Goal: Task Accomplishment & Management: Use online tool/utility

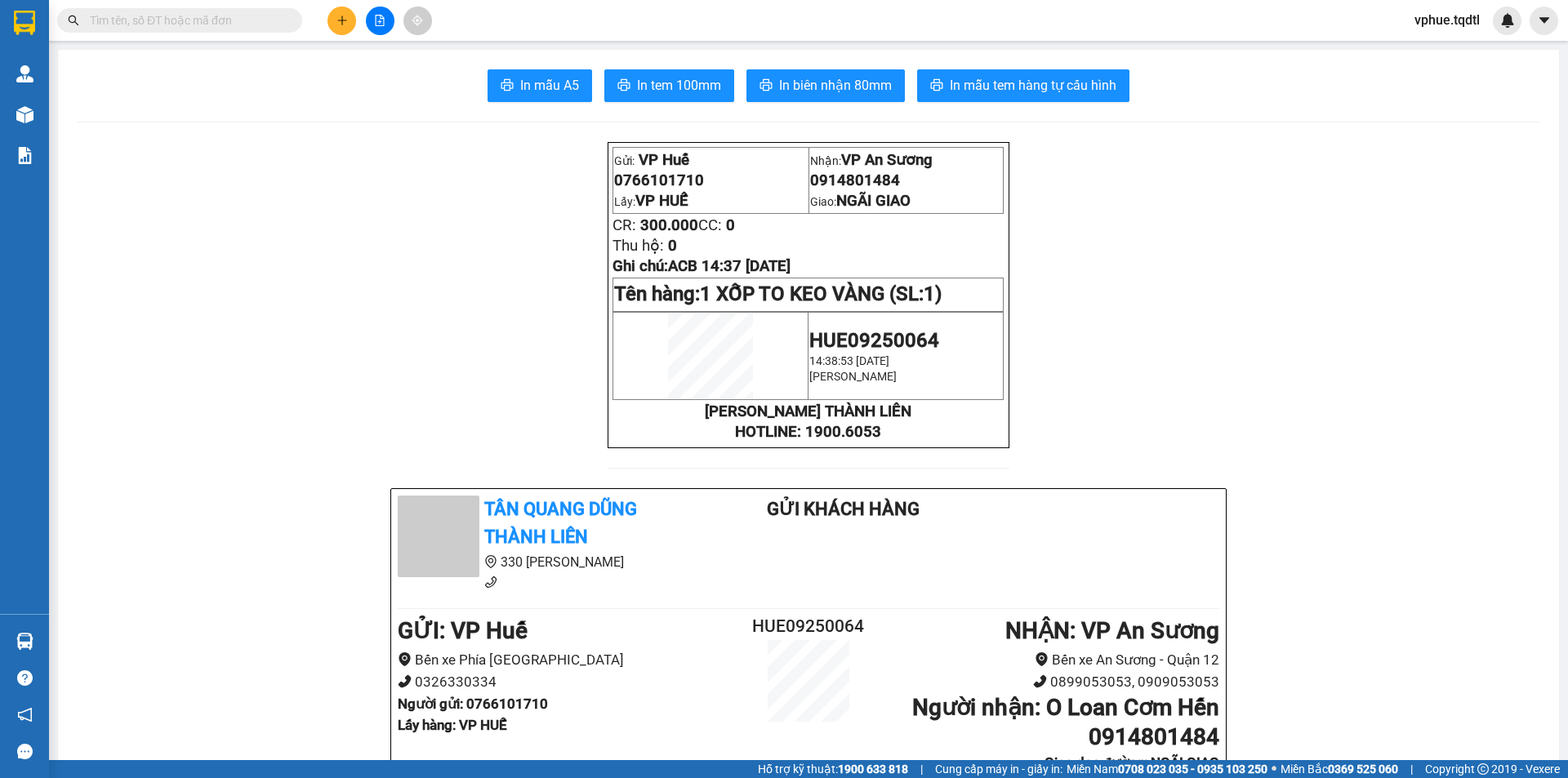
click at [335, 37] on div "Kết quả tìm kiếm ( 0 ) Bộ lọc No Data vphue.tqdtl" at bounding box center [784, 20] width 1568 height 41
click at [335, 30] on button at bounding box center [341, 21] width 29 height 29
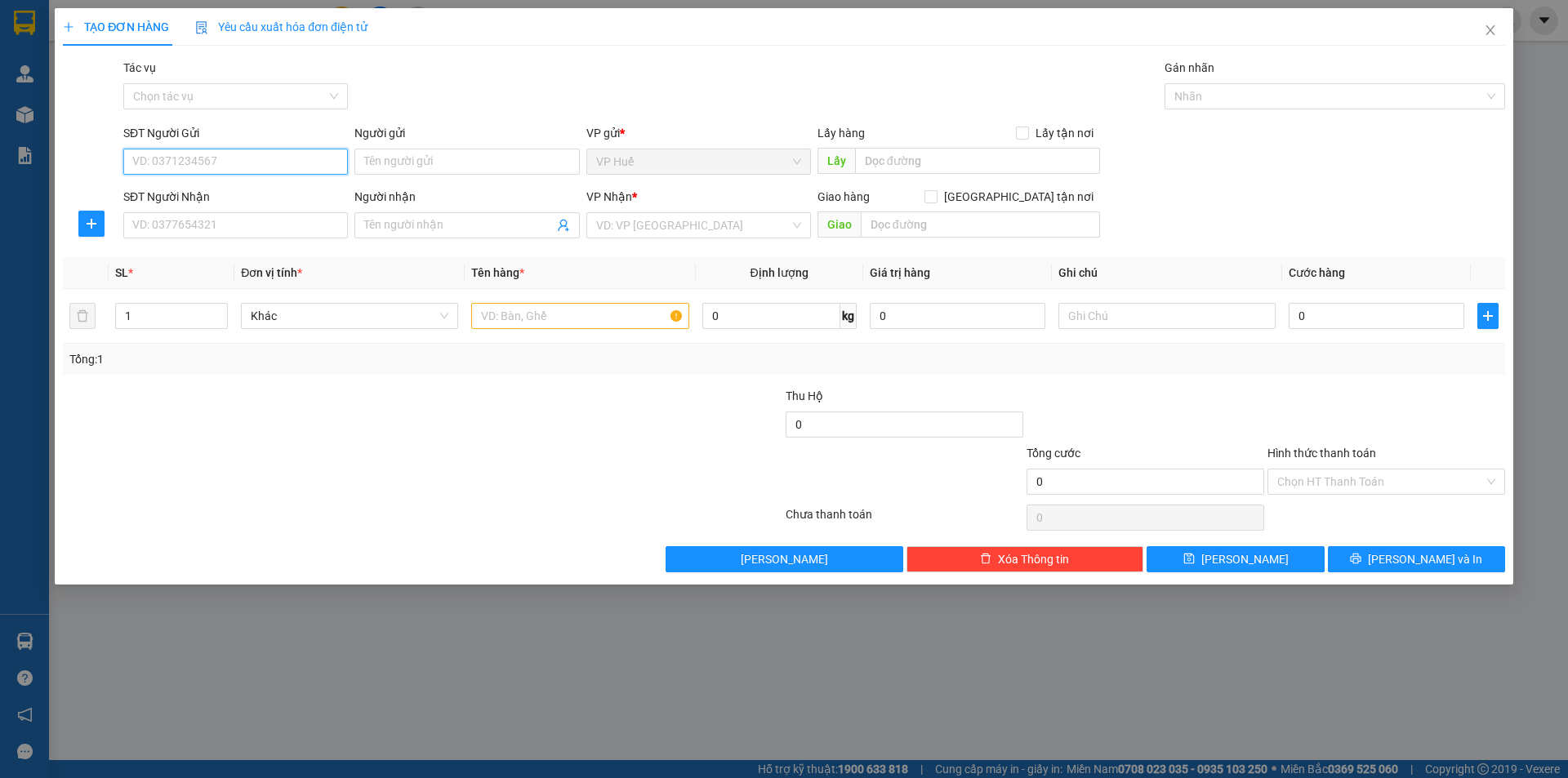
click at [307, 167] on input "SĐT Người Gửi" at bounding box center [235, 162] width 224 height 26
type input "0388036111"
click at [291, 215] on input "SĐT Người Nhận" at bounding box center [235, 225] width 224 height 26
type input "0961504107"
click at [942, 162] on input "text" at bounding box center [977, 161] width 245 height 26
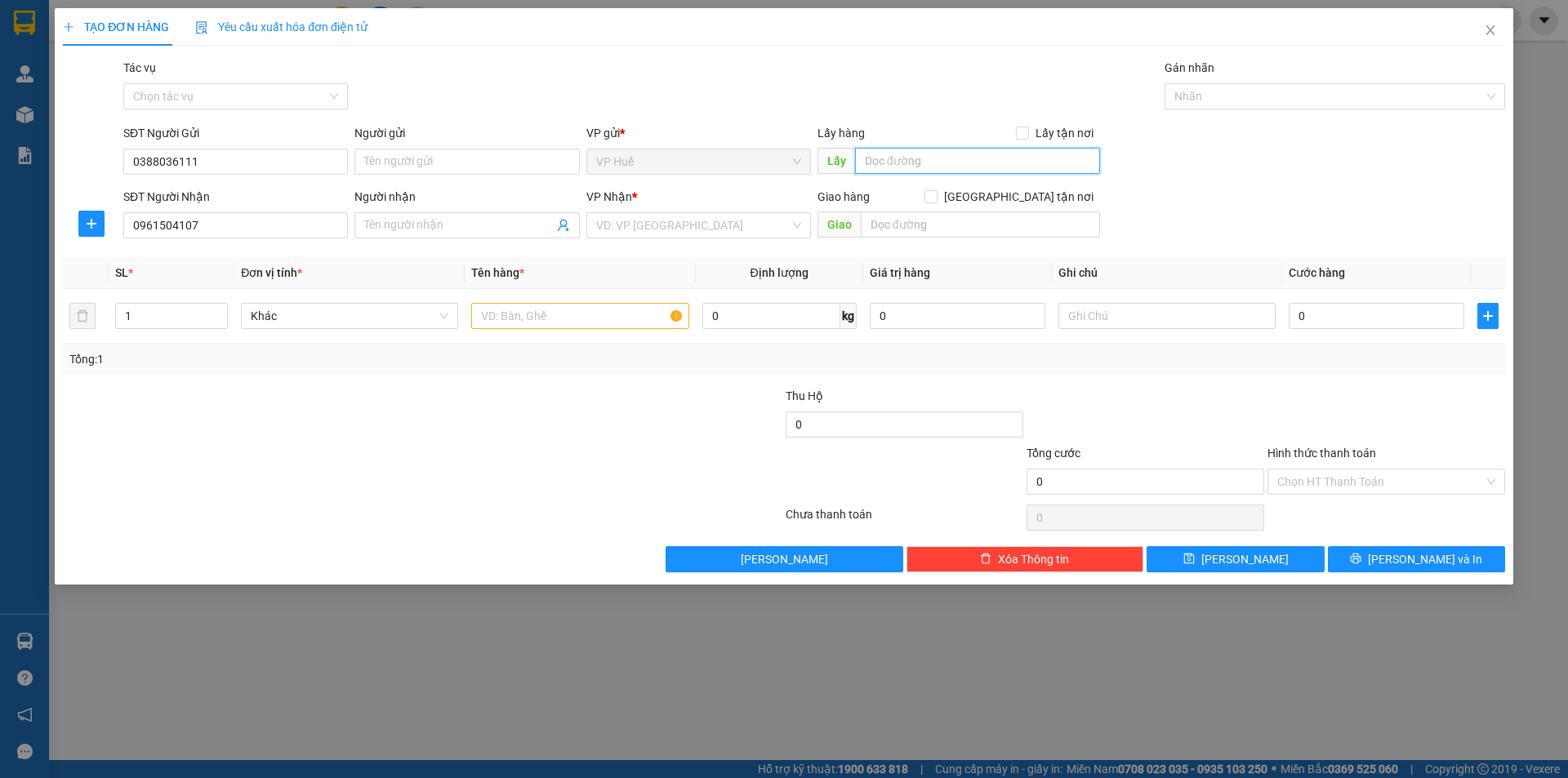
type input "v"
type input "VP HUẾ"
click at [919, 228] on input "text" at bounding box center [980, 224] width 239 height 26
type input "N"
type input "V"
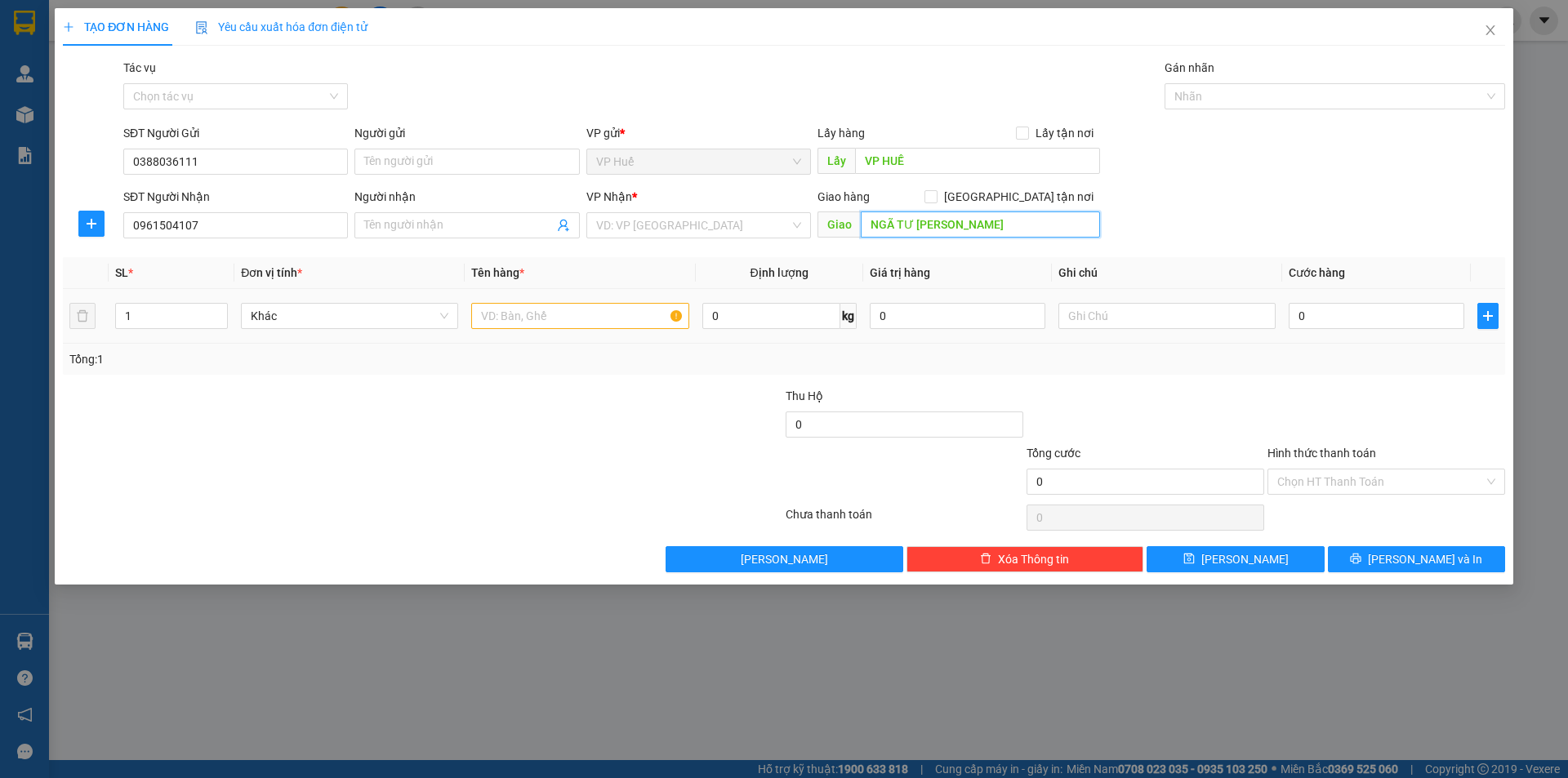
type input "NGÃ TƯ [PERSON_NAME]"
click at [571, 319] on input "text" at bounding box center [579, 316] width 217 height 26
type input "1 XỐP"
click at [1378, 326] on input "0" at bounding box center [1376, 316] width 176 height 26
type input "1"
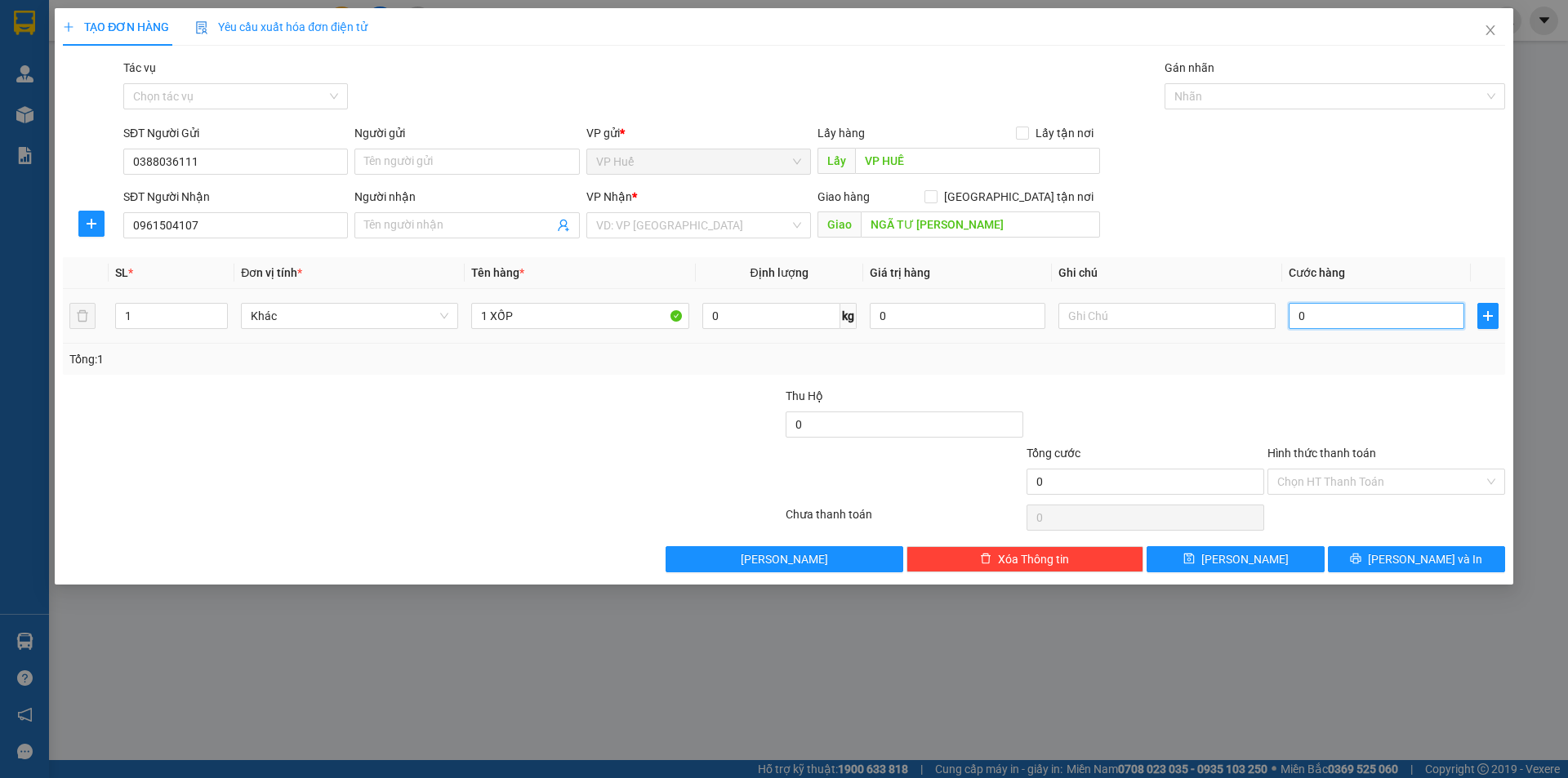
type input "1"
type input "10"
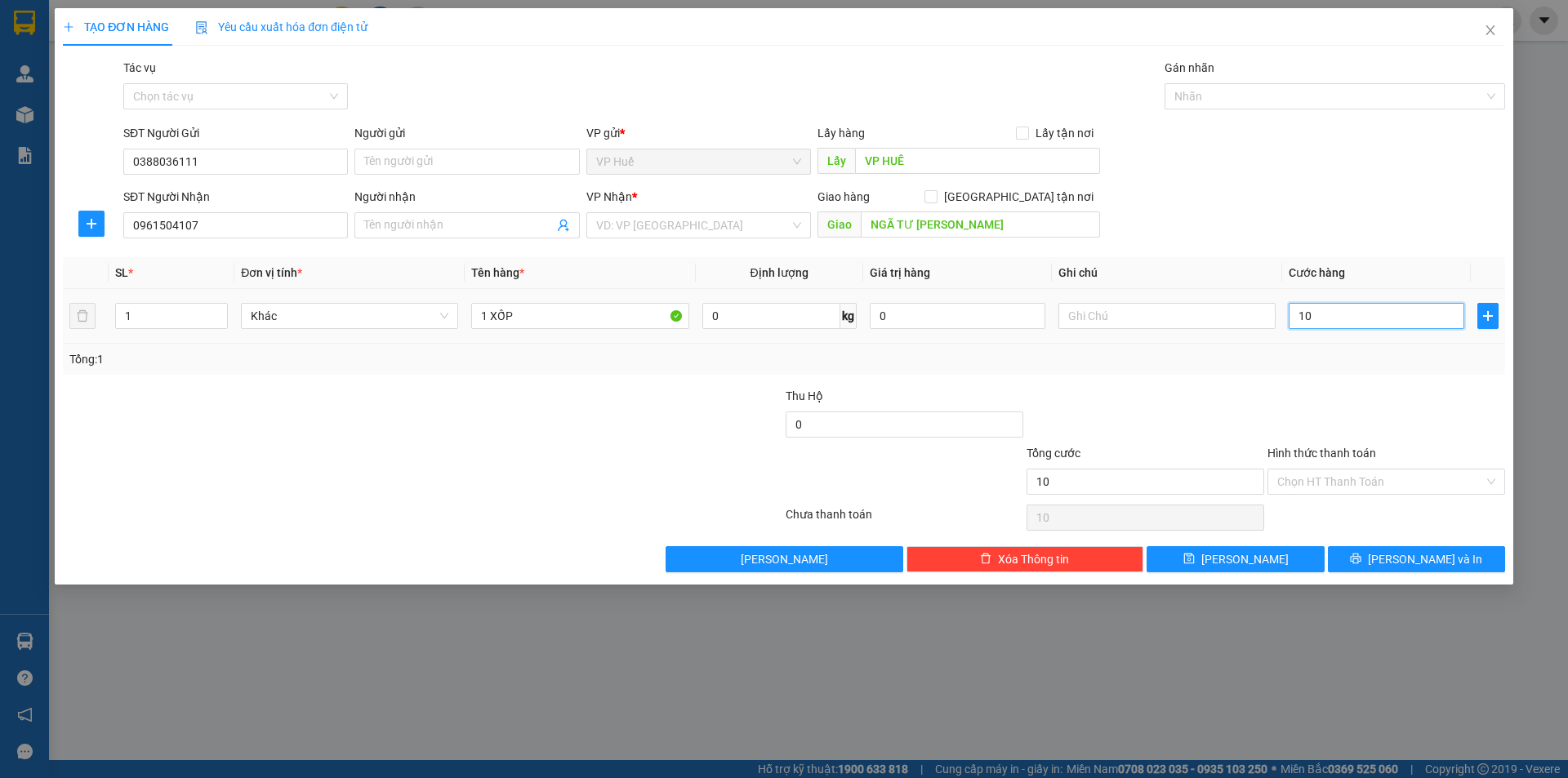
type input "100"
type input "1.000"
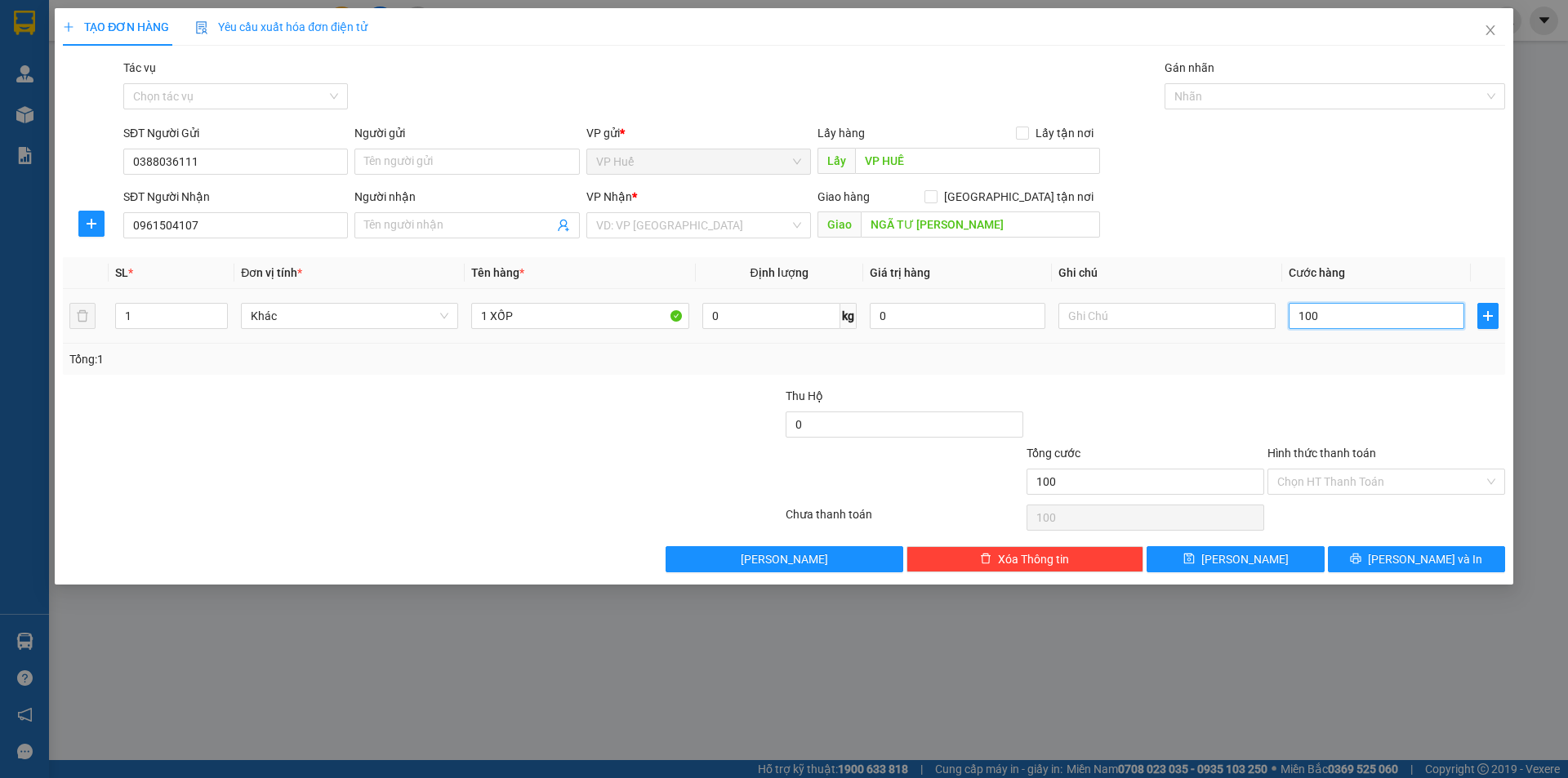
type input "1.000"
type input "10.000"
type input "100.000"
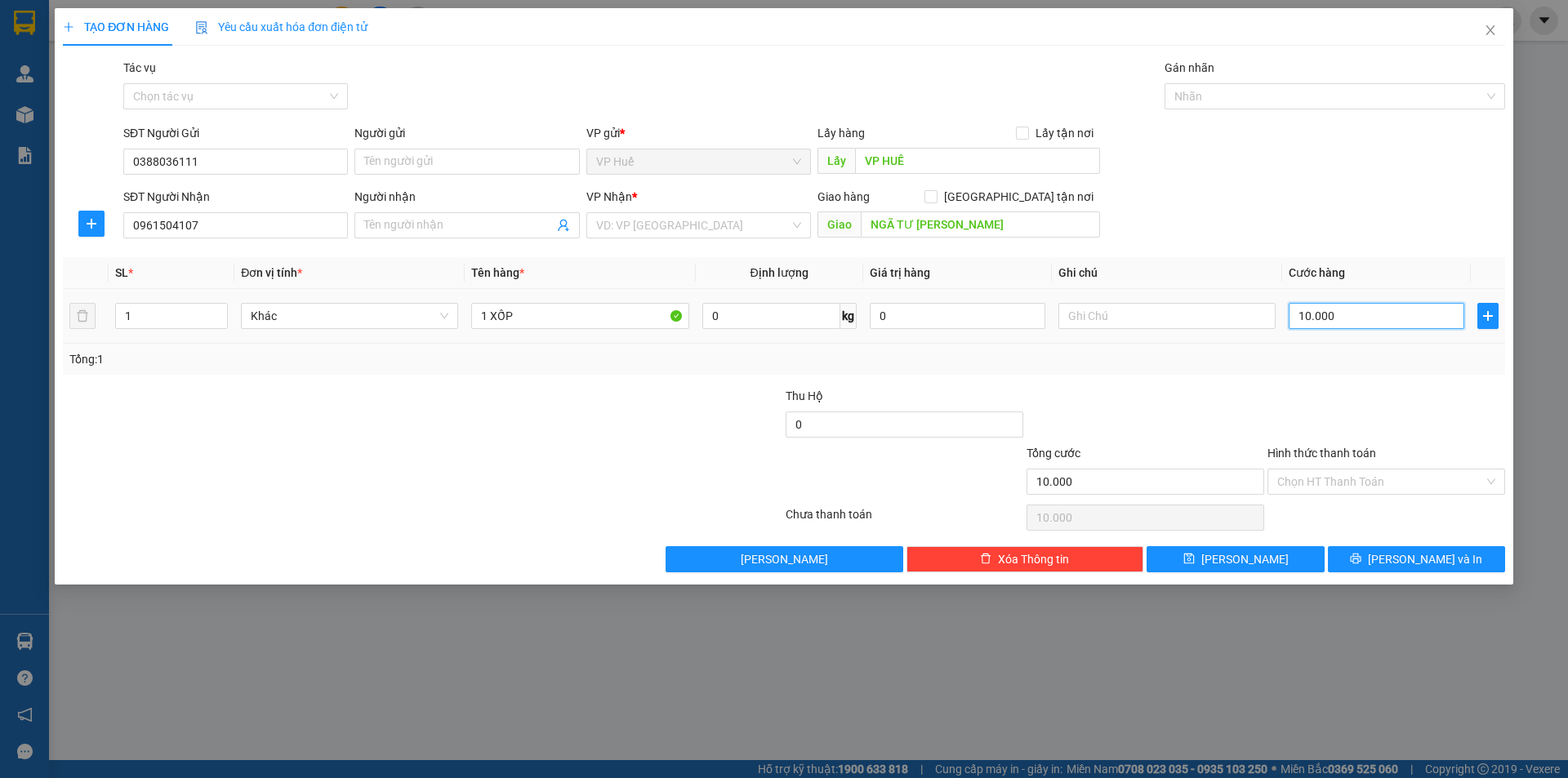
type input "100.000"
click at [1311, 466] on div "Hình thức thanh toán" at bounding box center [1386, 456] width 237 height 24
click at [1320, 457] on label "Hình thức thanh toán" at bounding box center [1321, 453] width 108 height 13
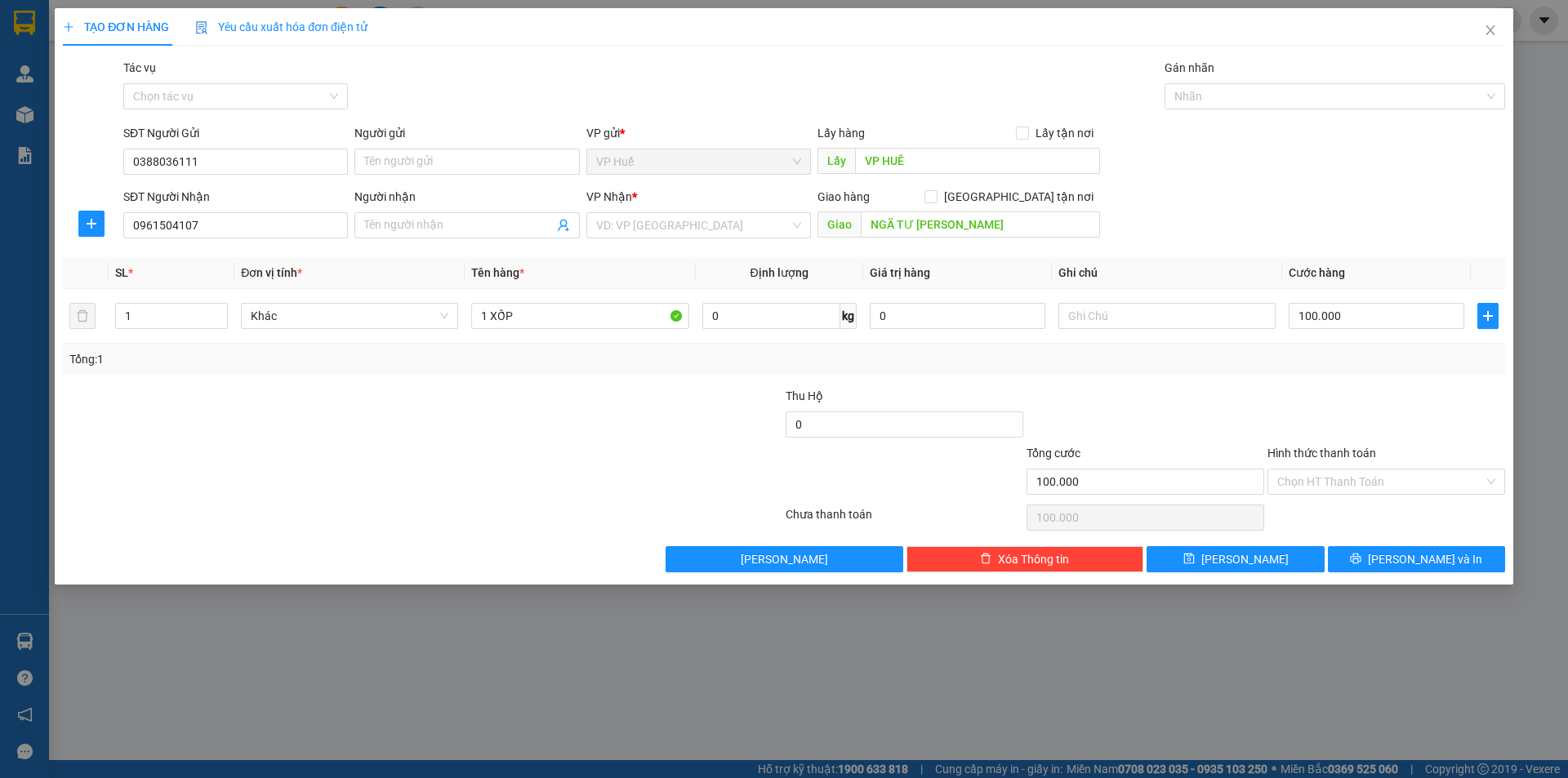
click at [1320, 469] on input "Hình thức thanh toán" at bounding box center [1380, 481] width 207 height 24
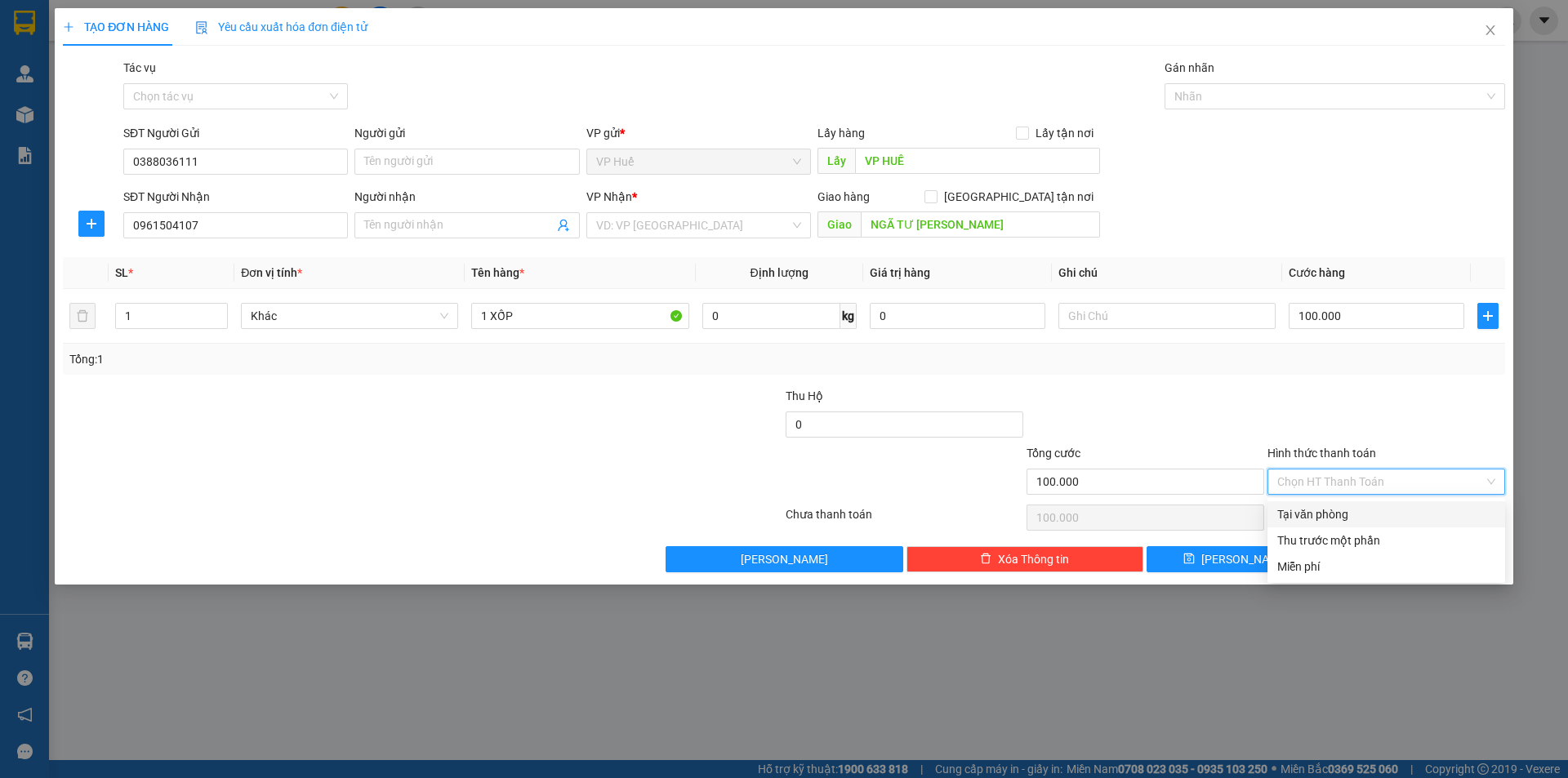
click at [1313, 522] on div "Tại văn phòng" at bounding box center [1386, 514] width 218 height 18
type input "0"
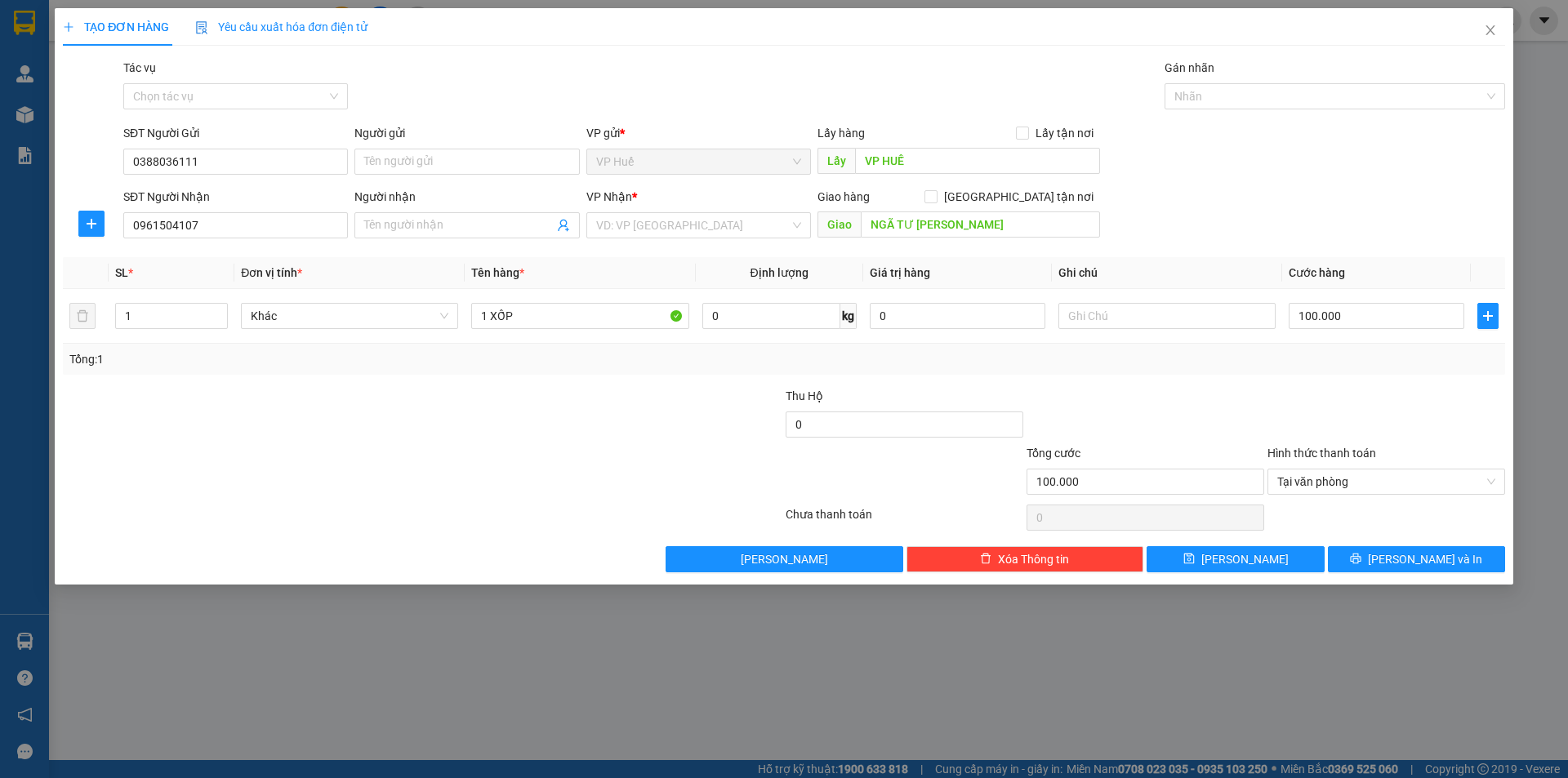
click at [1313, 427] on div at bounding box center [1386, 415] width 241 height 57
click at [1300, 415] on div at bounding box center [1386, 415] width 241 height 57
click at [622, 312] on input "1 XỐP" at bounding box center [579, 316] width 217 height 26
type input "1 XỐP VÀNG"
click at [757, 218] on input "search" at bounding box center [693, 225] width 194 height 24
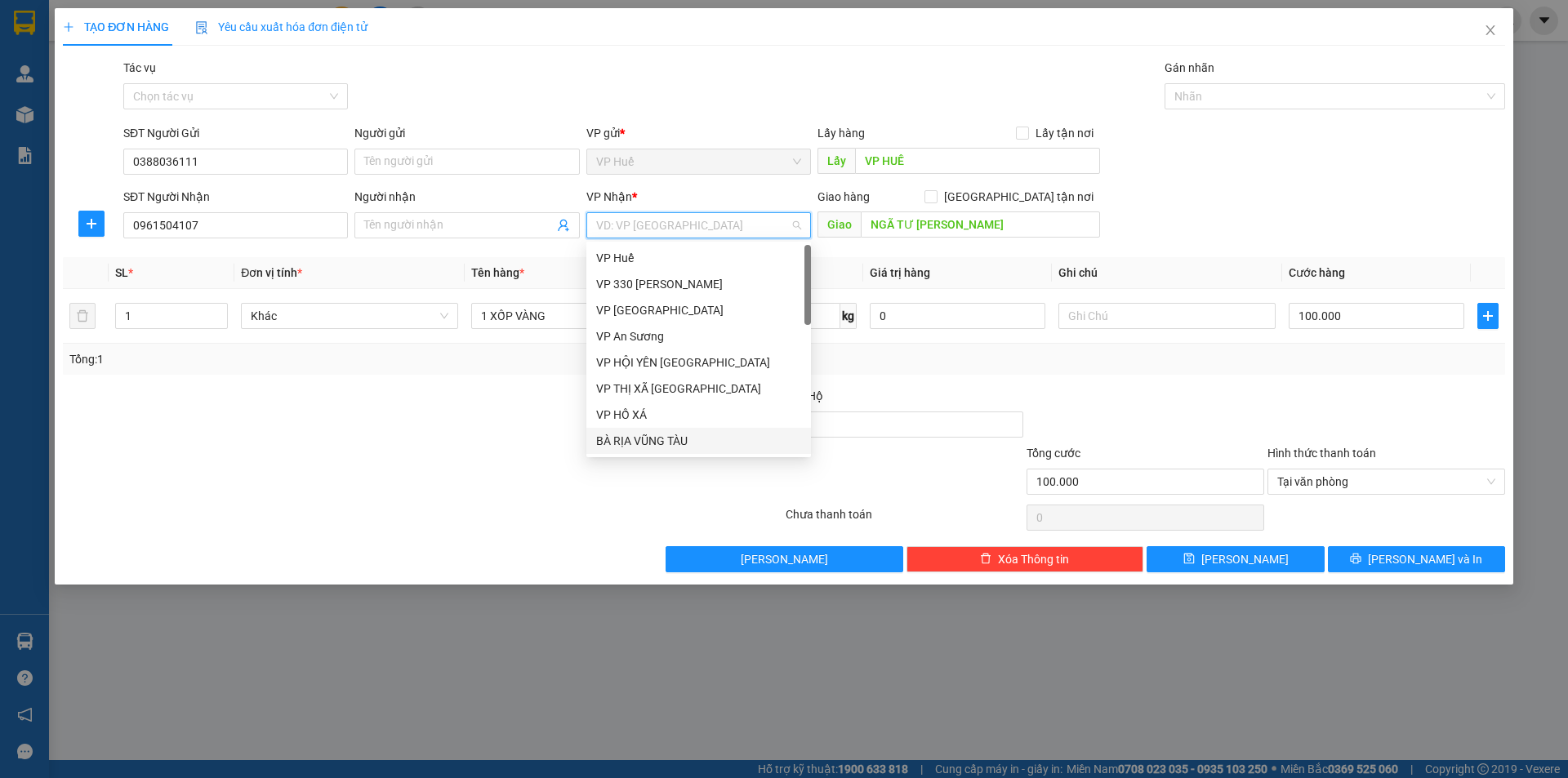
click at [715, 437] on div "BÀ RỊA VŨNG TÀU" at bounding box center [698, 440] width 205 height 18
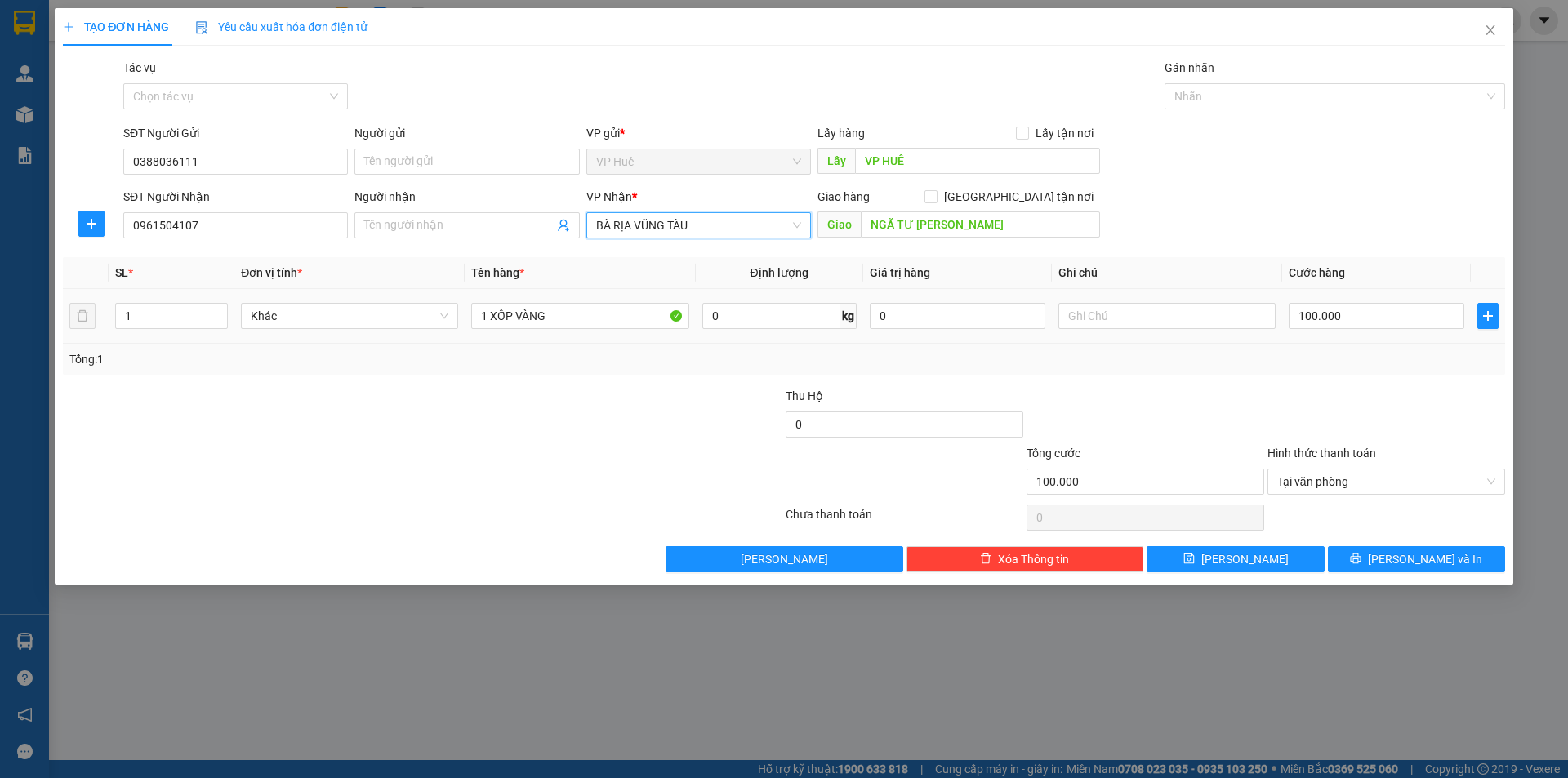
click at [1027, 354] on div "Tổng: 1" at bounding box center [784, 359] width 1429 height 18
click at [1418, 534] on div "Transit Pickup Surcharge Ids Transit Deliver Surcharge Ids Transit Deliver Surc…" at bounding box center [784, 315] width 1442 height 513
click at [1404, 568] on button "[PERSON_NAME] và In" at bounding box center [1416, 559] width 177 height 26
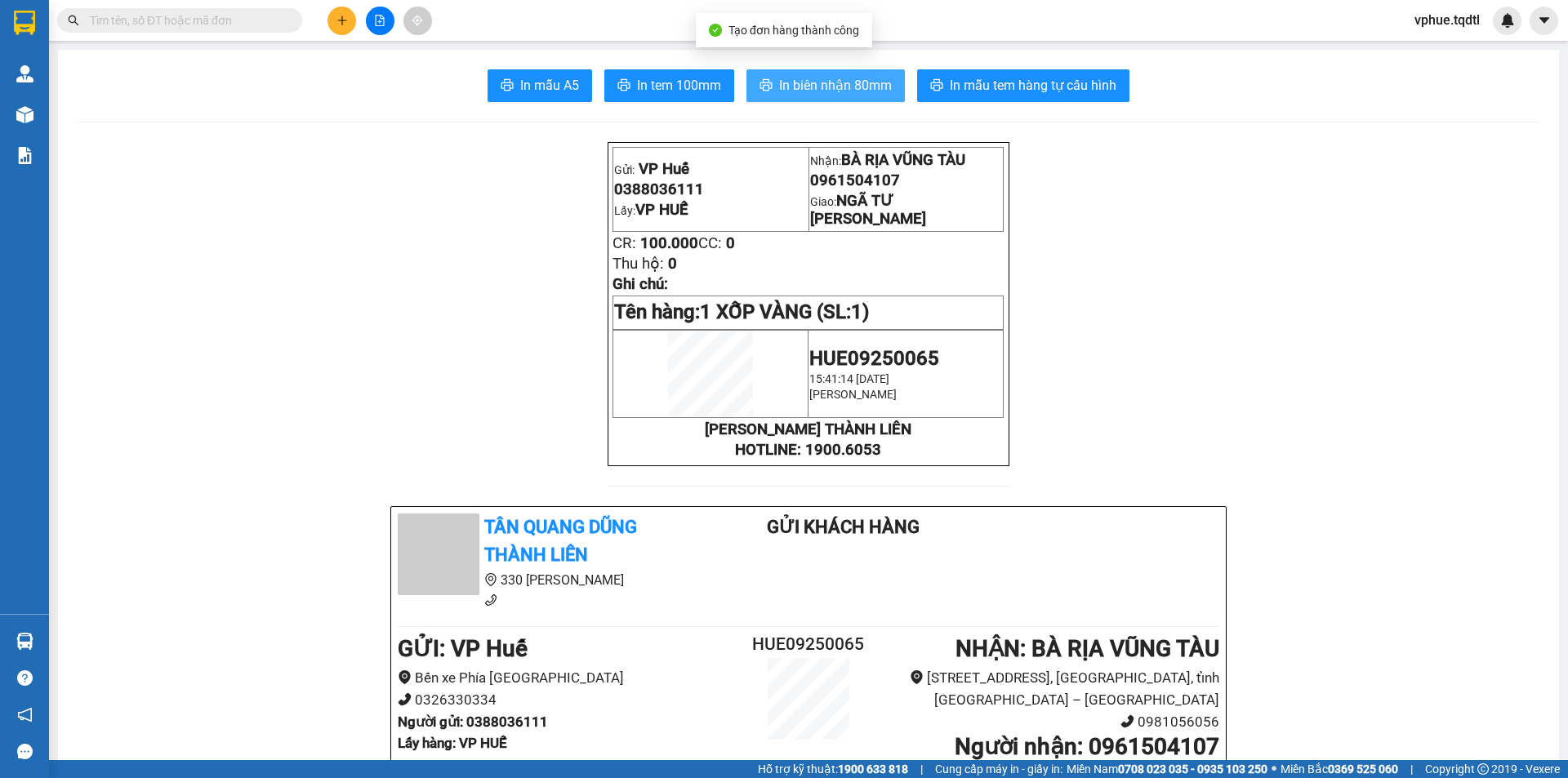
click at [810, 93] on span "In biên nhận 80mm" at bounding box center [836, 86] width 113 height 21
click at [819, 87] on span "In biên nhận 80mm" at bounding box center [836, 86] width 113 height 21
click at [859, 83] on span "In biên nhận 80mm" at bounding box center [836, 86] width 113 height 21
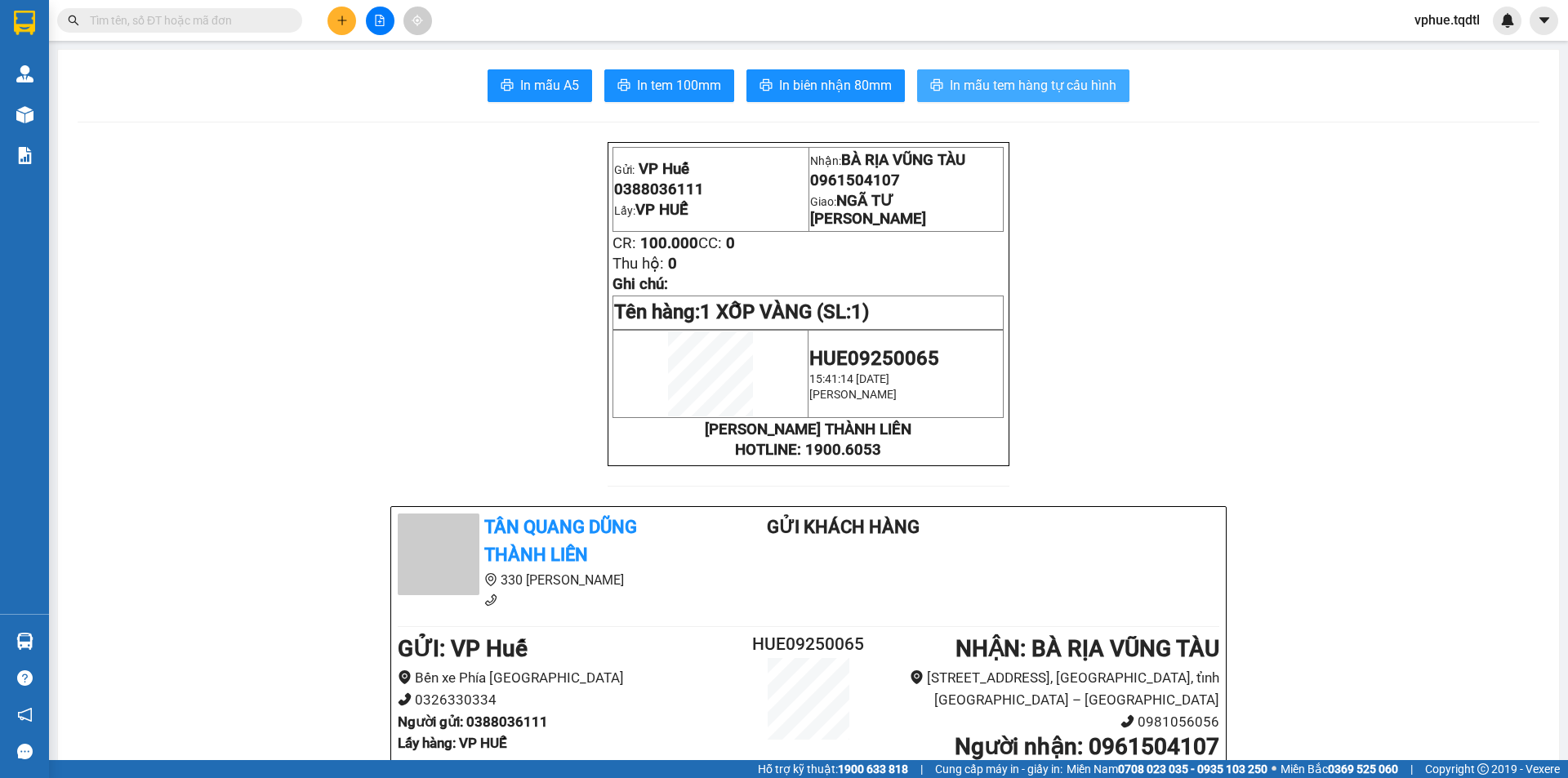
click at [1017, 80] on span "In mẫu tem hàng tự cấu hình" at bounding box center [1033, 86] width 166 height 21
click at [832, 194] on td "Nhận: BÀ RỊA VŨNG TÀU 0961504107 Giao: NGÃ TƯ [PERSON_NAME]" at bounding box center [906, 190] width 195 height 84
click at [833, 177] on span "0961504107" at bounding box center [855, 180] width 90 height 18
click at [824, 190] on span "0961504107" at bounding box center [855, 180] width 90 height 18
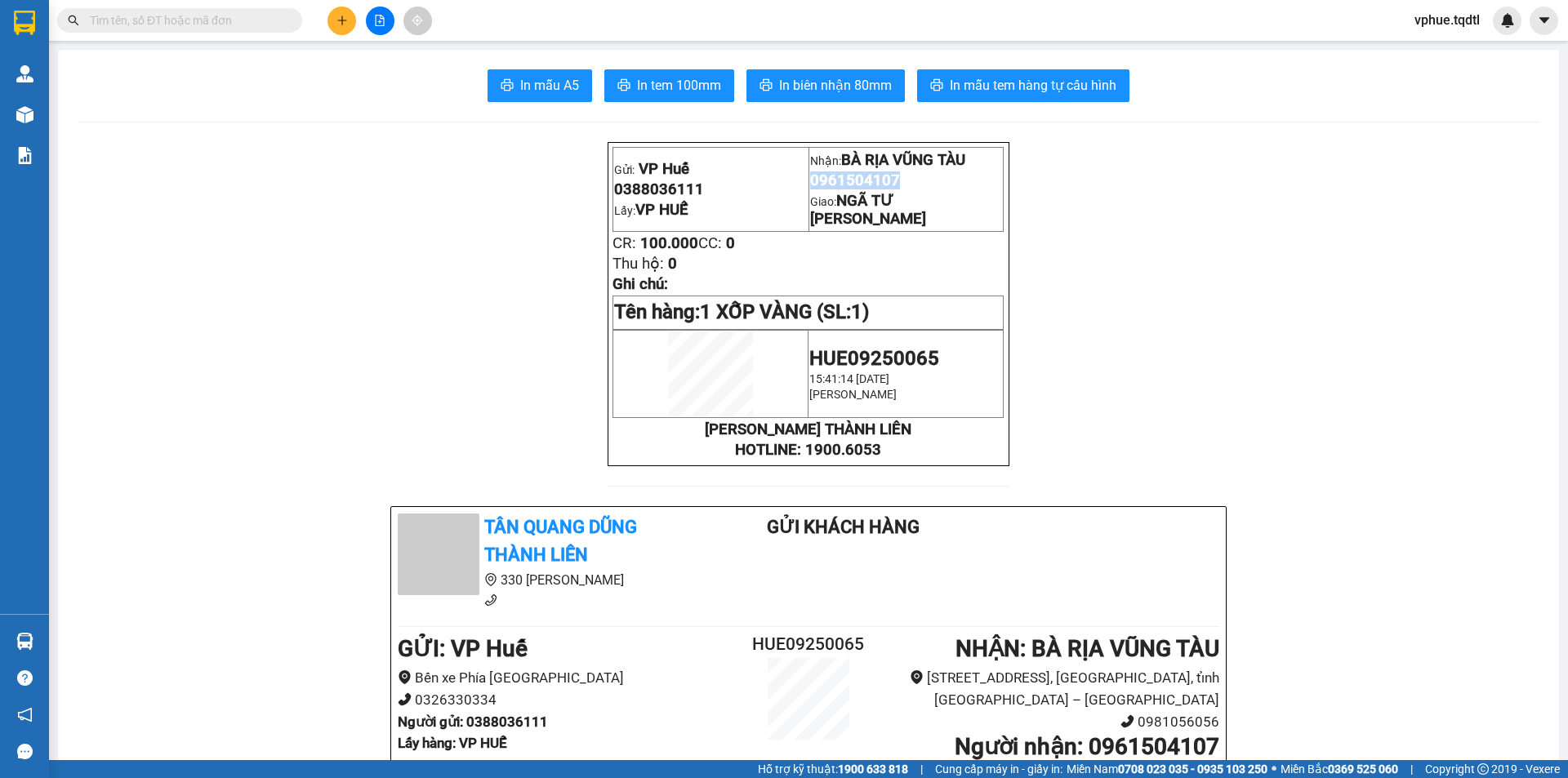
click at [824, 190] on span "0961504107" at bounding box center [855, 180] width 90 height 18
copy span "0961504107"
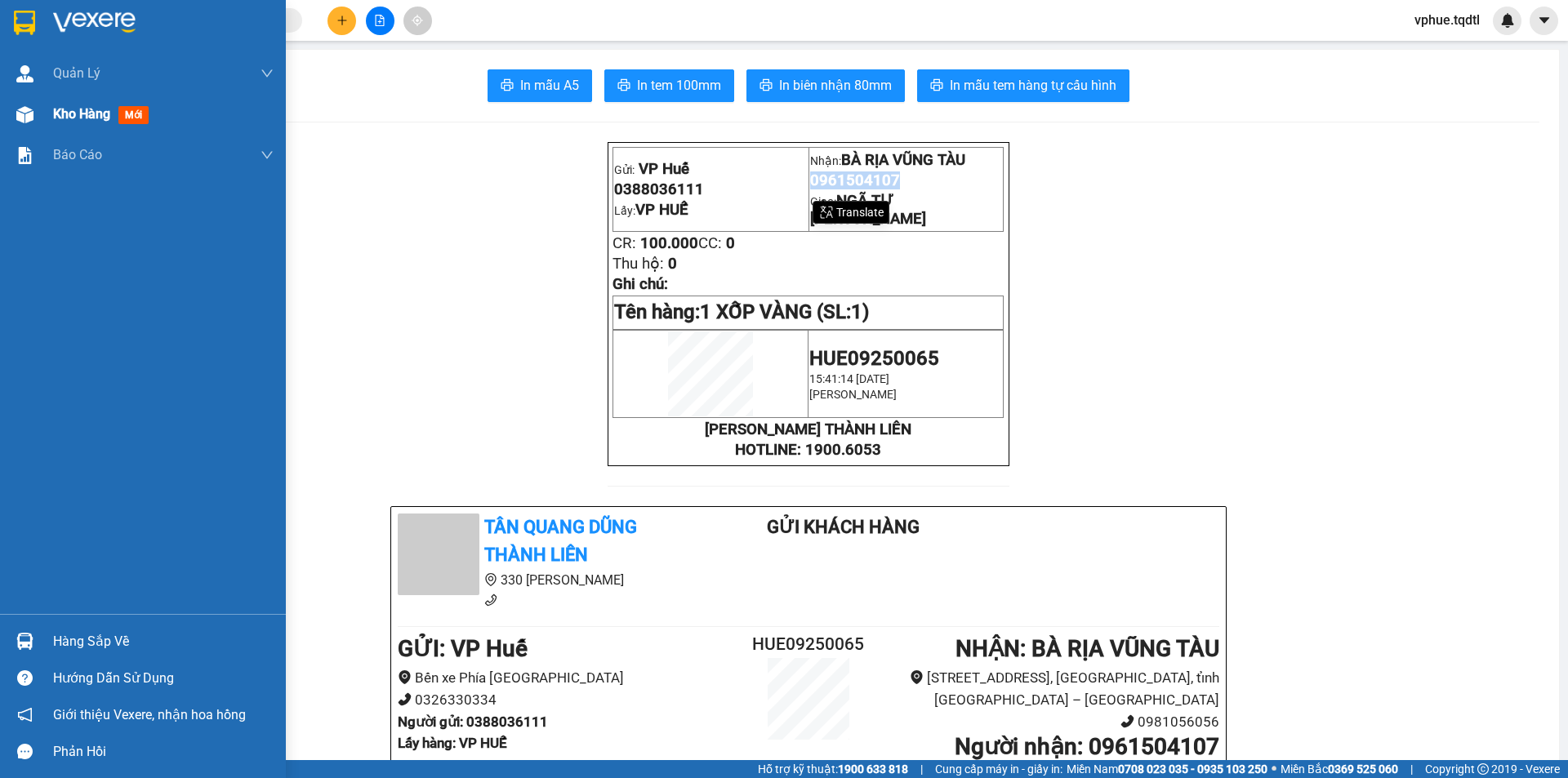
click at [100, 112] on span "Kho hàng" at bounding box center [81, 114] width 57 height 16
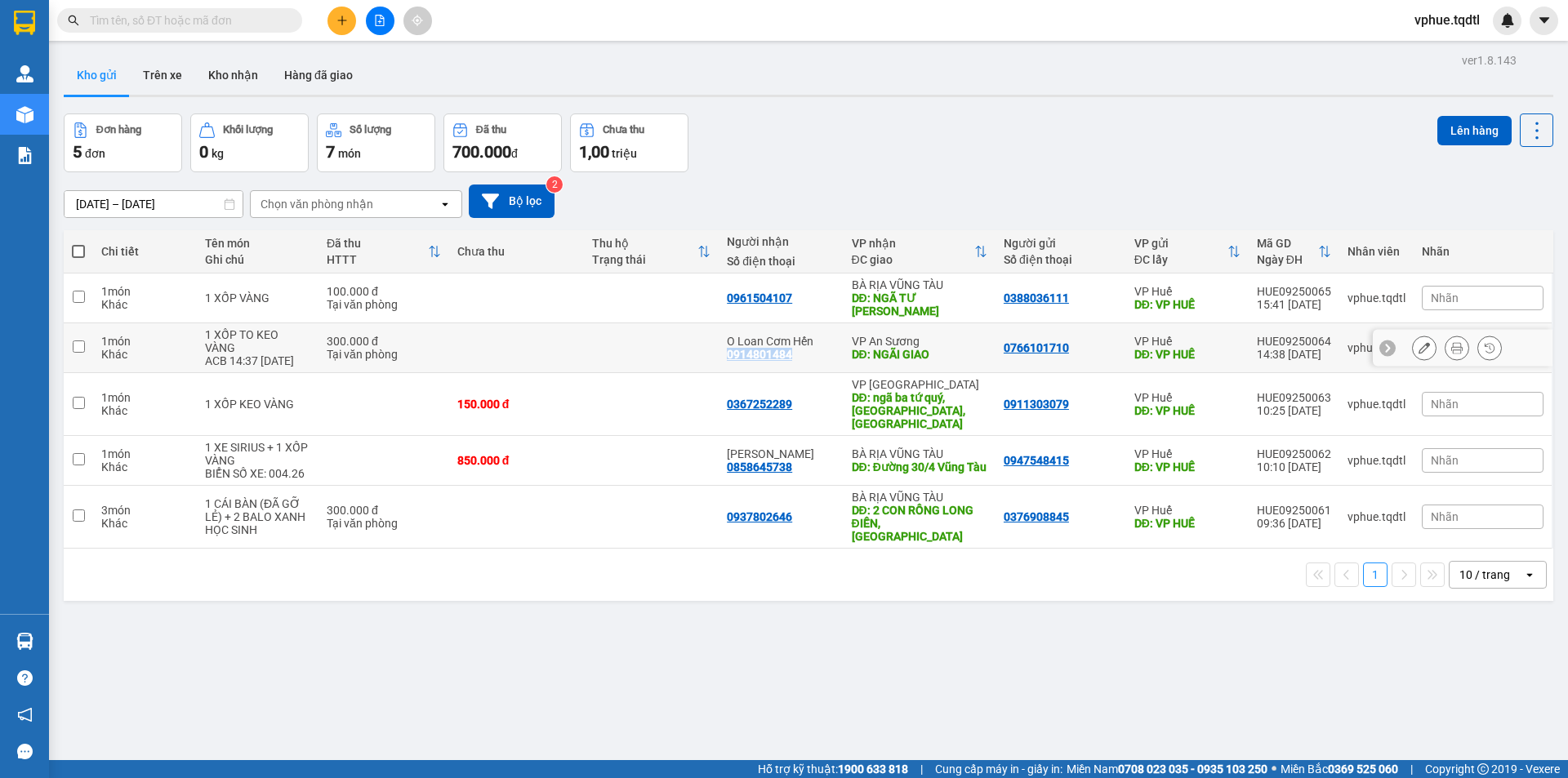
drag, startPoint x: 724, startPoint y: 347, endPoint x: 797, endPoint y: 350, distance: 73.1
click at [797, 350] on td "O Loan Cơm Hến 0914801484" at bounding box center [780, 348] width 124 height 50
checkbox input "true"
copy div "0914801484"
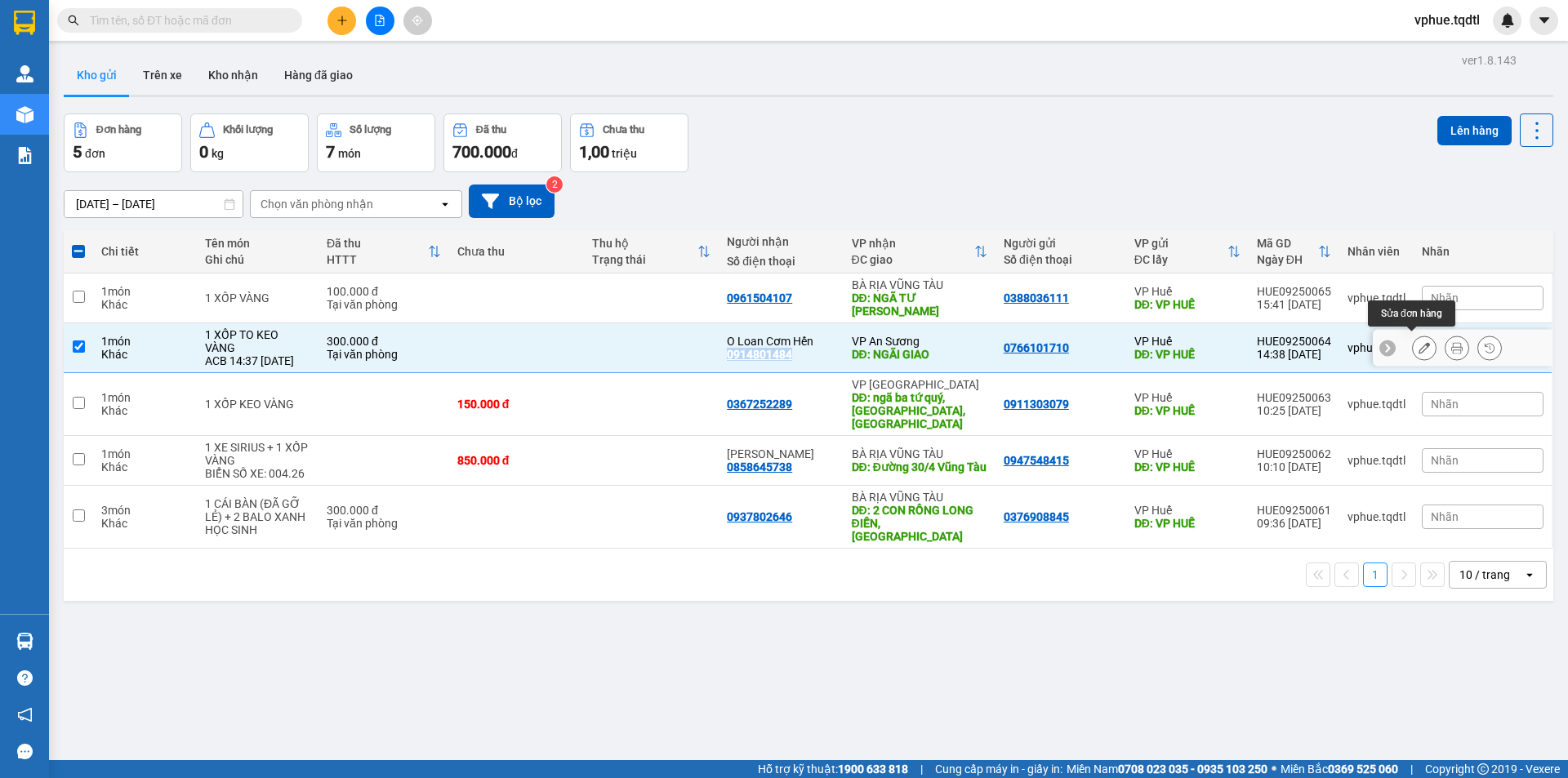
click at [1418, 342] on icon at bounding box center [1423, 347] width 11 height 11
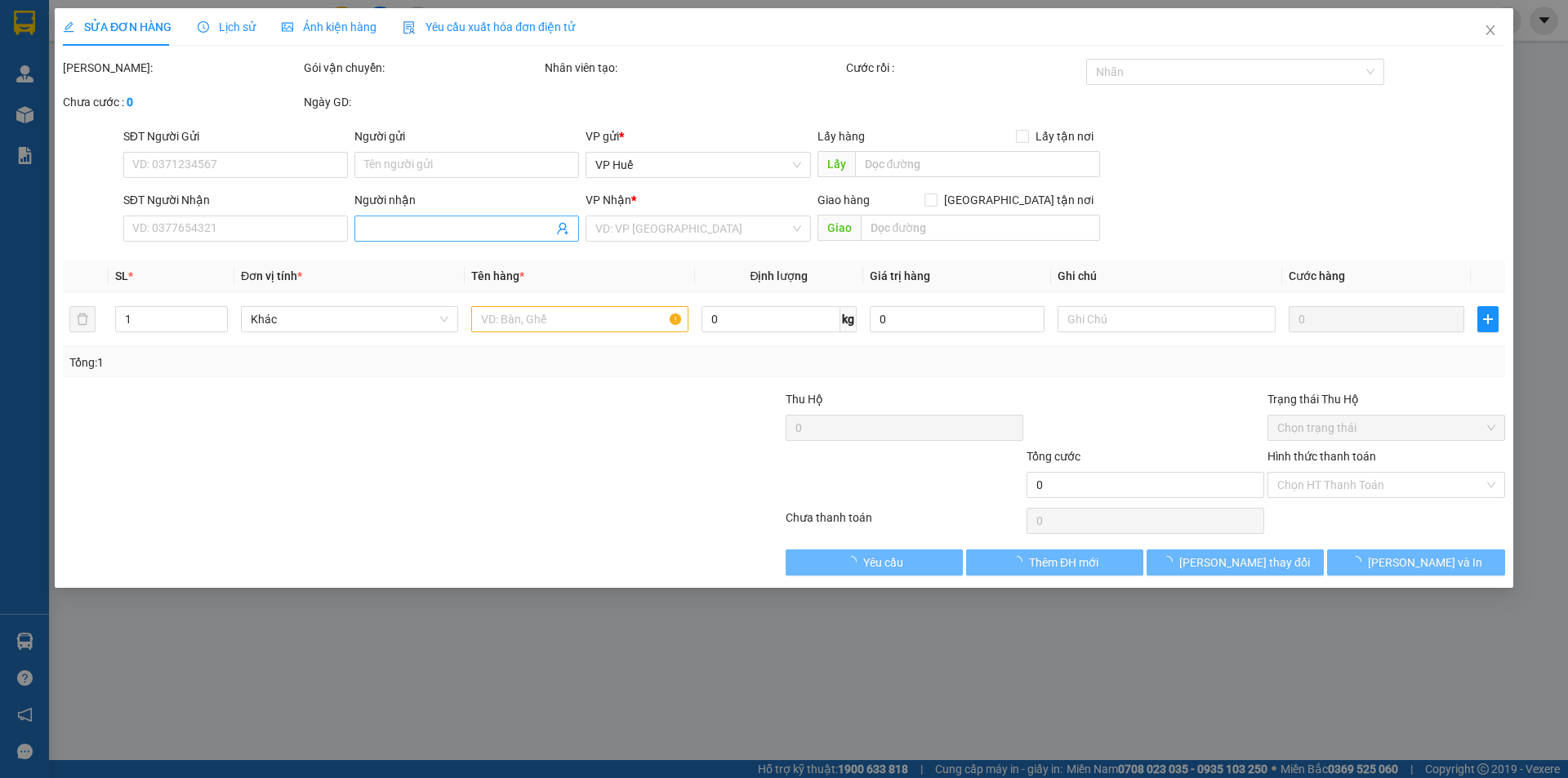
type input "0766101710"
type input "VP HUẾ"
type input "0914801484"
type input "O Loan Cơm Hến"
type input "NGÃI GIAO"
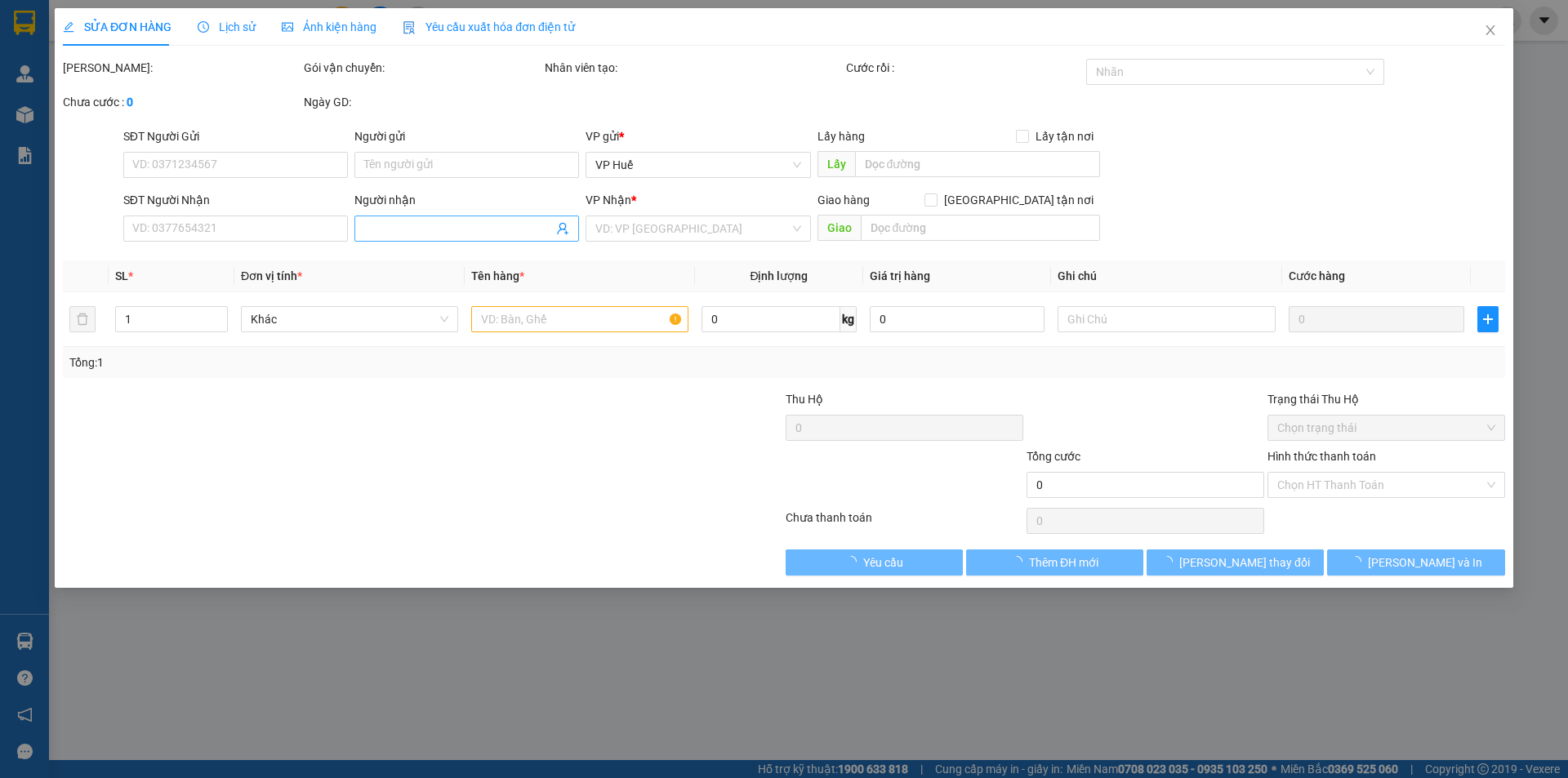
type input "300.000"
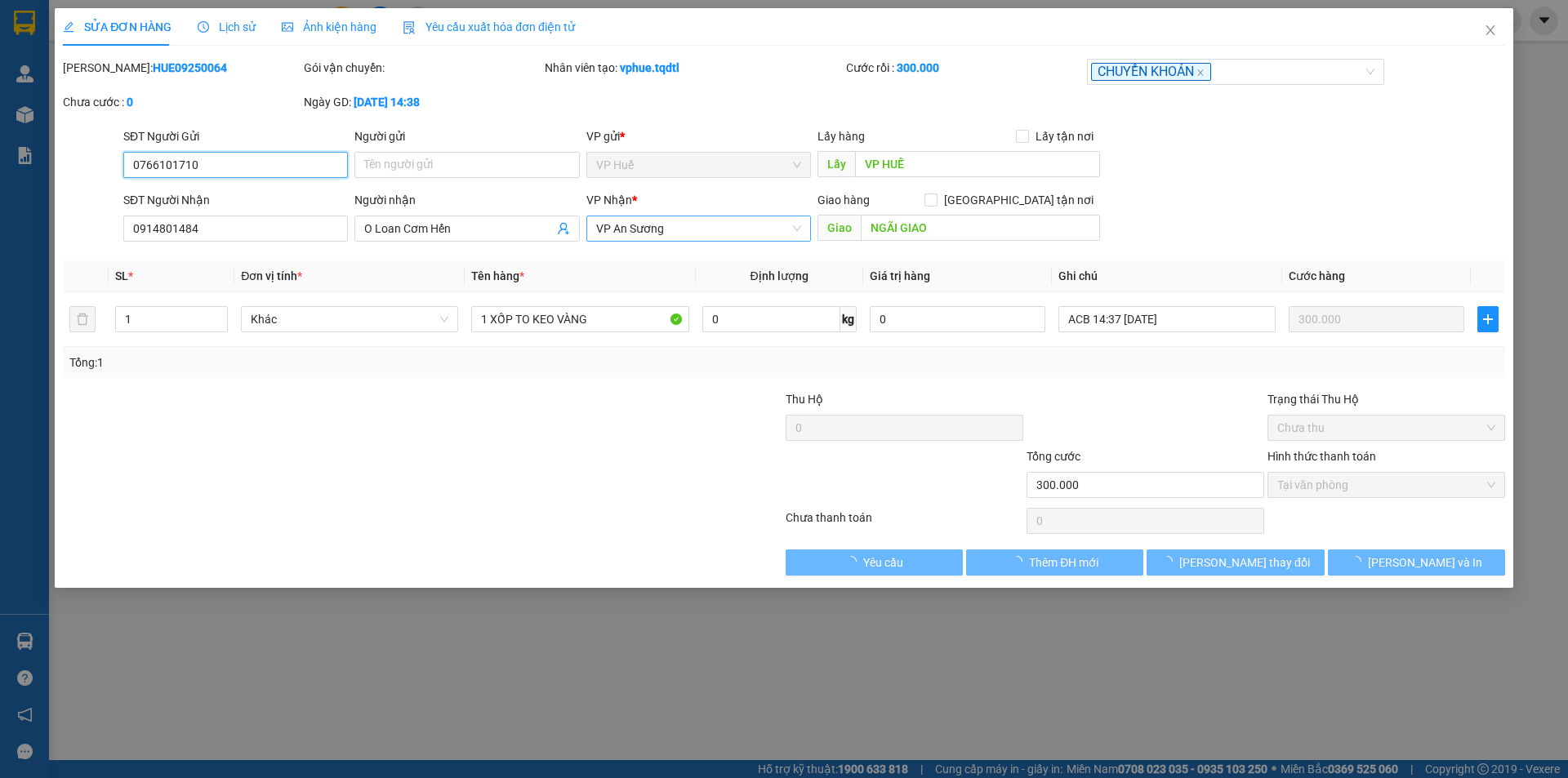
click at [710, 226] on span "VP An Sương" at bounding box center [698, 228] width 205 height 24
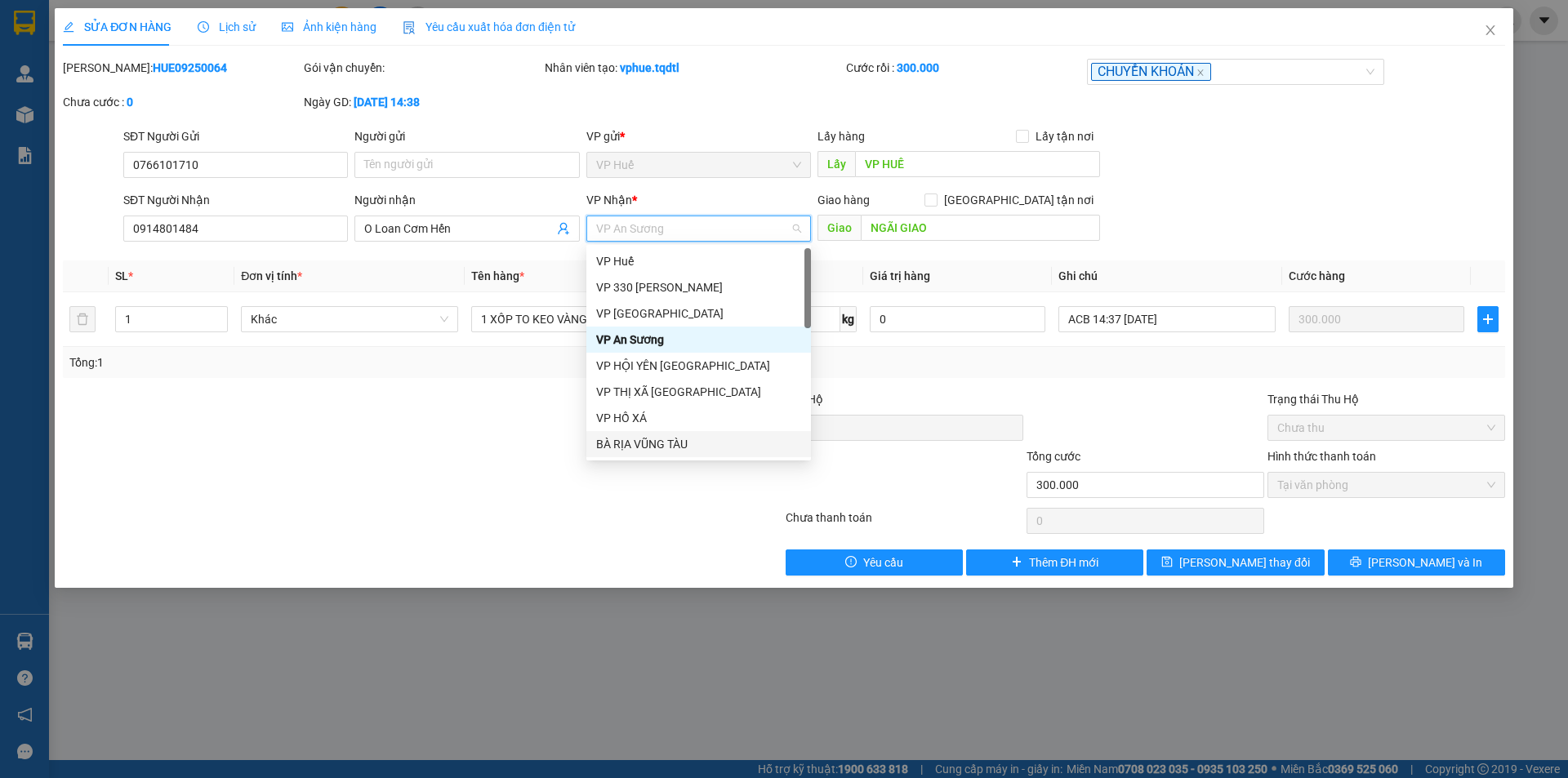
click at [686, 439] on div "BÀ RỊA VŨNG TÀU" at bounding box center [698, 444] width 205 height 18
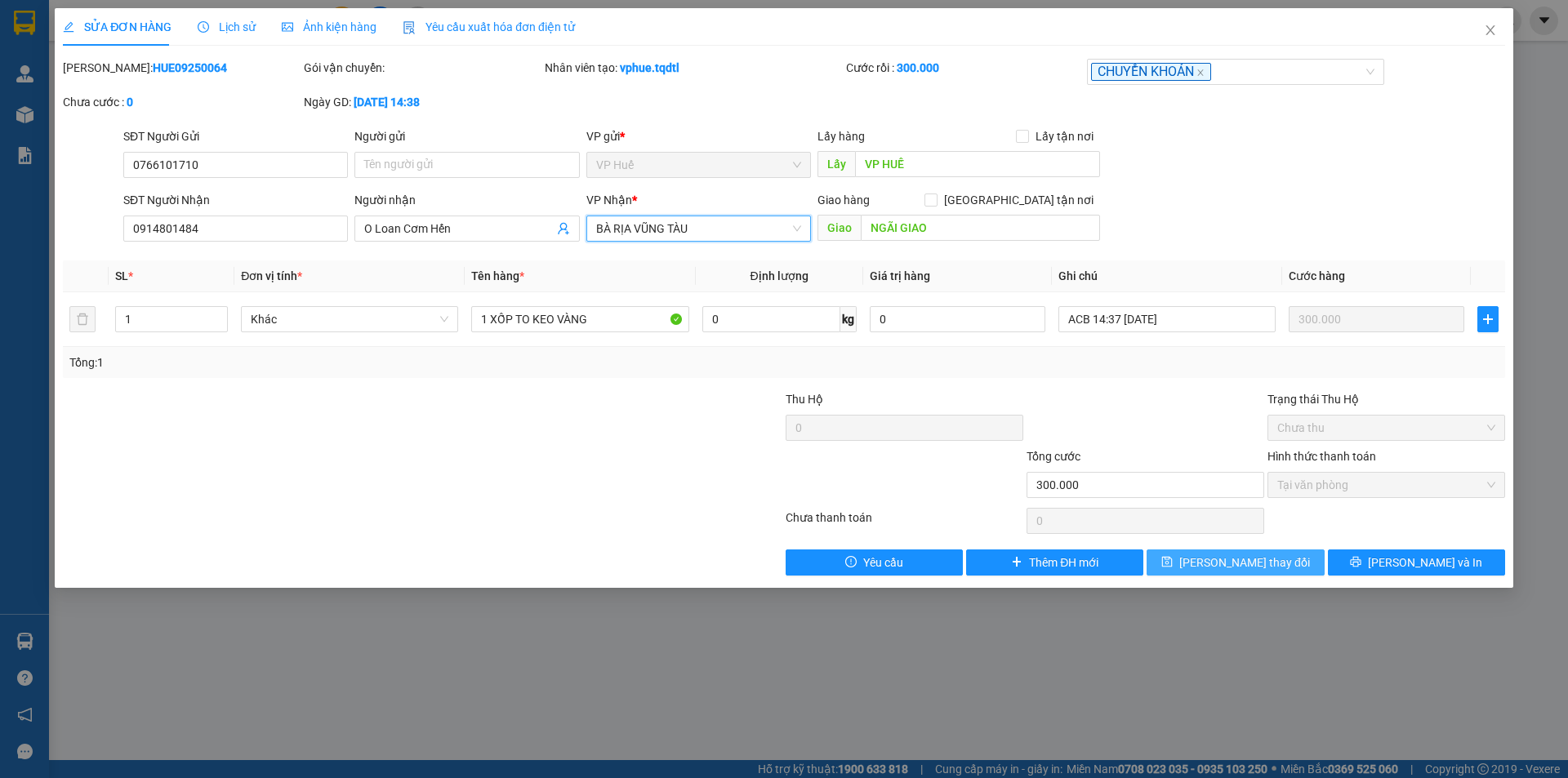
click at [1303, 563] on button "[PERSON_NAME] thay đổi" at bounding box center [1235, 563] width 177 height 26
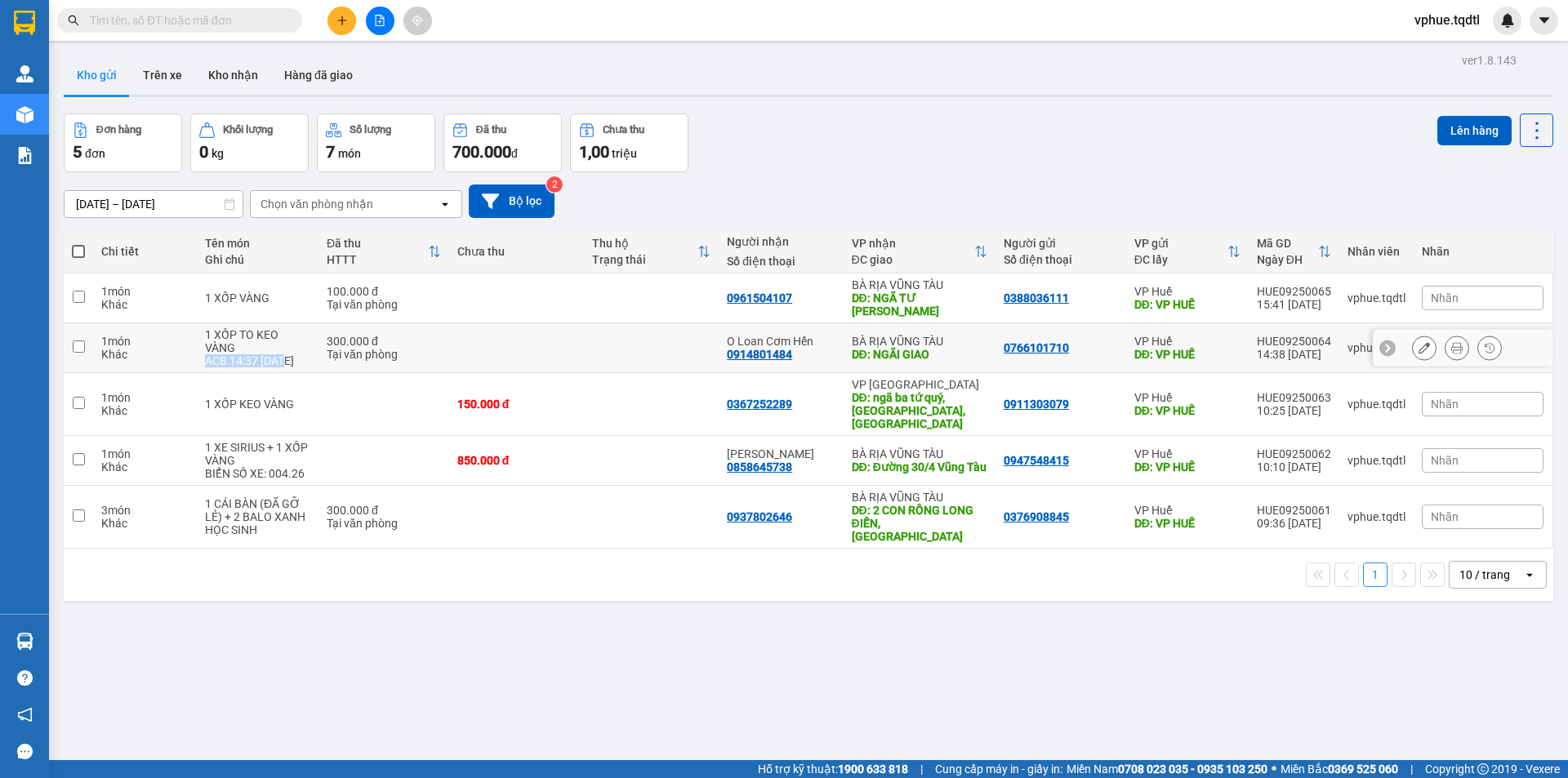
drag, startPoint x: 287, startPoint y: 351, endPoint x: 205, endPoint y: 353, distance: 82.0
click at [205, 354] on div "ACB 14:37 [DATE]" at bounding box center [258, 360] width 106 height 13
copy div "ACB 14:37 [DATE]"
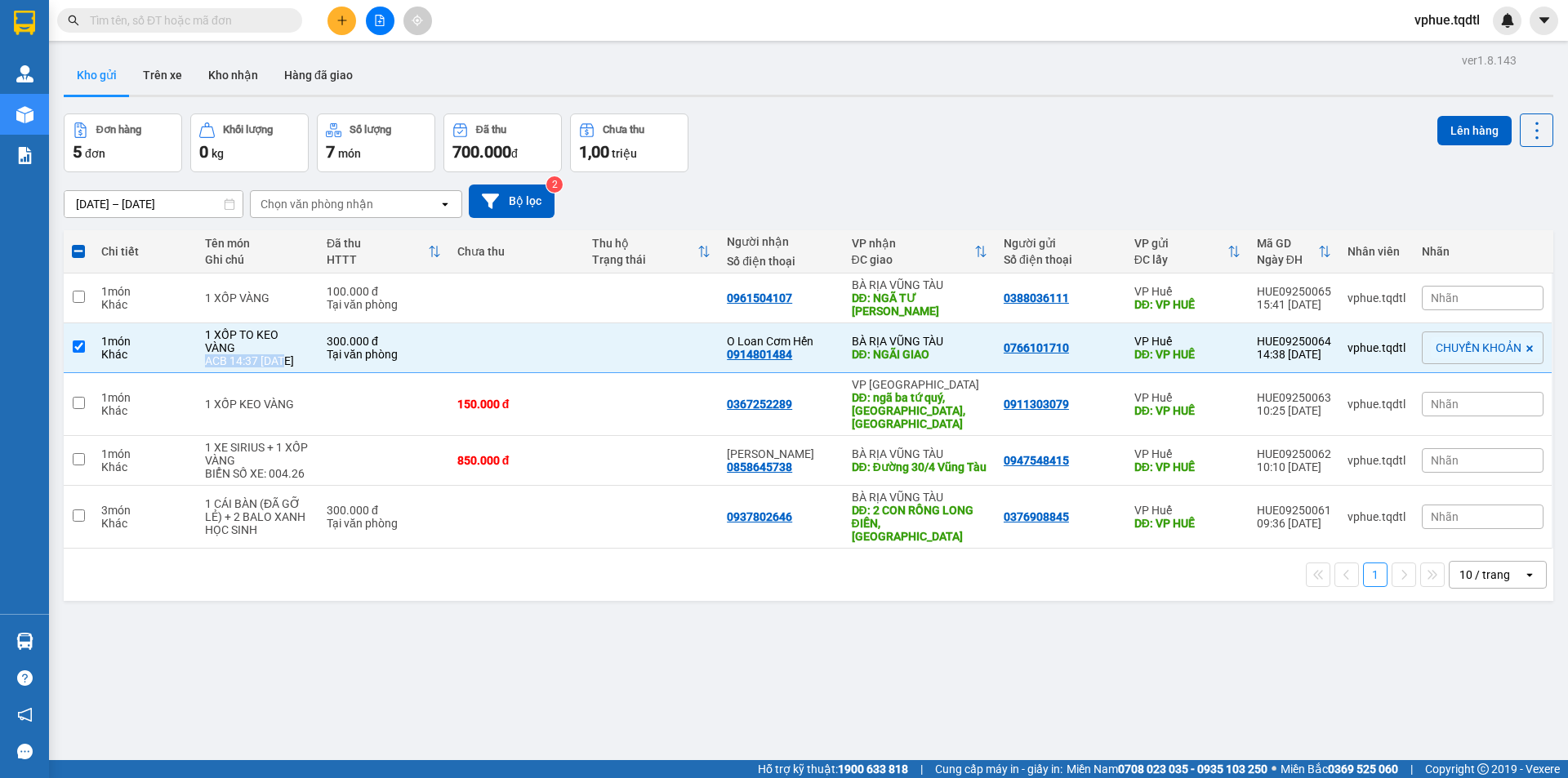
click at [522, 684] on div "ver 1.8.143 Kho gửi Trên xe Kho nhận Hàng đã giao Đơn hàng 5 đơn Khối lượng 0 k…" at bounding box center [808, 438] width 1502 height 778
click at [382, 337] on div "300.000 đ" at bounding box center [384, 341] width 114 height 13
checkbox input "false"
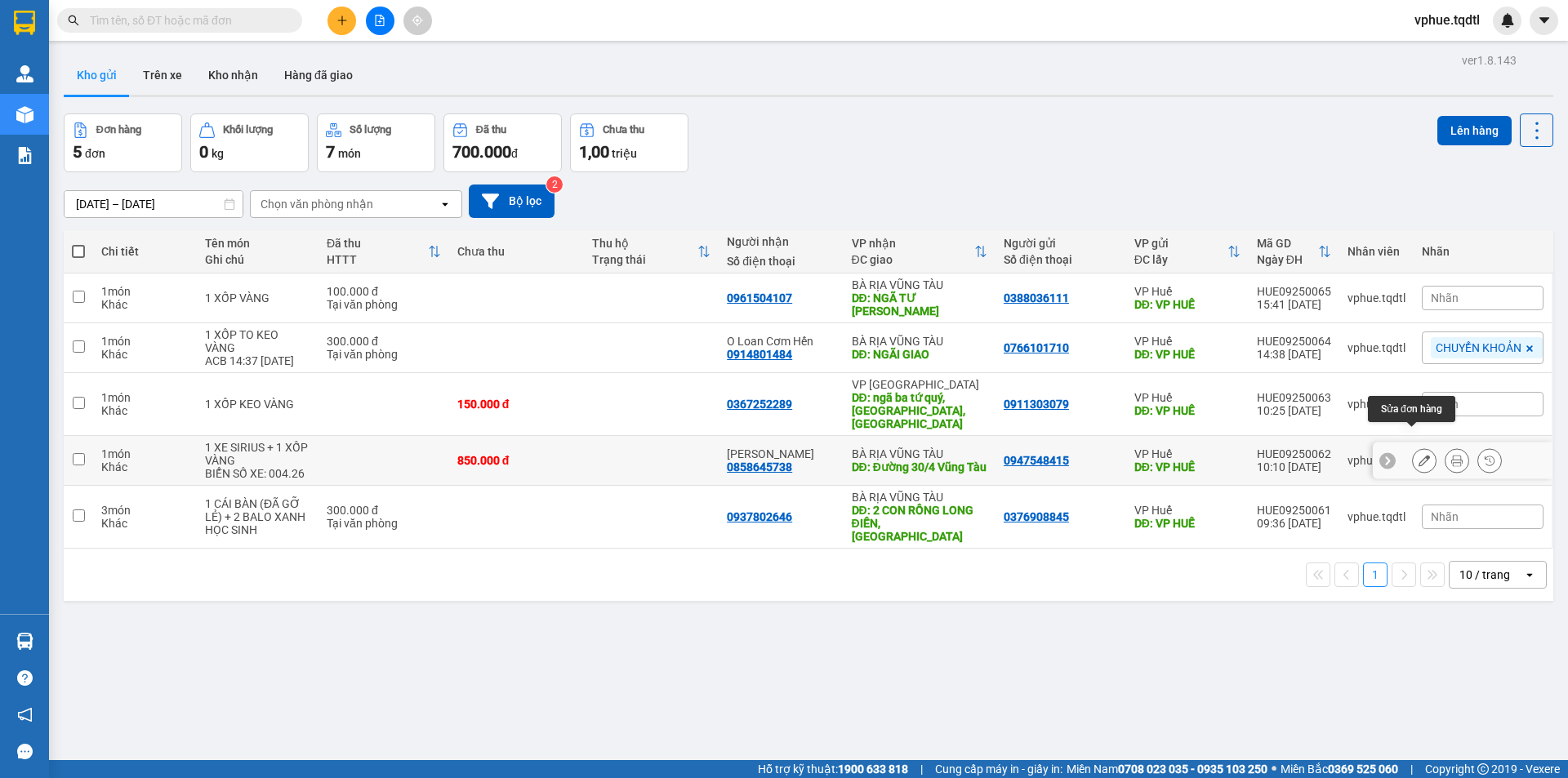
click at [1418, 454] on icon at bounding box center [1423, 460] width 11 height 11
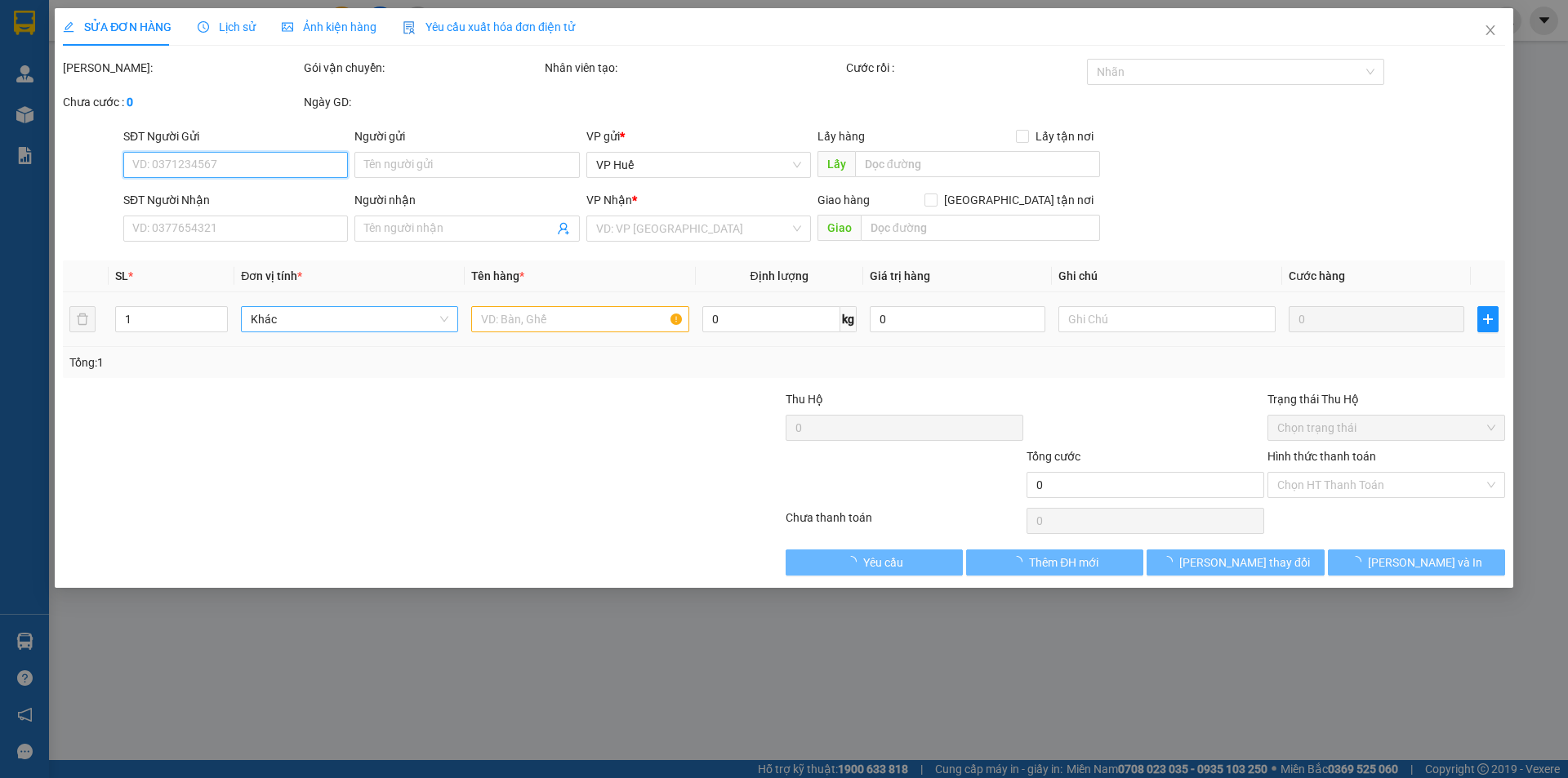
type input "0947548415"
type input "VP HUẾ"
type input "0858645738"
type input "[PERSON_NAME]"
type input "Đường 30/4 [PERSON_NAME]"
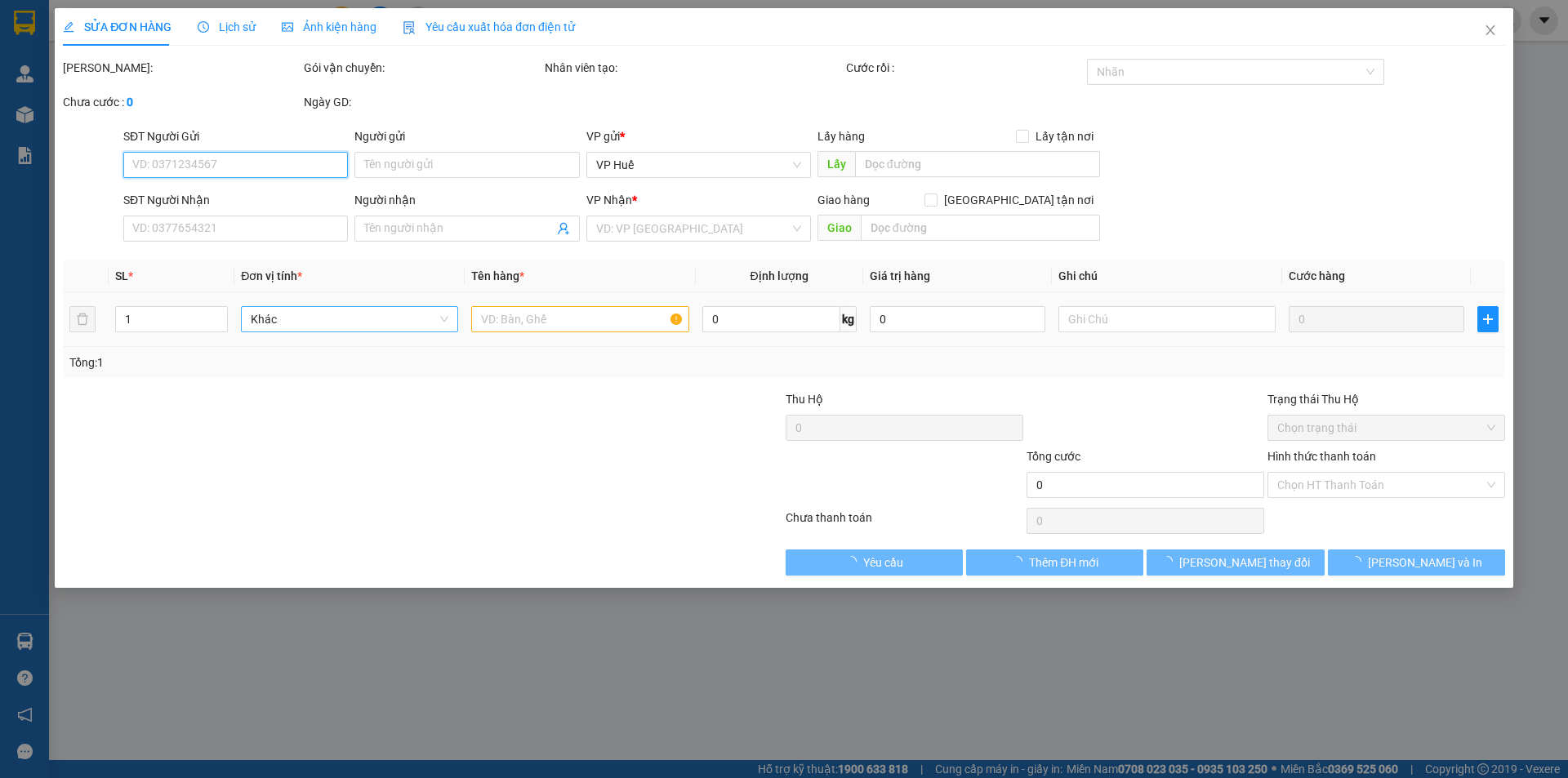
type input "850.000"
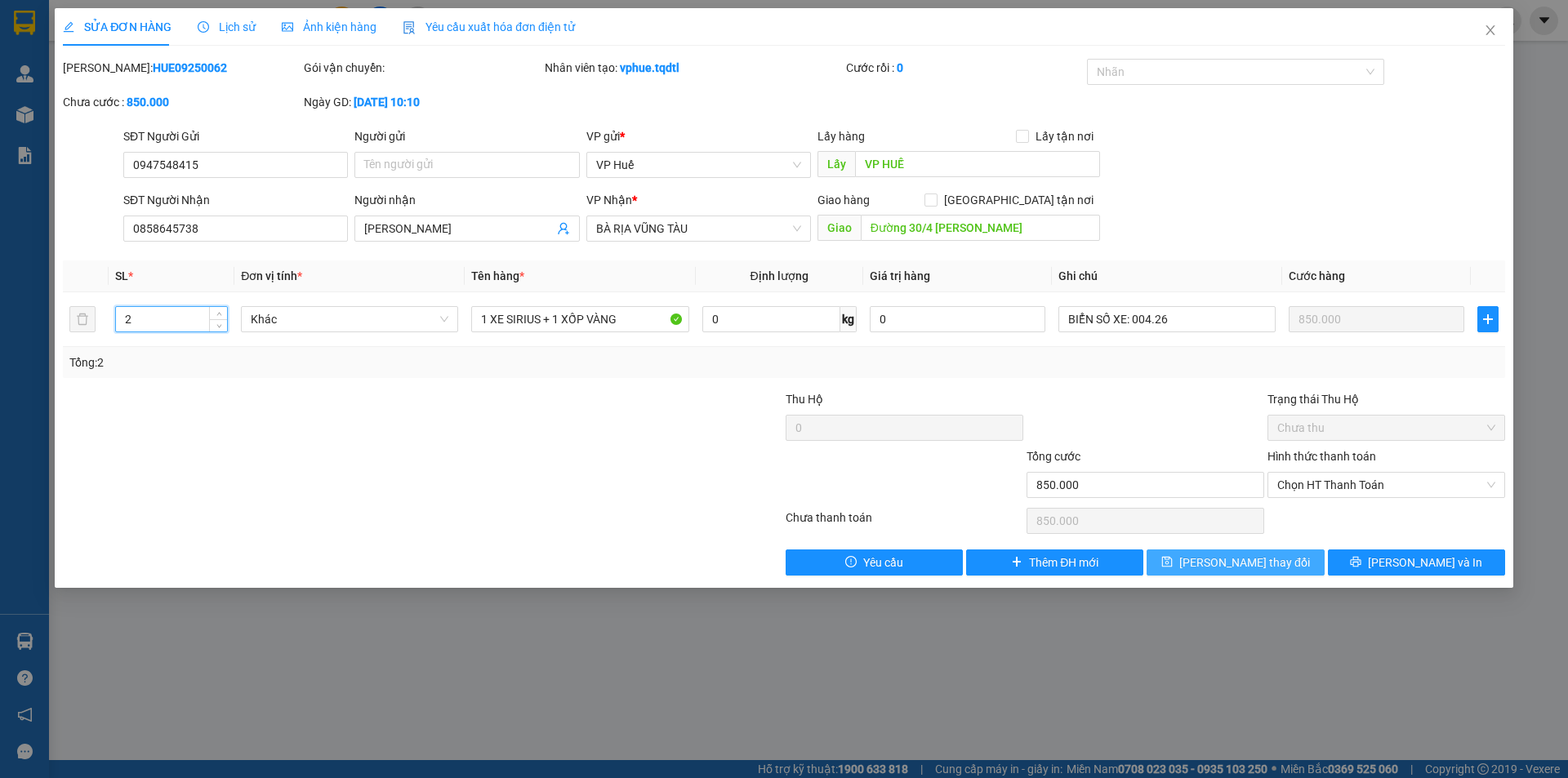
type input "2"
click at [1223, 553] on span "[PERSON_NAME] thay đổi" at bounding box center [1244, 562] width 131 height 18
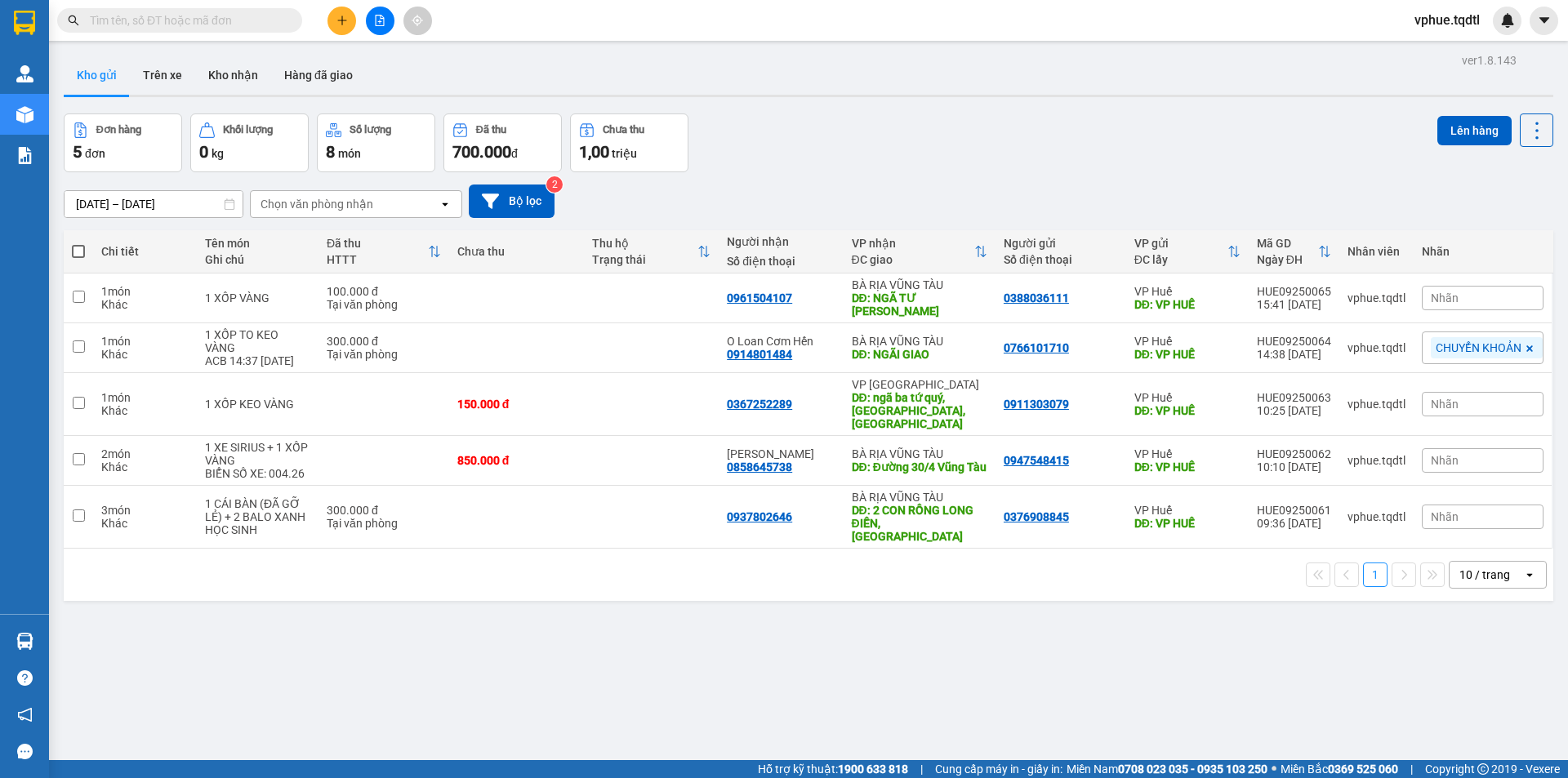
click at [345, 18] on icon "plus" at bounding box center [342, 20] width 11 height 11
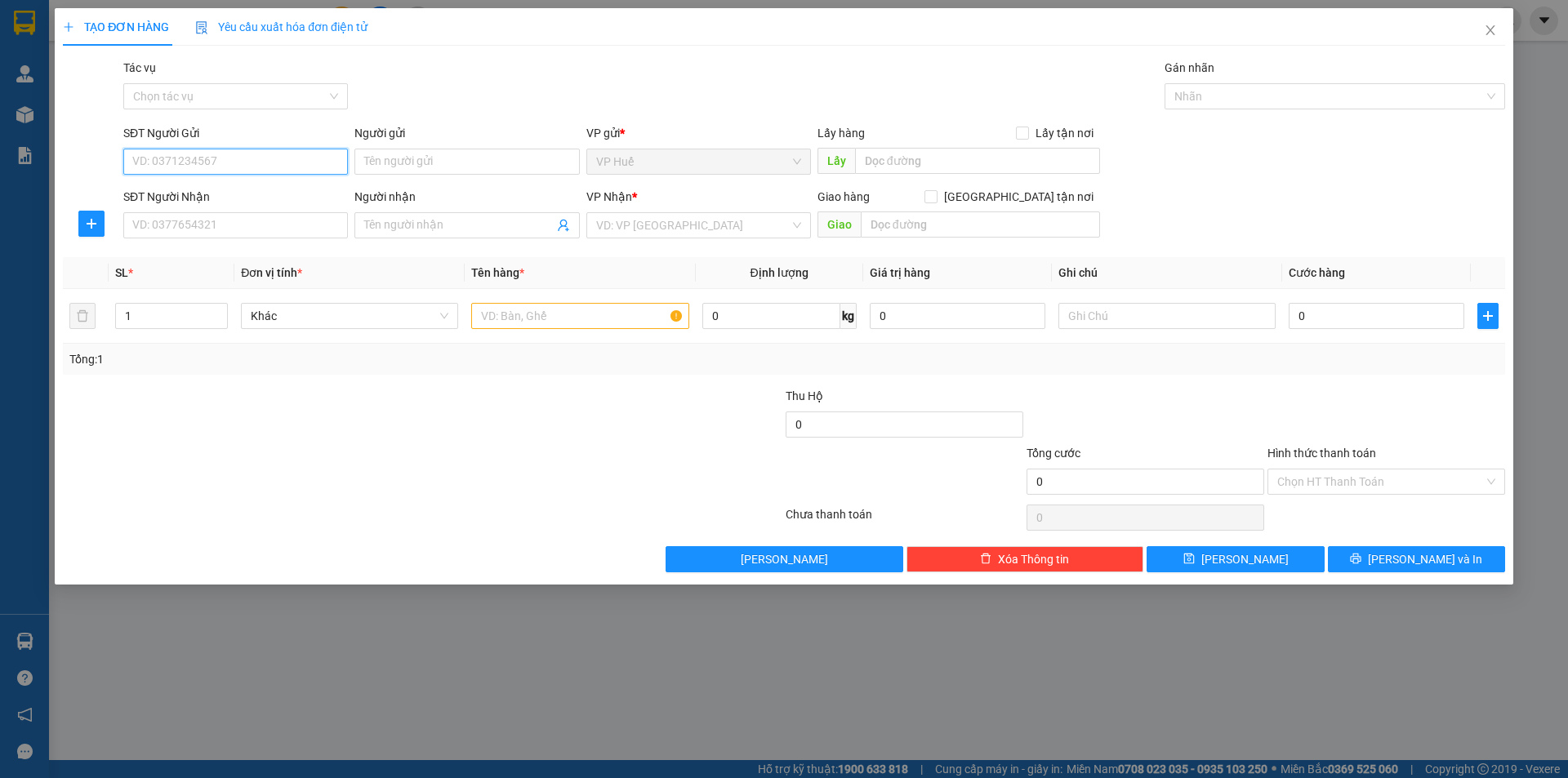
click at [261, 167] on input "SĐT Người Gửi" at bounding box center [235, 162] width 224 height 26
type input "0968905950"
drag, startPoint x: 326, startPoint y: 225, endPoint x: 286, endPoint y: 237, distance: 41.8
click at [326, 226] on input "SĐT Người Nhận" at bounding box center [235, 225] width 224 height 26
type input "0902360996"
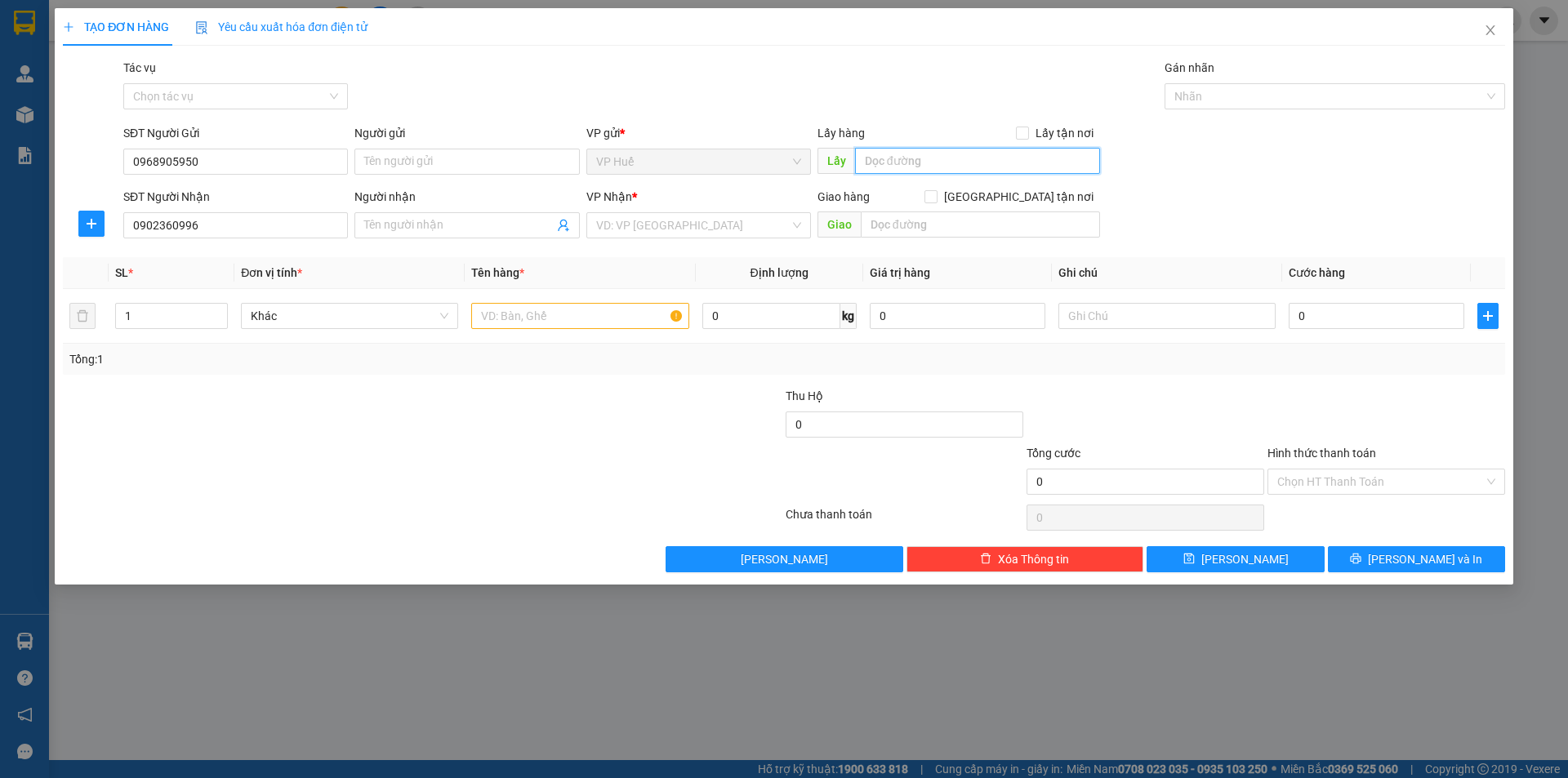
click at [962, 164] on input "text" at bounding box center [977, 161] width 245 height 26
type input "VP HUẾ"
click at [699, 208] on div "VP Nhận *" at bounding box center [698, 200] width 224 height 24
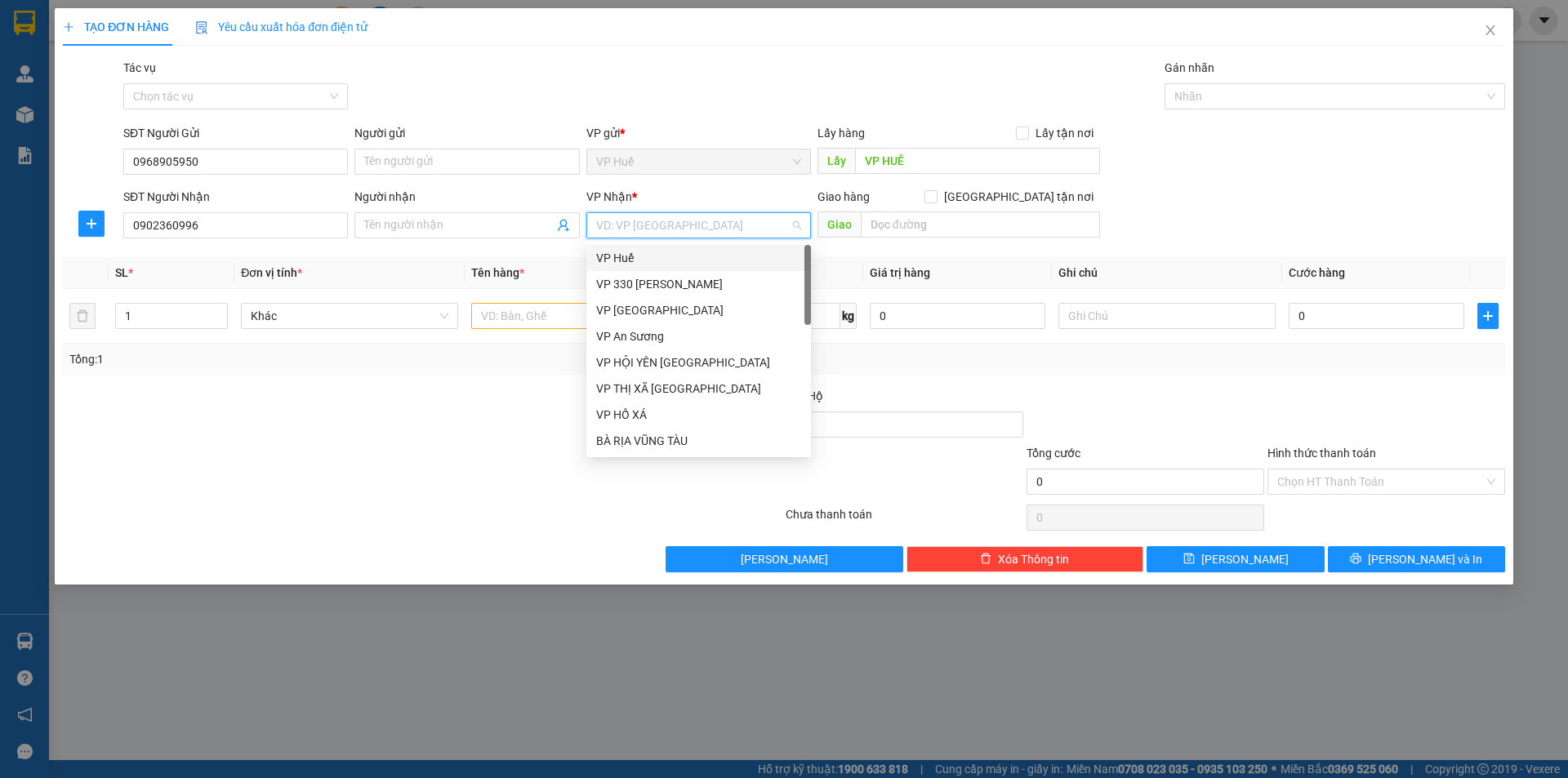
click at [718, 217] on input "search" at bounding box center [693, 225] width 194 height 24
click at [699, 433] on div "BÀ RỊA VŨNG TÀU" at bounding box center [698, 440] width 205 height 18
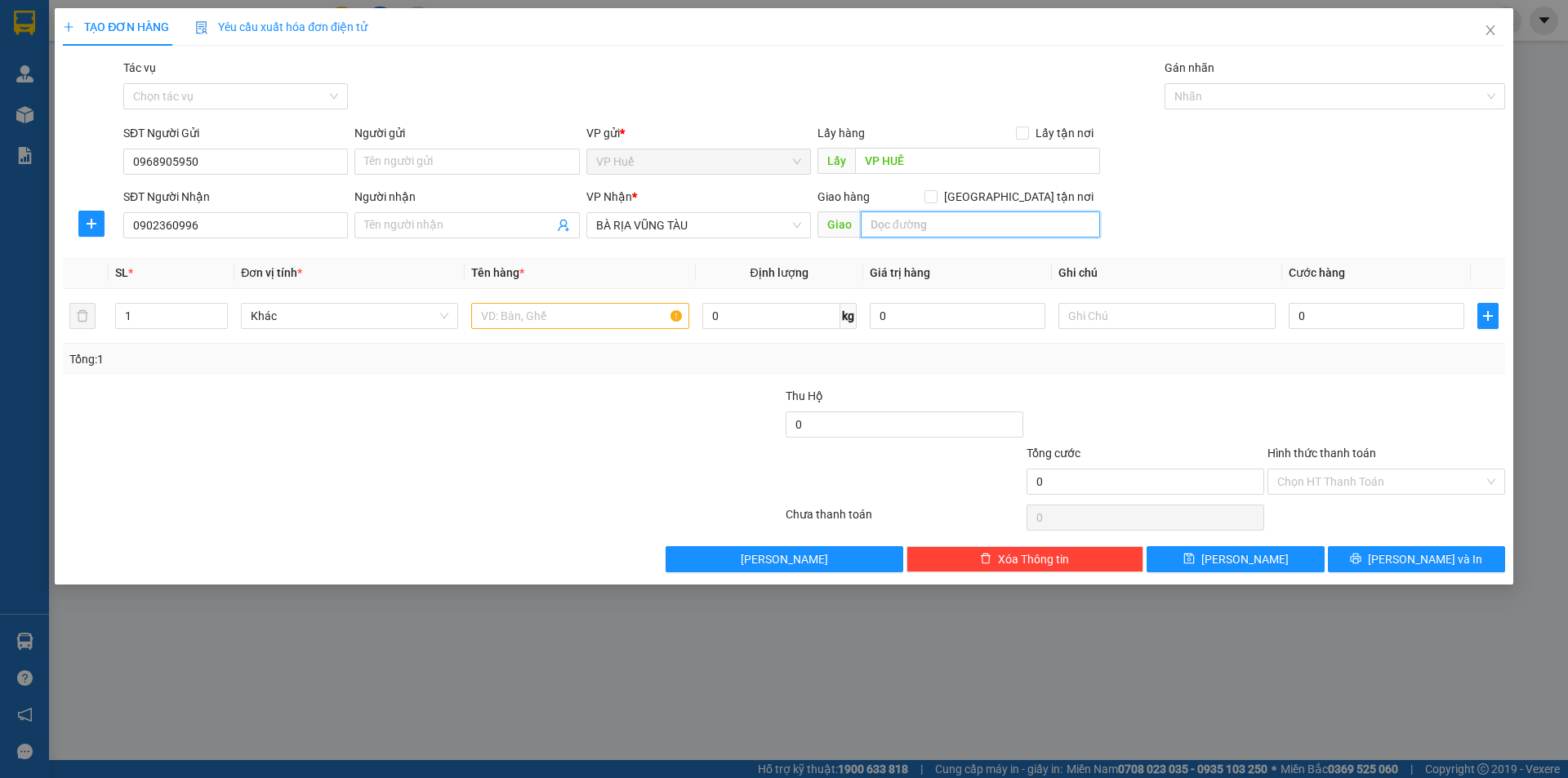
click at [902, 234] on input "text" at bounding box center [980, 224] width 239 height 26
click at [466, 217] on input "Người nhận" at bounding box center [459, 225] width 189 height 18
click at [921, 216] on input "text" at bounding box center [980, 224] width 239 height 26
click at [443, 209] on div "Người nhận" at bounding box center [466, 200] width 224 height 24
click at [449, 228] on input "KHÔI" at bounding box center [459, 225] width 189 height 18
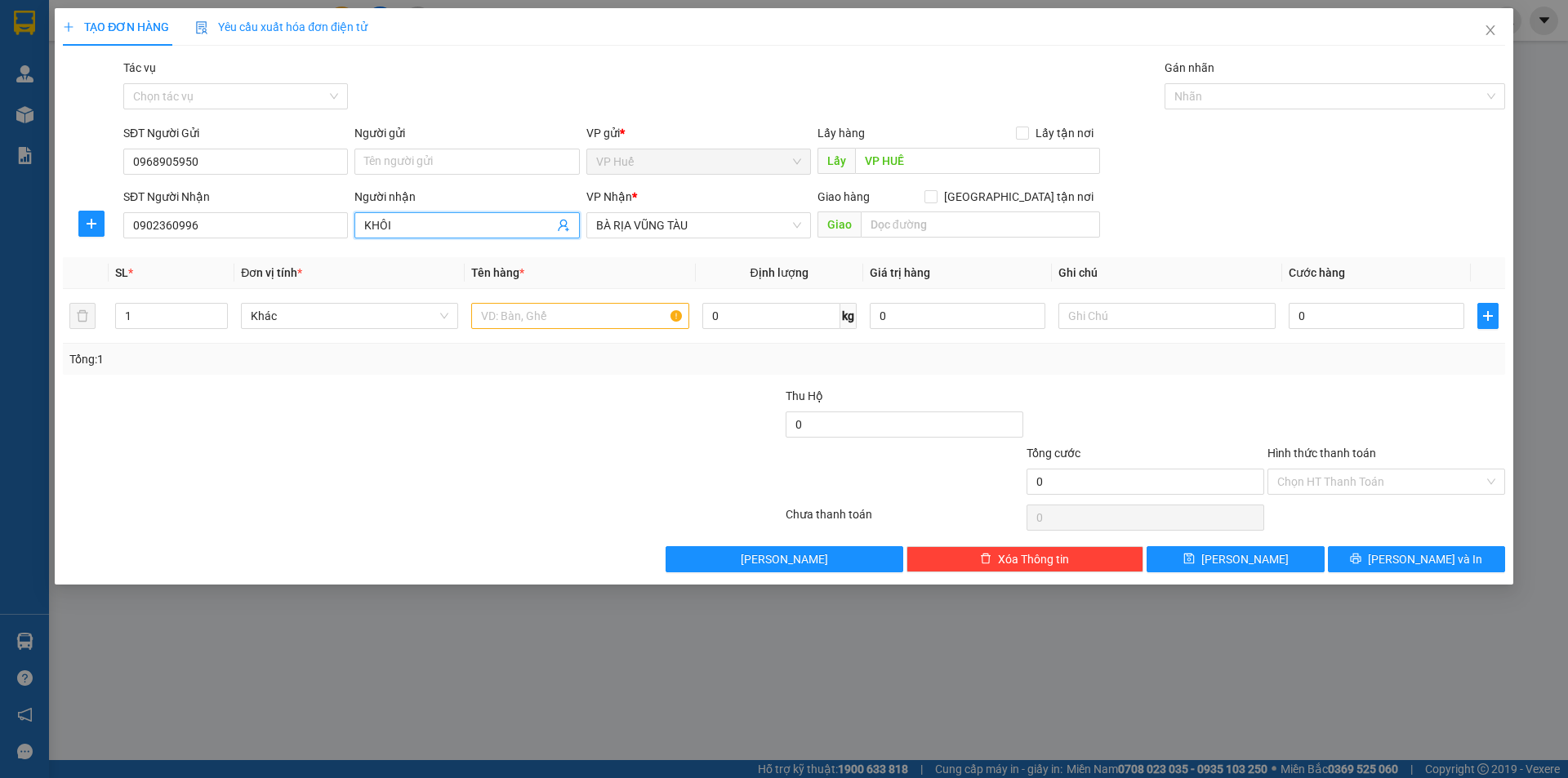
click at [449, 228] on input "KHÔI" at bounding box center [459, 225] width 189 height 18
type input "ANH KHÔI"
click at [971, 223] on input "text" at bounding box center [980, 224] width 239 height 26
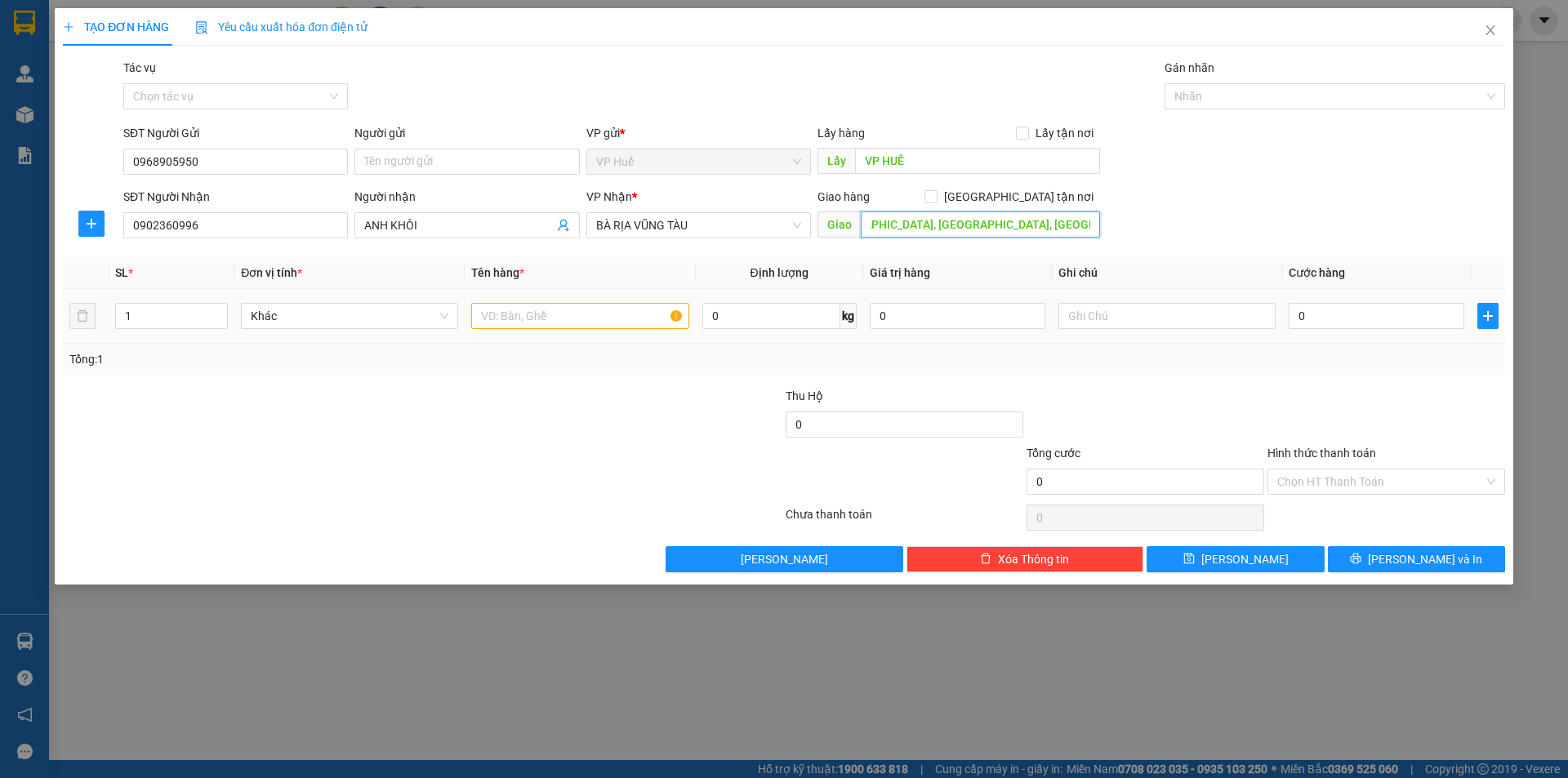
type input "[GEOGRAPHIC_DATA], [GEOGRAPHIC_DATA], [GEOGRAPHIC_DATA]"
click at [587, 312] on input "text" at bounding box center [579, 316] width 217 height 26
type input "1 XỐP NHỎ TRẮNG"
click at [1320, 317] on input "0" at bounding box center [1376, 316] width 176 height 26
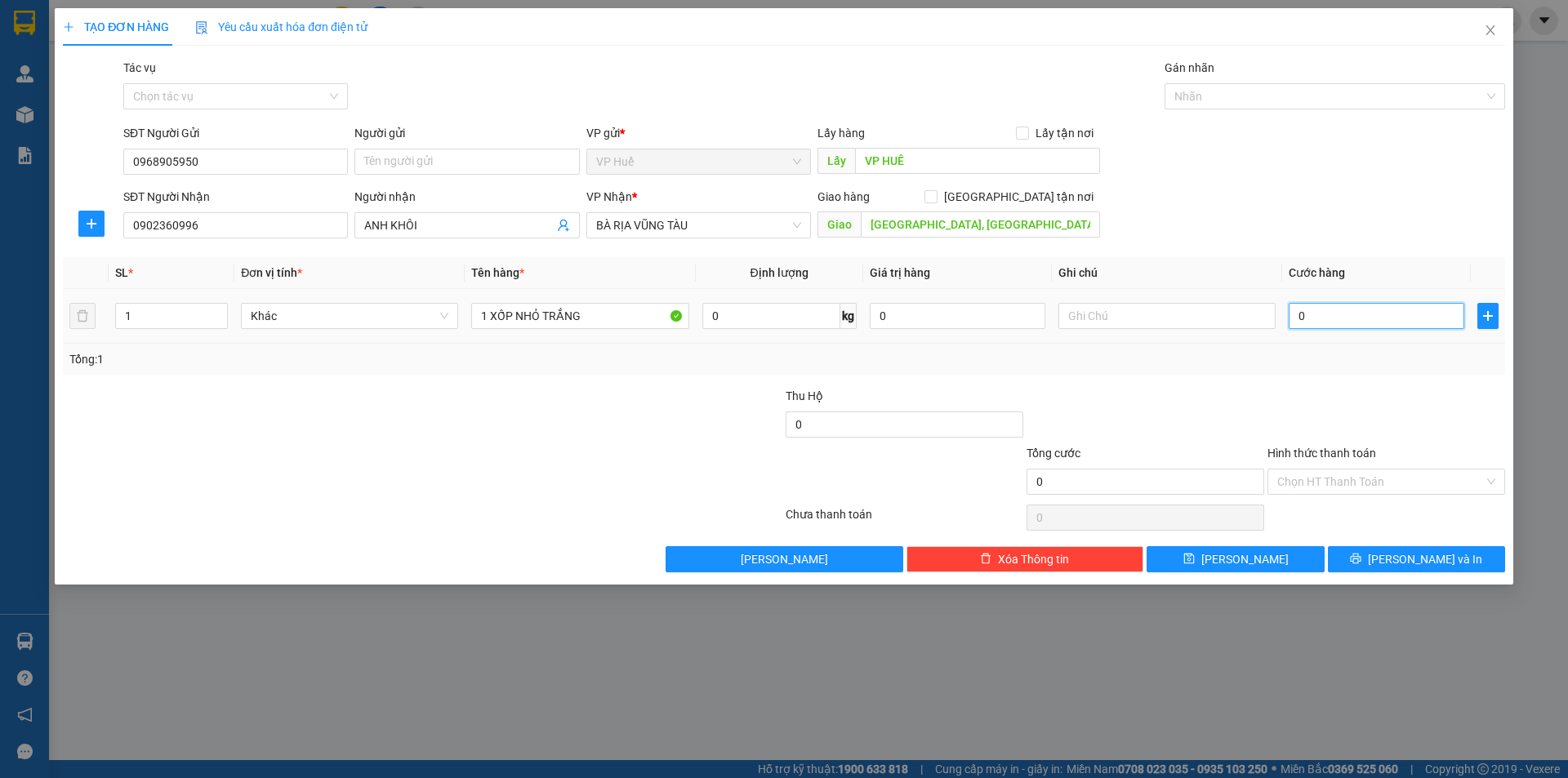
type input "7"
type input "70"
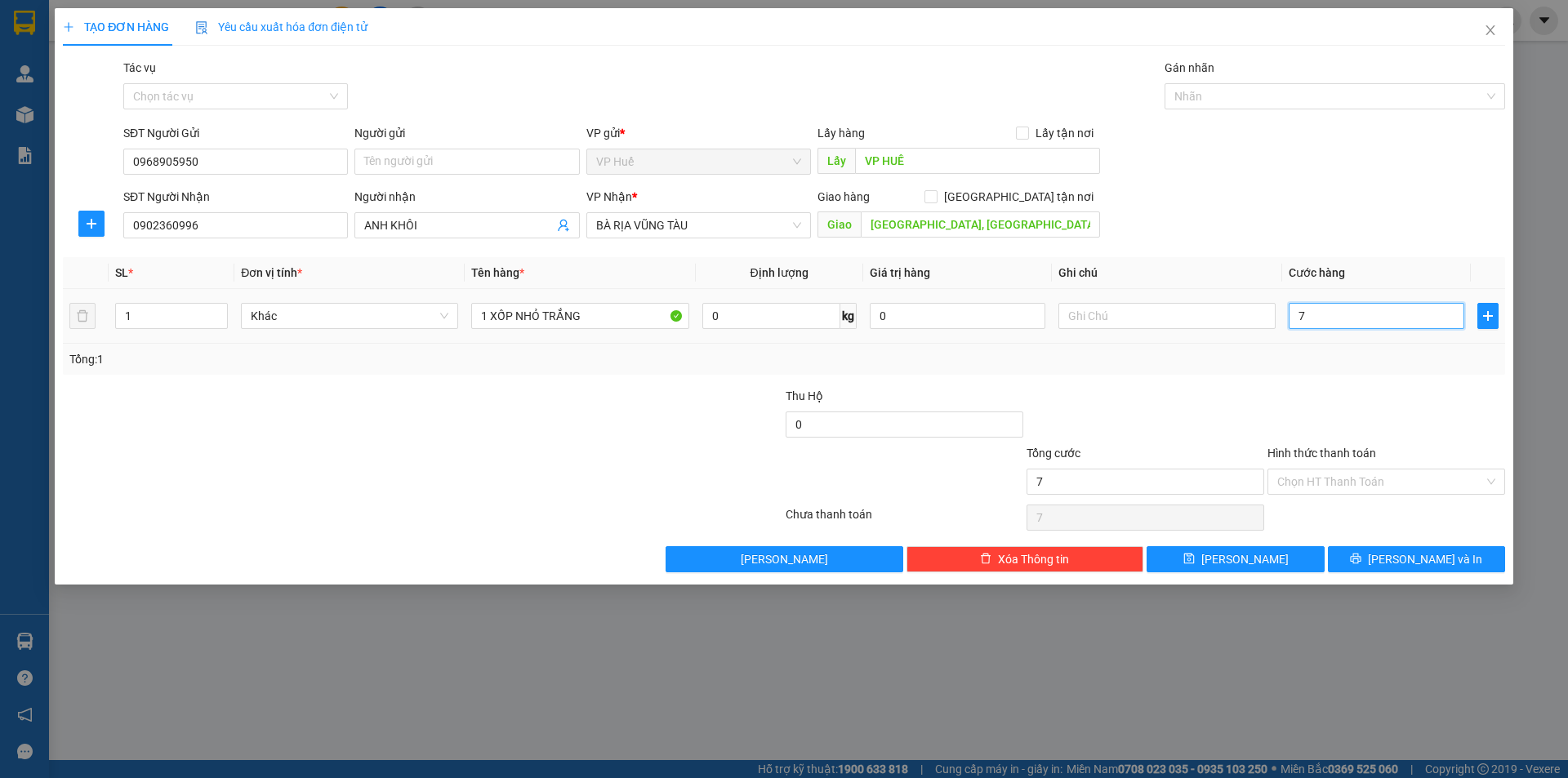
type input "70"
type input "700"
type input "7.000"
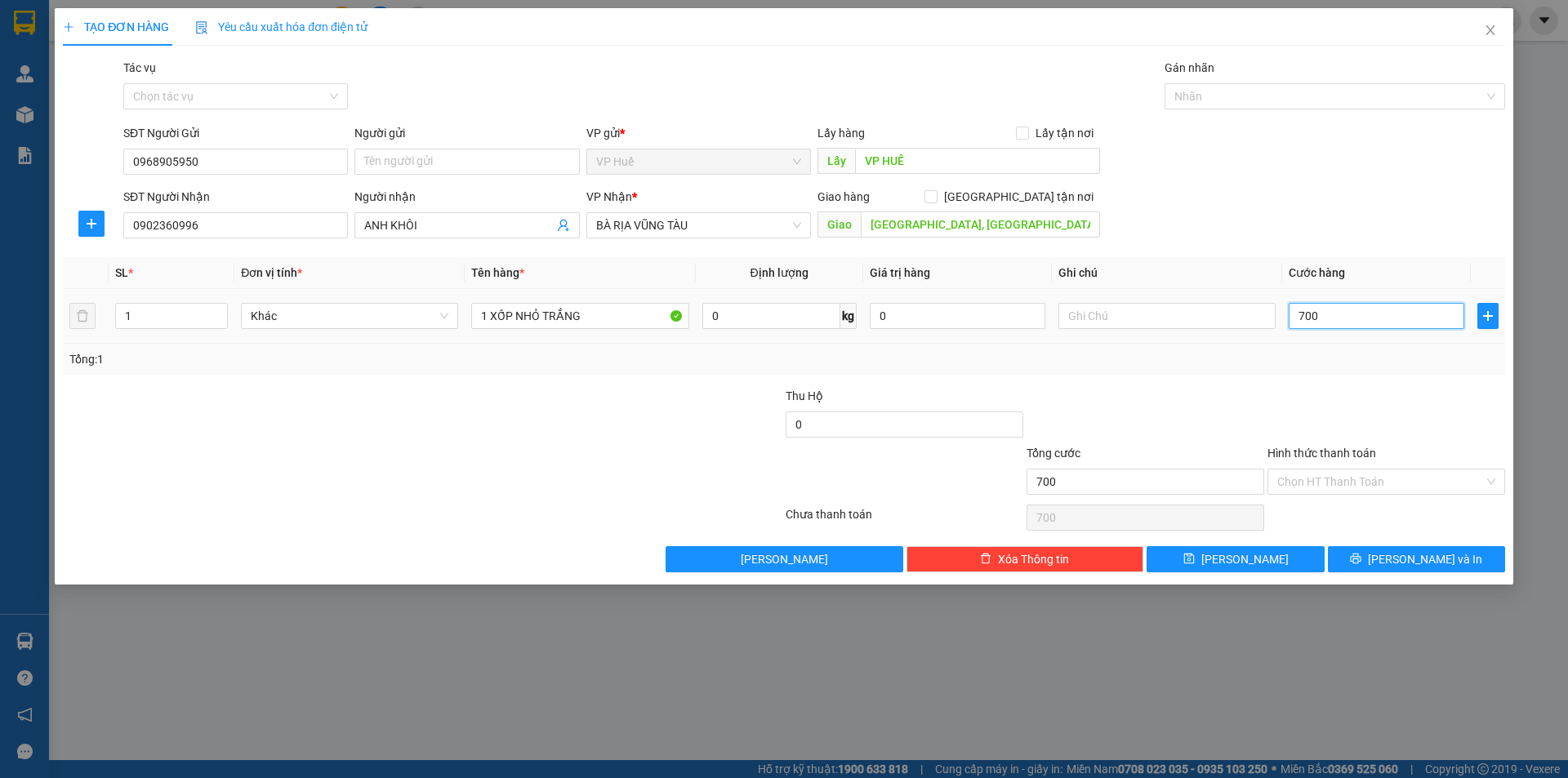
type input "7.000"
type input "70.000"
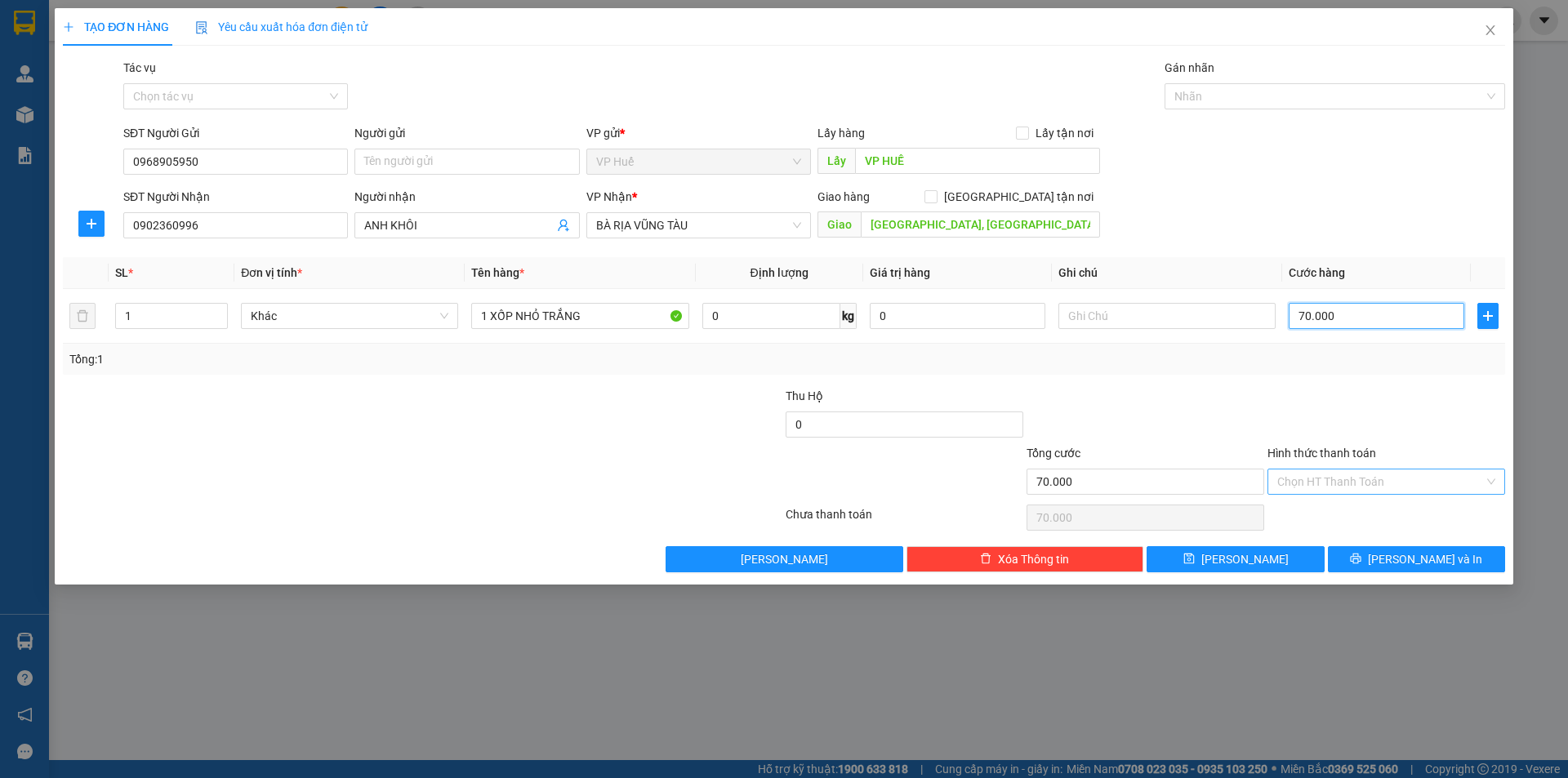
type input "70.000"
click at [1370, 471] on input "Hình thức thanh toán" at bounding box center [1380, 481] width 207 height 24
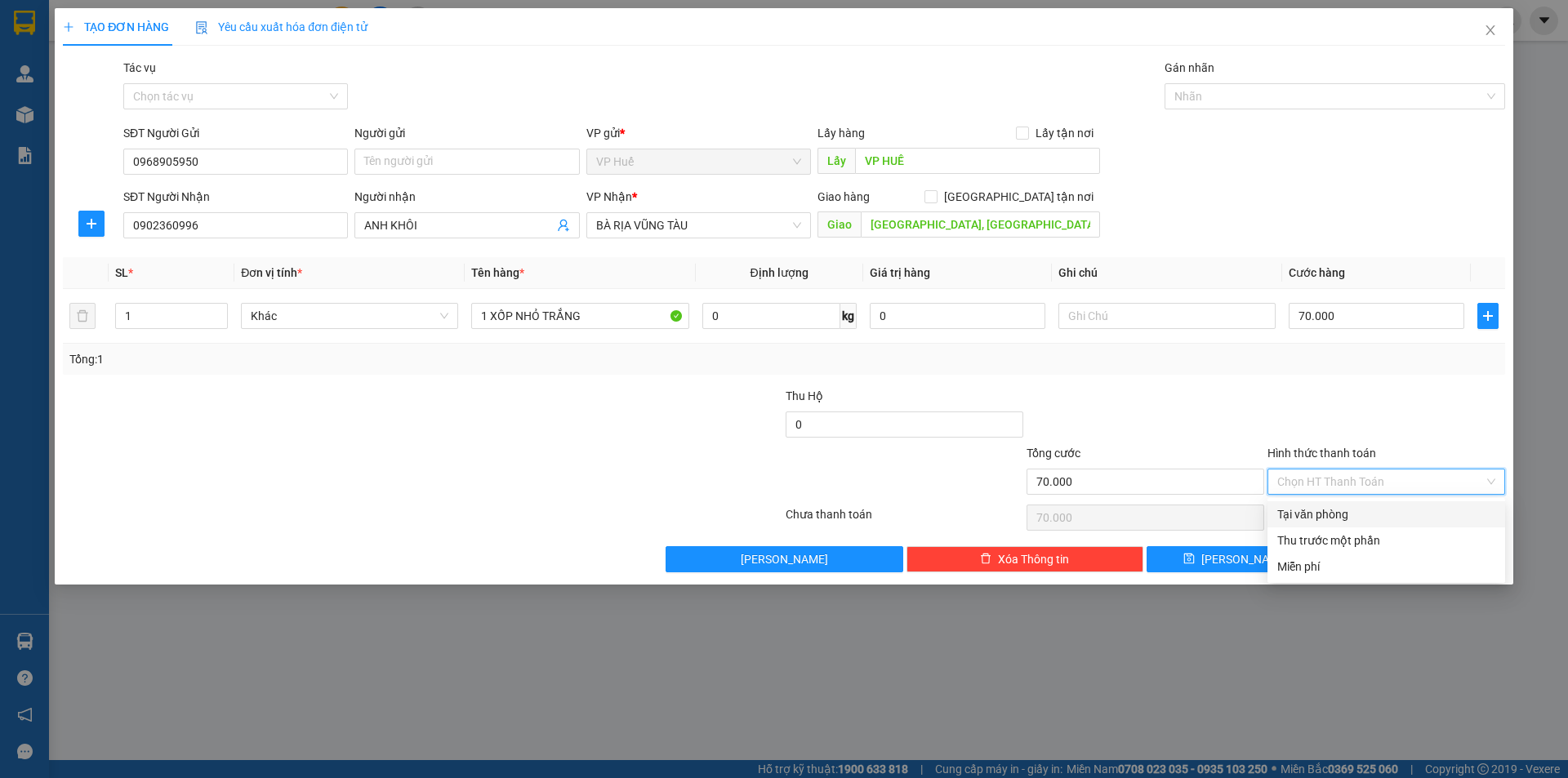
click at [1299, 524] on div "Tại văn phòng" at bounding box center [1386, 514] width 237 height 26
type input "0"
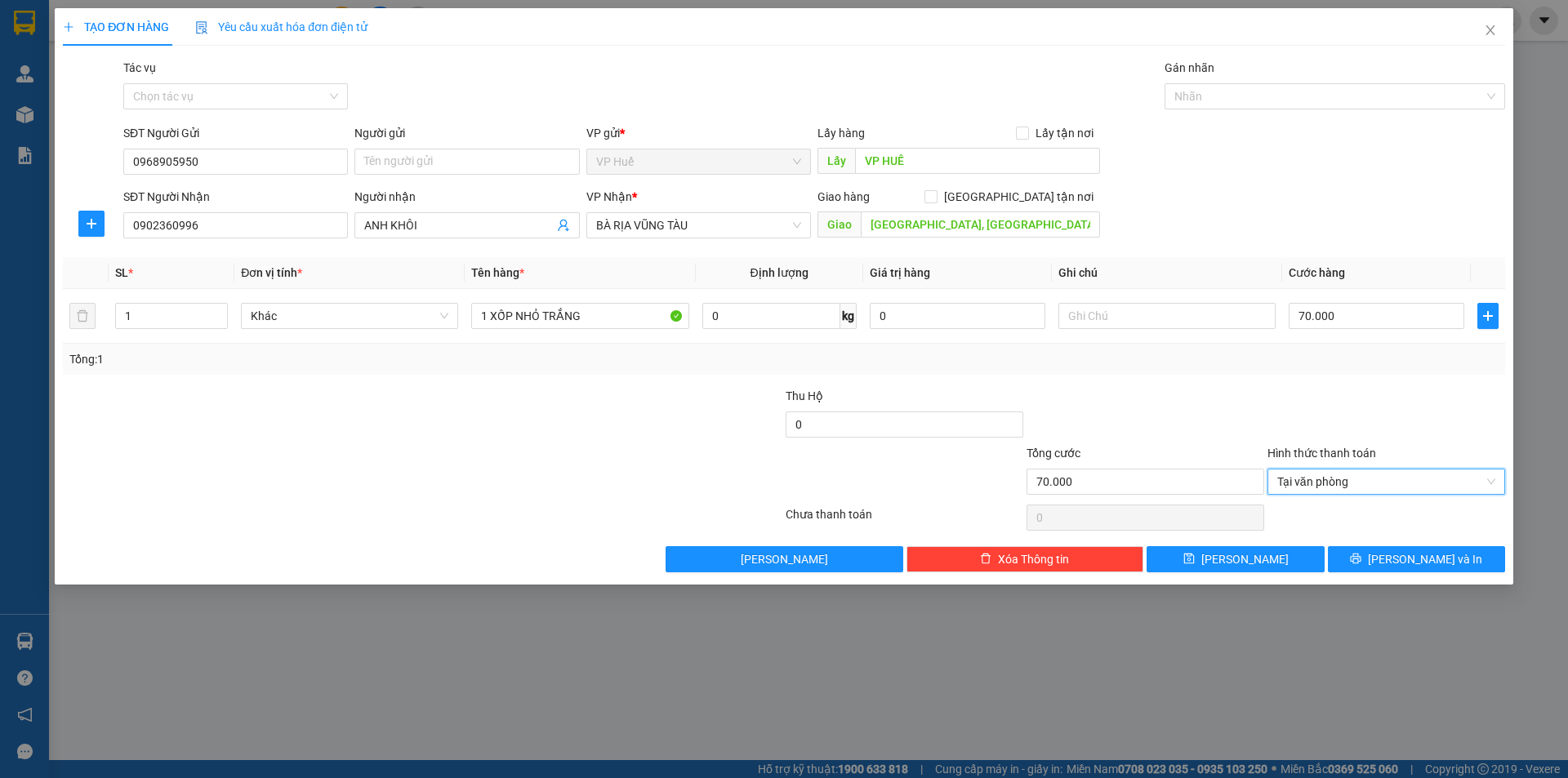
click at [1304, 406] on div at bounding box center [1386, 415] width 241 height 57
click at [1439, 569] on button "[PERSON_NAME] và In" at bounding box center [1416, 559] width 177 height 26
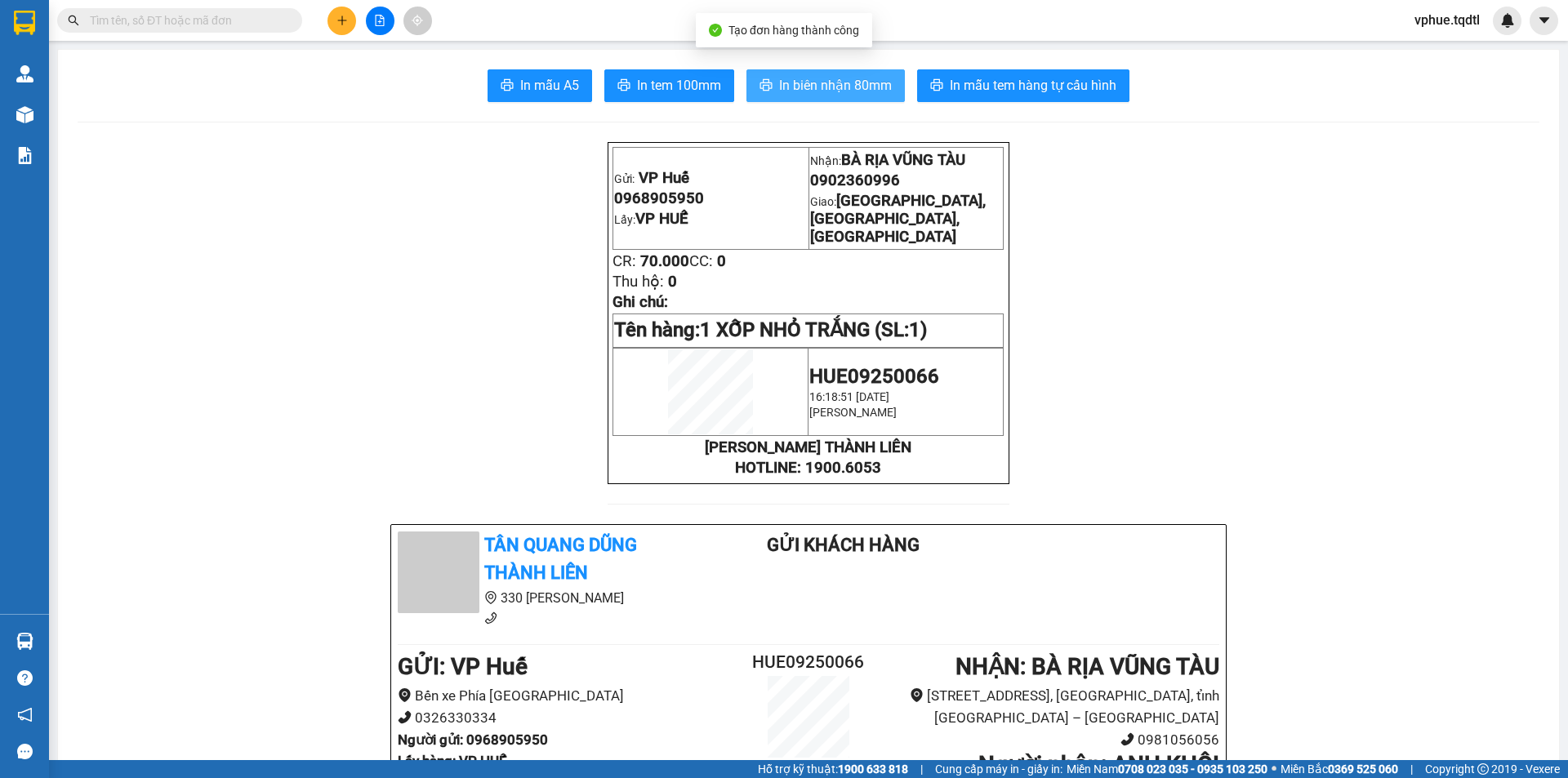
click at [868, 82] on span "In biên nhận 80mm" at bounding box center [836, 86] width 113 height 21
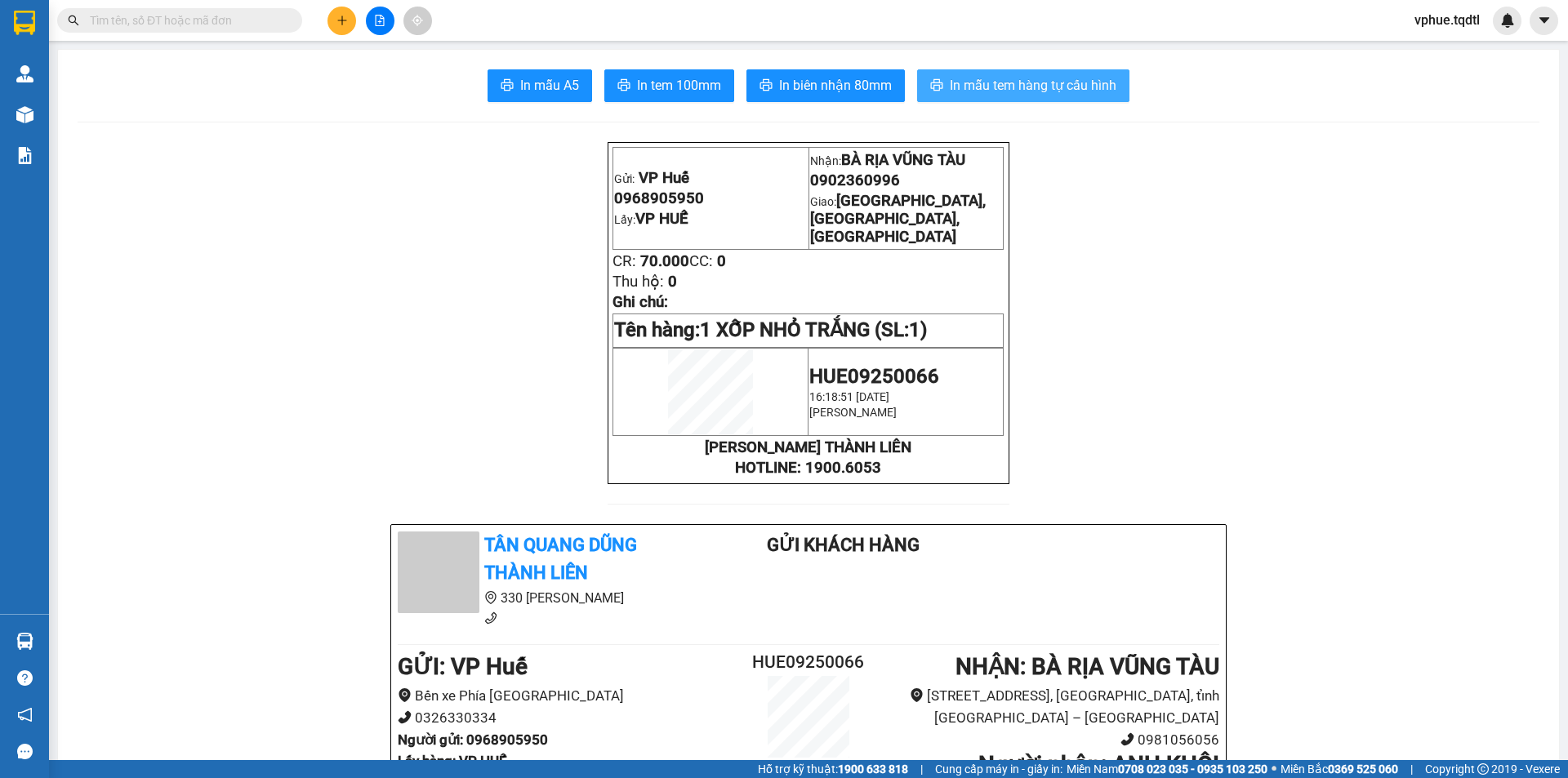
click at [1054, 87] on span "In mẫu tem hàng tự cấu hình" at bounding box center [1033, 86] width 166 height 21
click at [826, 179] on span "0902360996" at bounding box center [855, 180] width 90 height 18
copy span "0902360996"
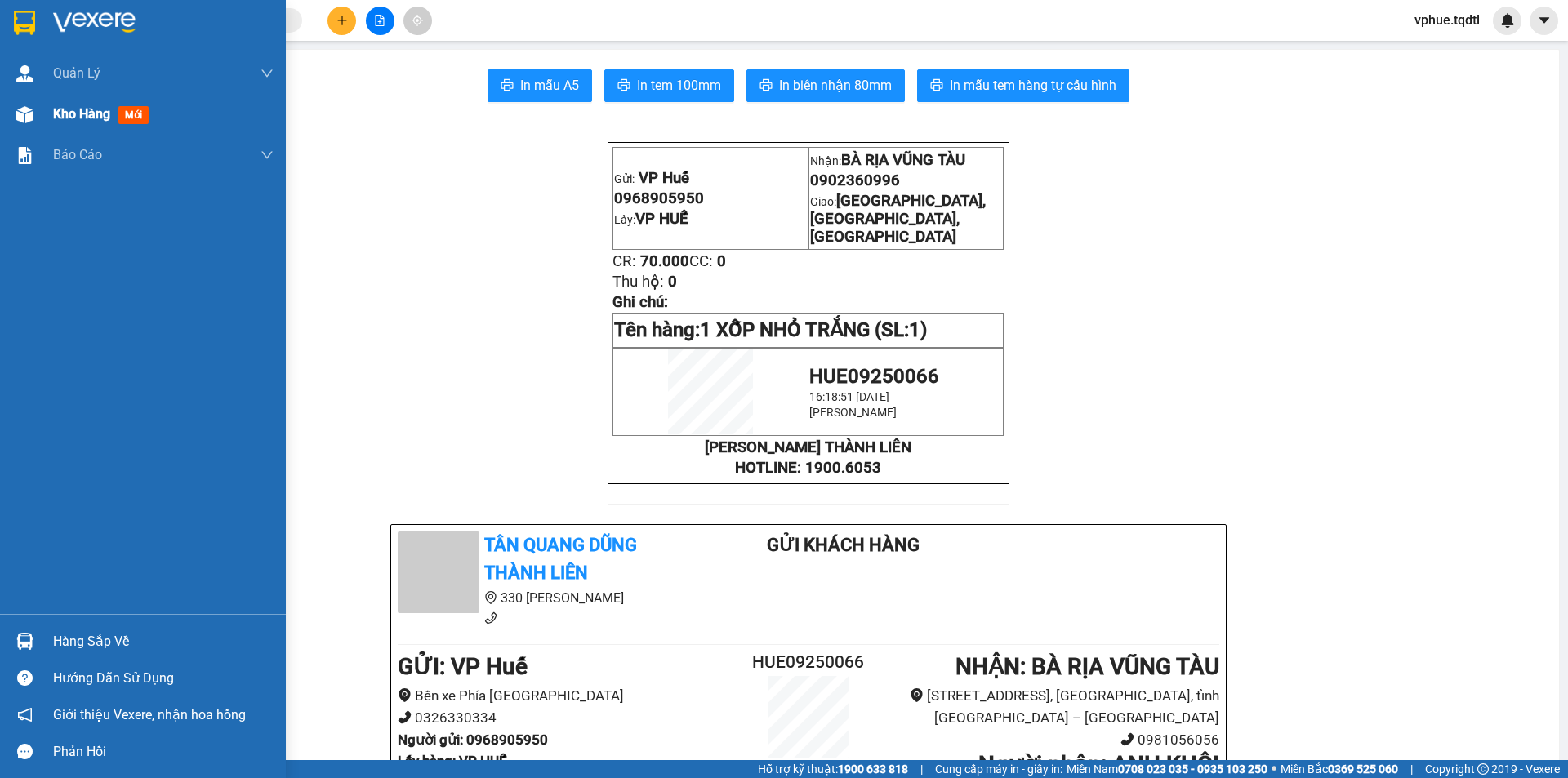
click at [10, 107] on div at bounding box center [24, 114] width 29 height 29
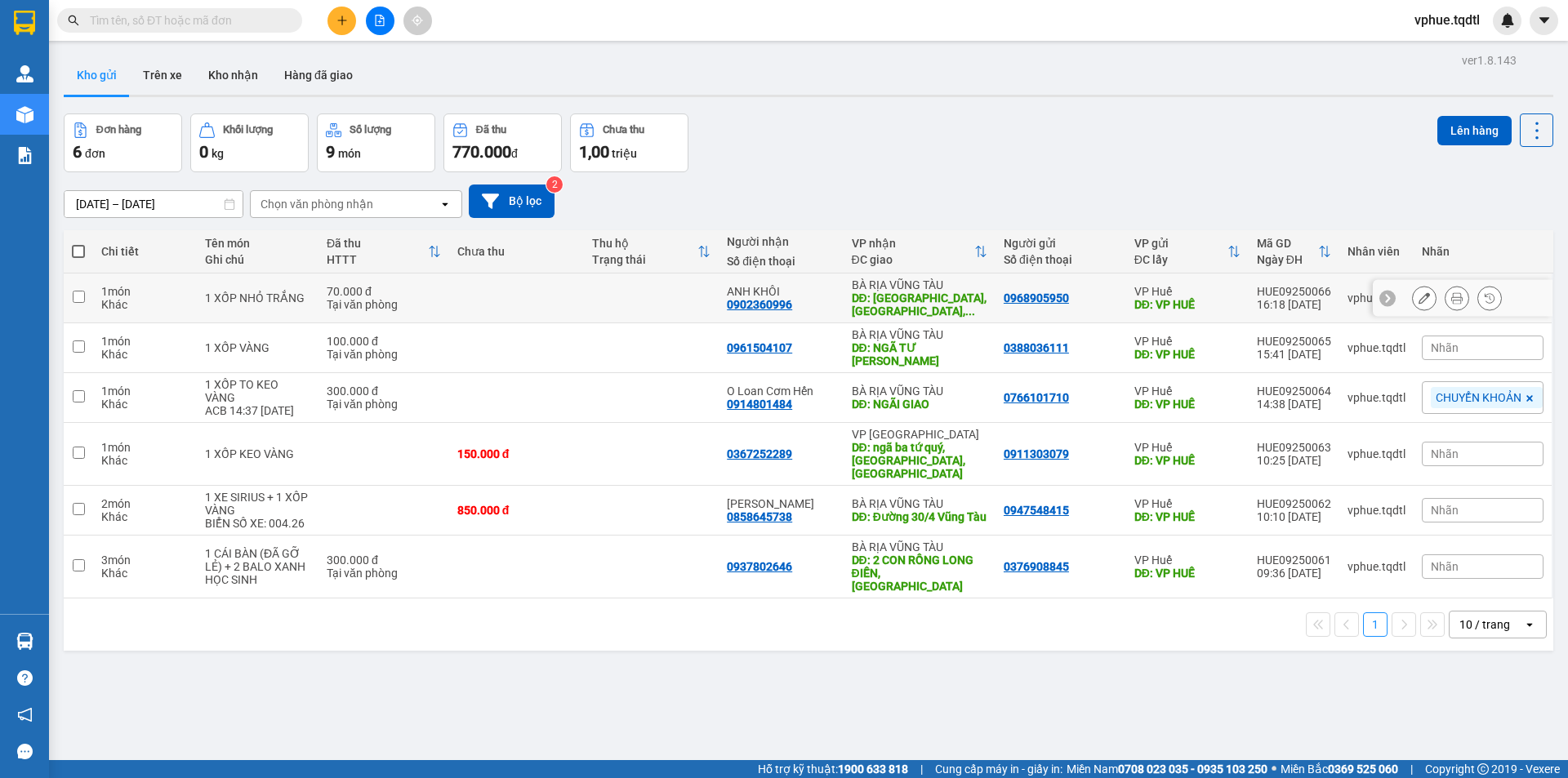
click at [913, 308] on div "DĐ: [GEOGRAPHIC_DATA], [GEOGRAPHIC_DATA], ..." at bounding box center [920, 305] width 136 height 26
checkbox input "true"
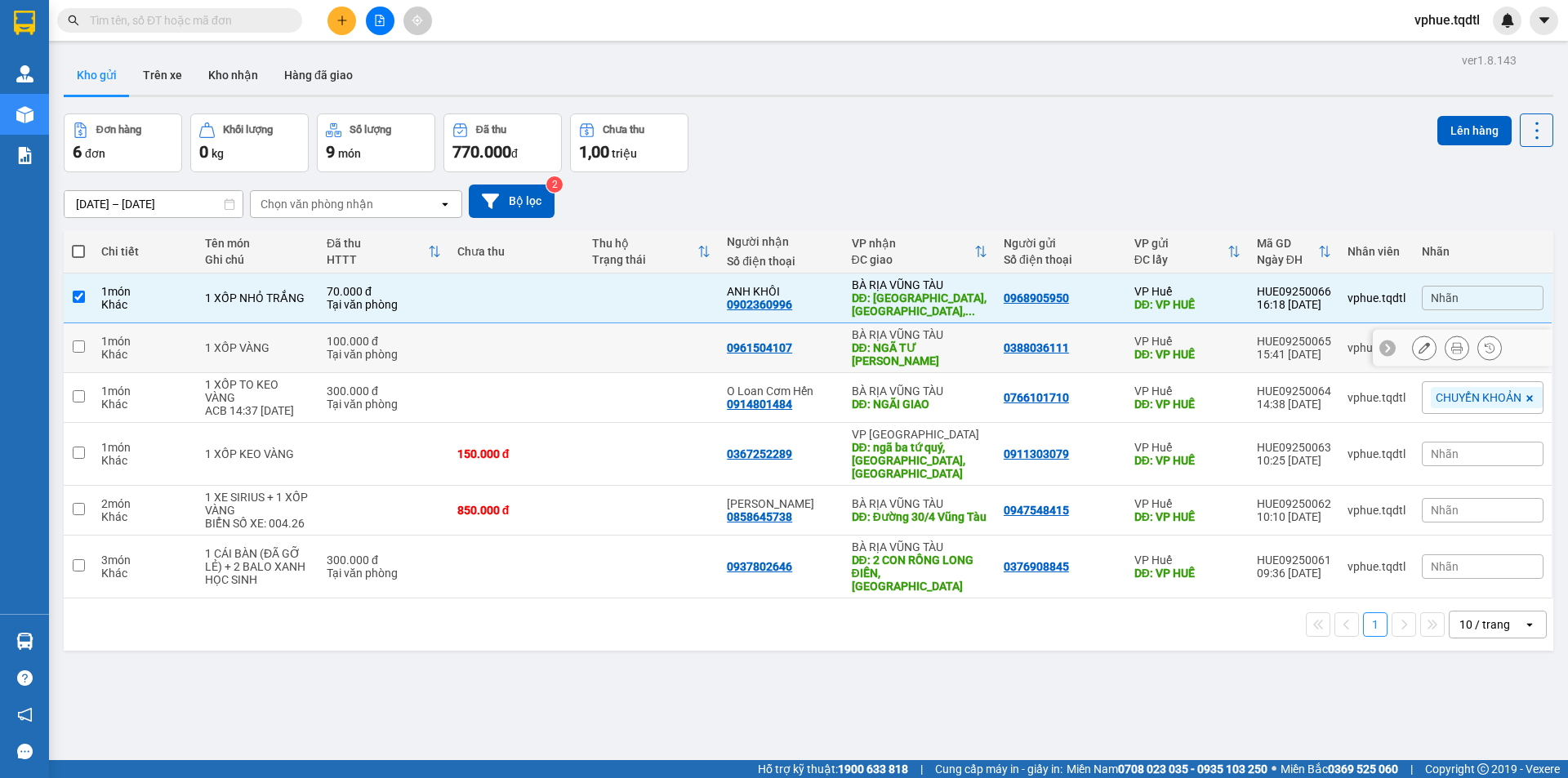
click at [913, 343] on div "DĐ: NGÃ TƯ [PERSON_NAME]" at bounding box center [920, 354] width 136 height 26
checkbox input "true"
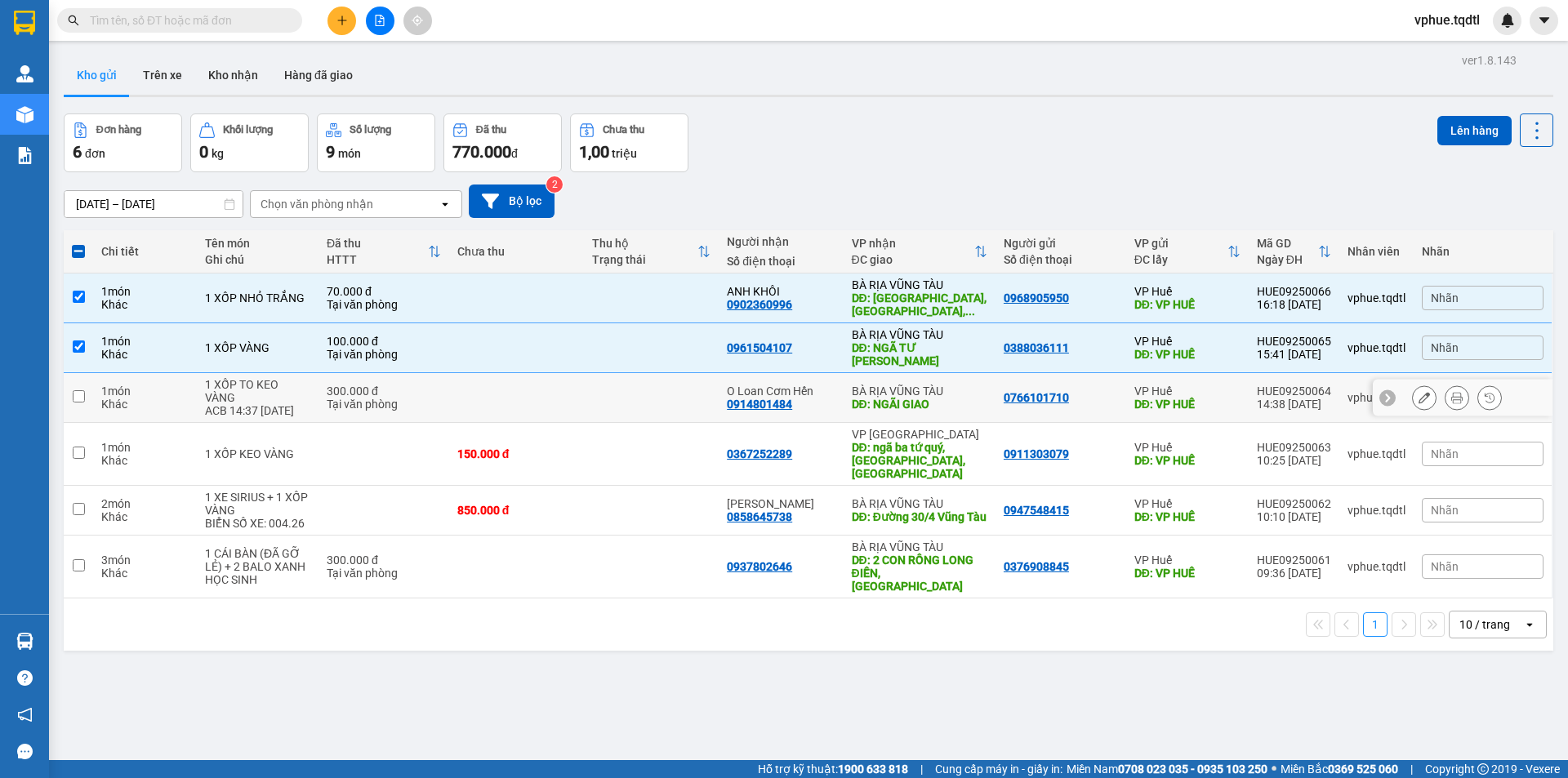
drag, startPoint x: 910, startPoint y: 389, endPoint x: 912, endPoint y: 416, distance: 27.1
click at [910, 390] on div "BÀ RỊA VŨNG TÀU" at bounding box center [920, 390] width 136 height 13
checkbox input "true"
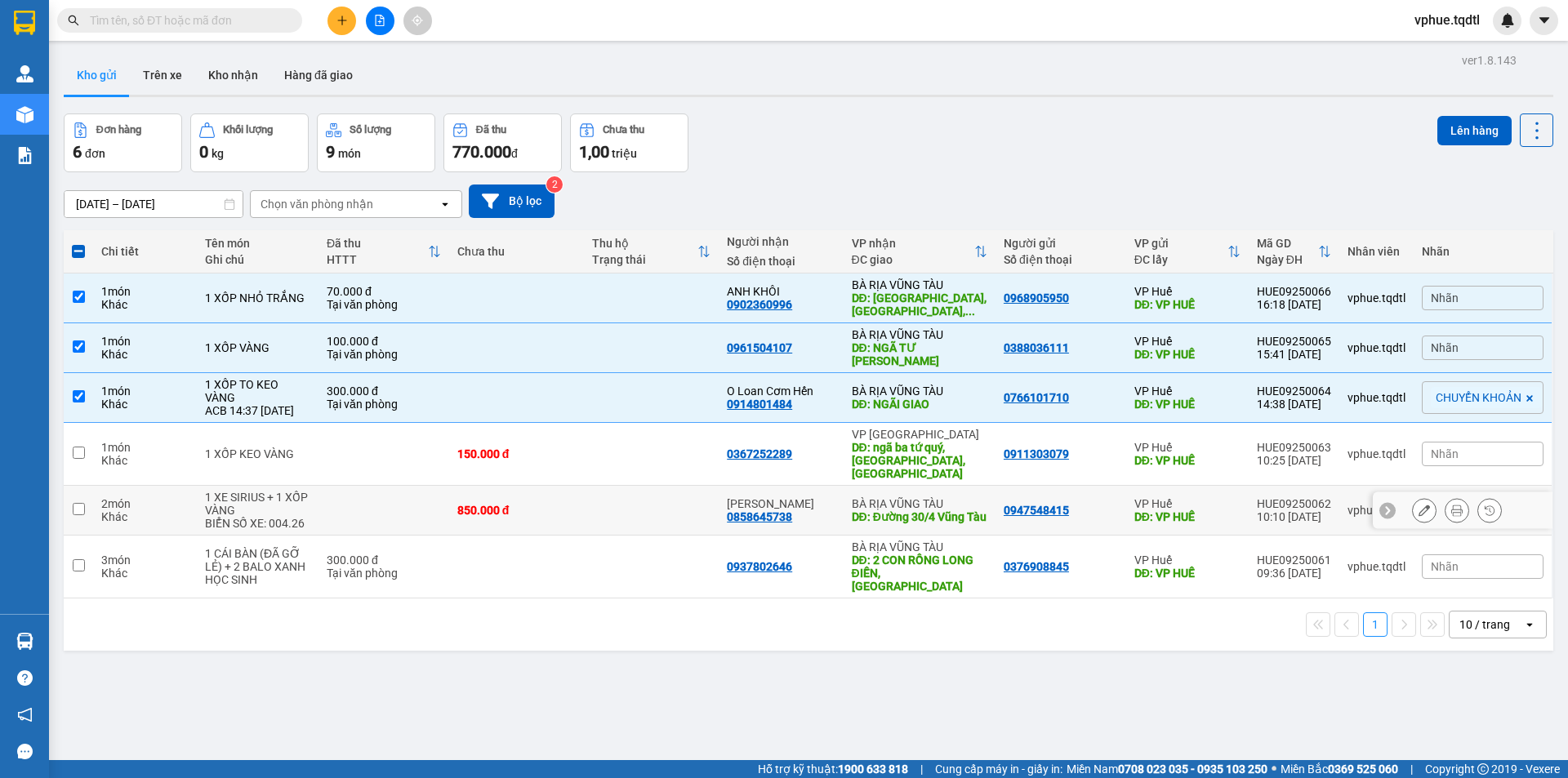
click at [908, 510] on div "DĐ: Đường 30/4 Vũng Tàu" at bounding box center [920, 516] width 136 height 13
checkbox input "true"
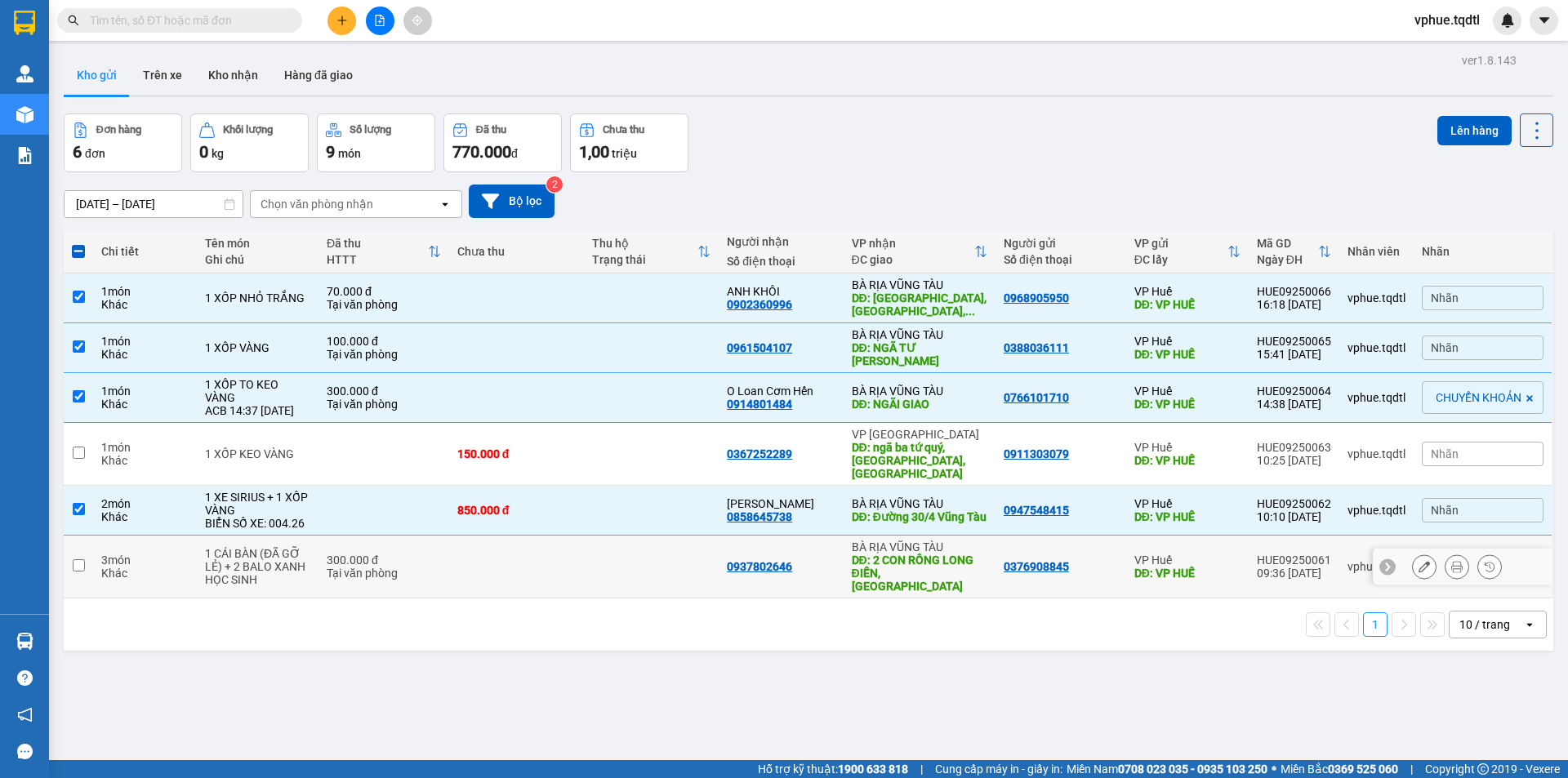
click at [900, 553] on div "DĐ: 2 CON RỒNG LONG ĐIỀN, [GEOGRAPHIC_DATA]" at bounding box center [920, 572] width 136 height 39
checkbox input "true"
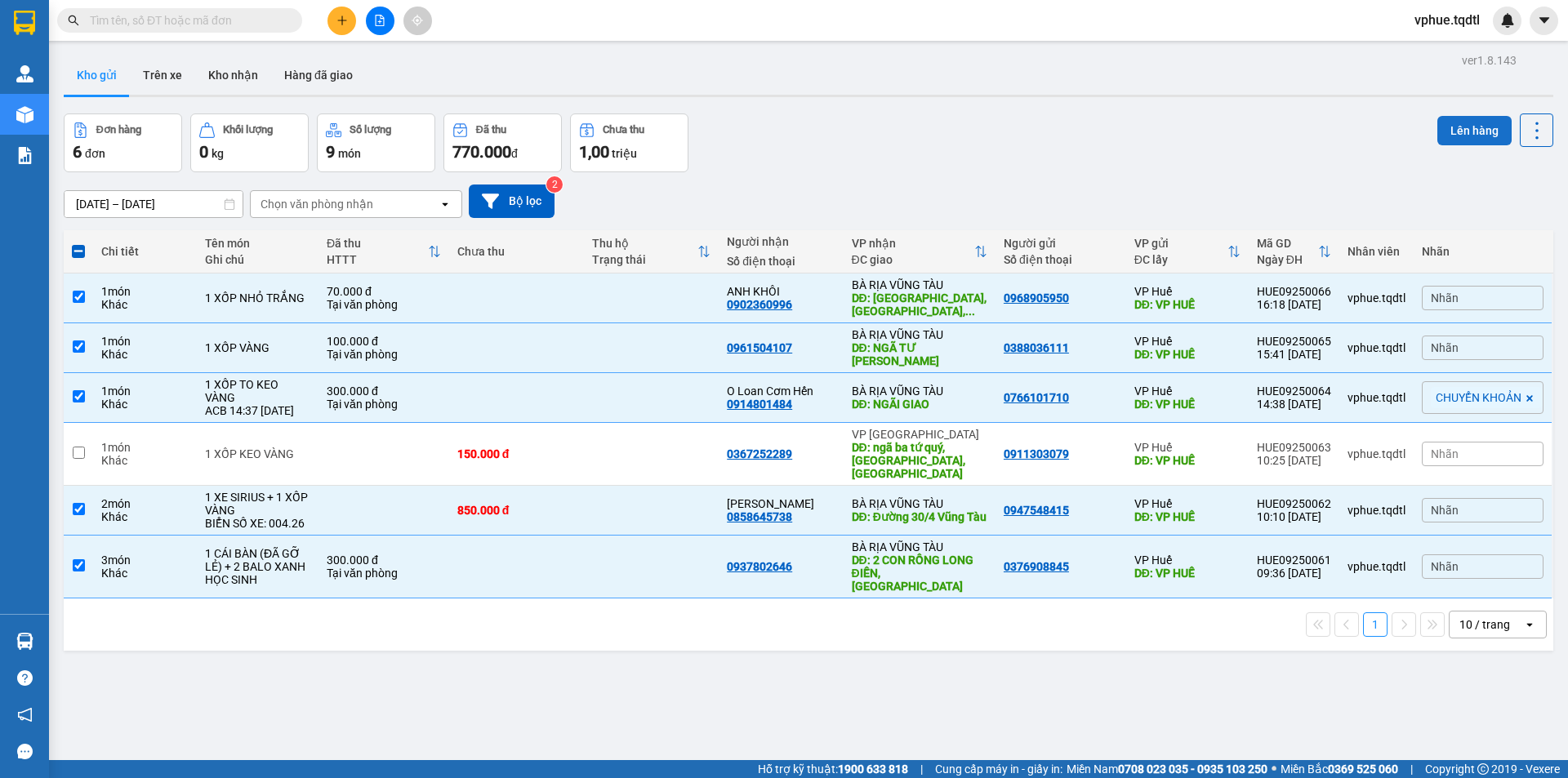
click at [1474, 120] on button "Lên hàng" at bounding box center [1474, 131] width 74 height 29
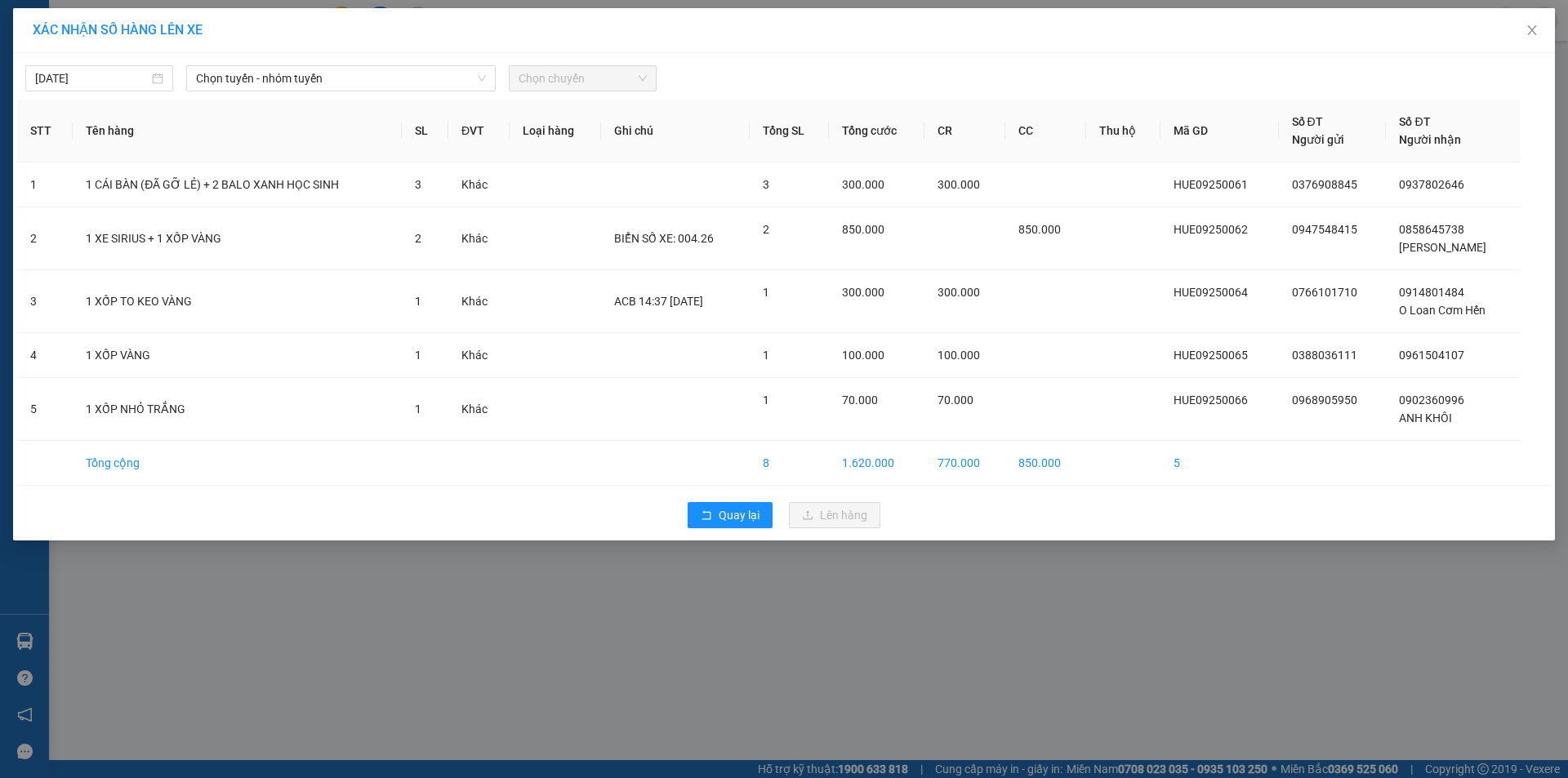
click at [359, 55] on div "[DATE] Chọn tuyến - nhóm tuyến Chọn chuyến STT Tên hàng SL ĐVT Loại hàng Ghi ch…" at bounding box center [784, 296] width 1542 height 487
click at [362, 73] on span "Chọn tuyến - nhóm tuyến" at bounding box center [340, 78] width 290 height 24
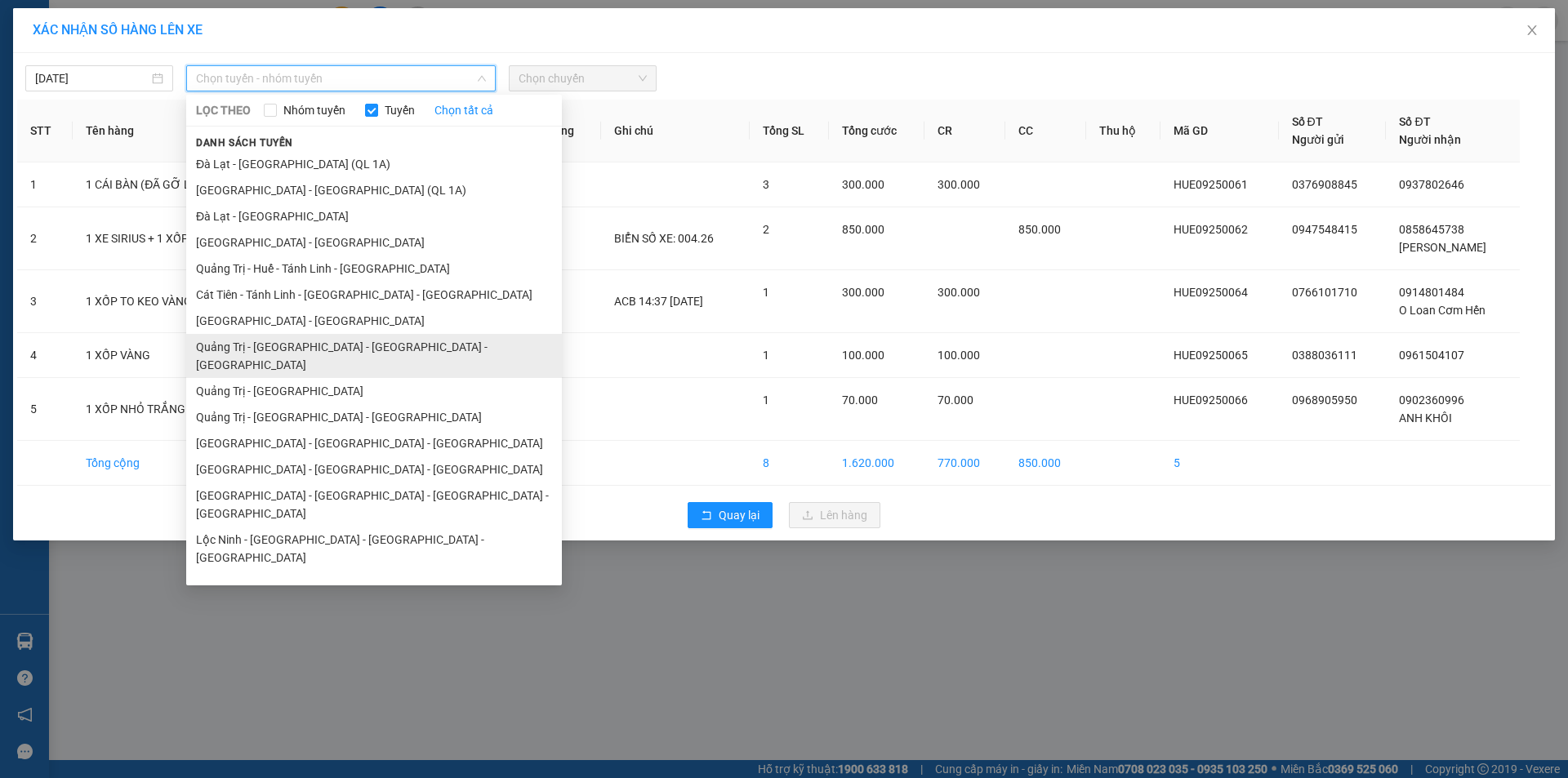
click at [423, 351] on li "Quảng Trị - [GEOGRAPHIC_DATA] - [GEOGRAPHIC_DATA] - [GEOGRAPHIC_DATA]" at bounding box center [374, 356] width 376 height 44
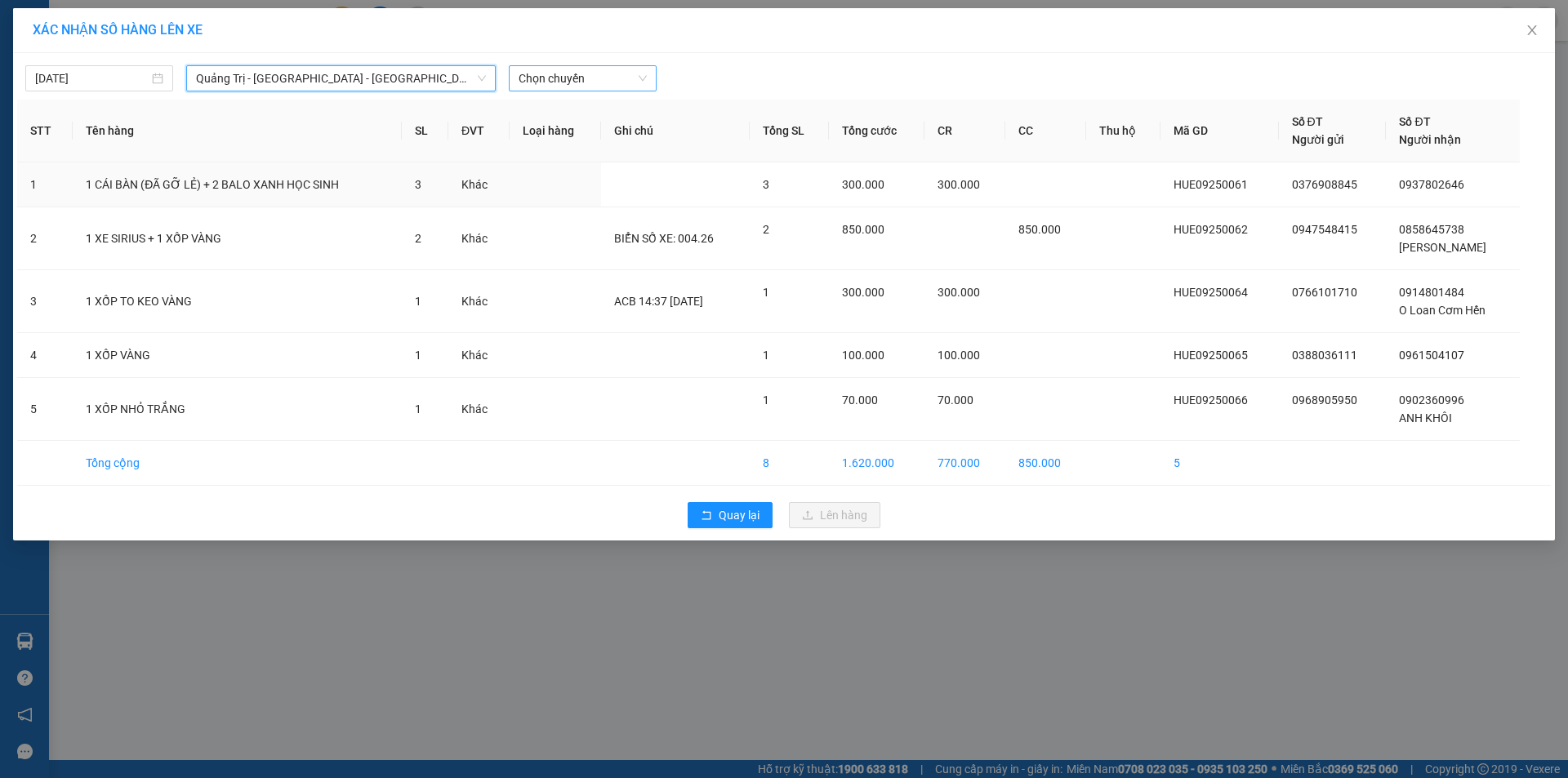
click at [647, 77] on span "Chọn chuyến" at bounding box center [583, 78] width 128 height 24
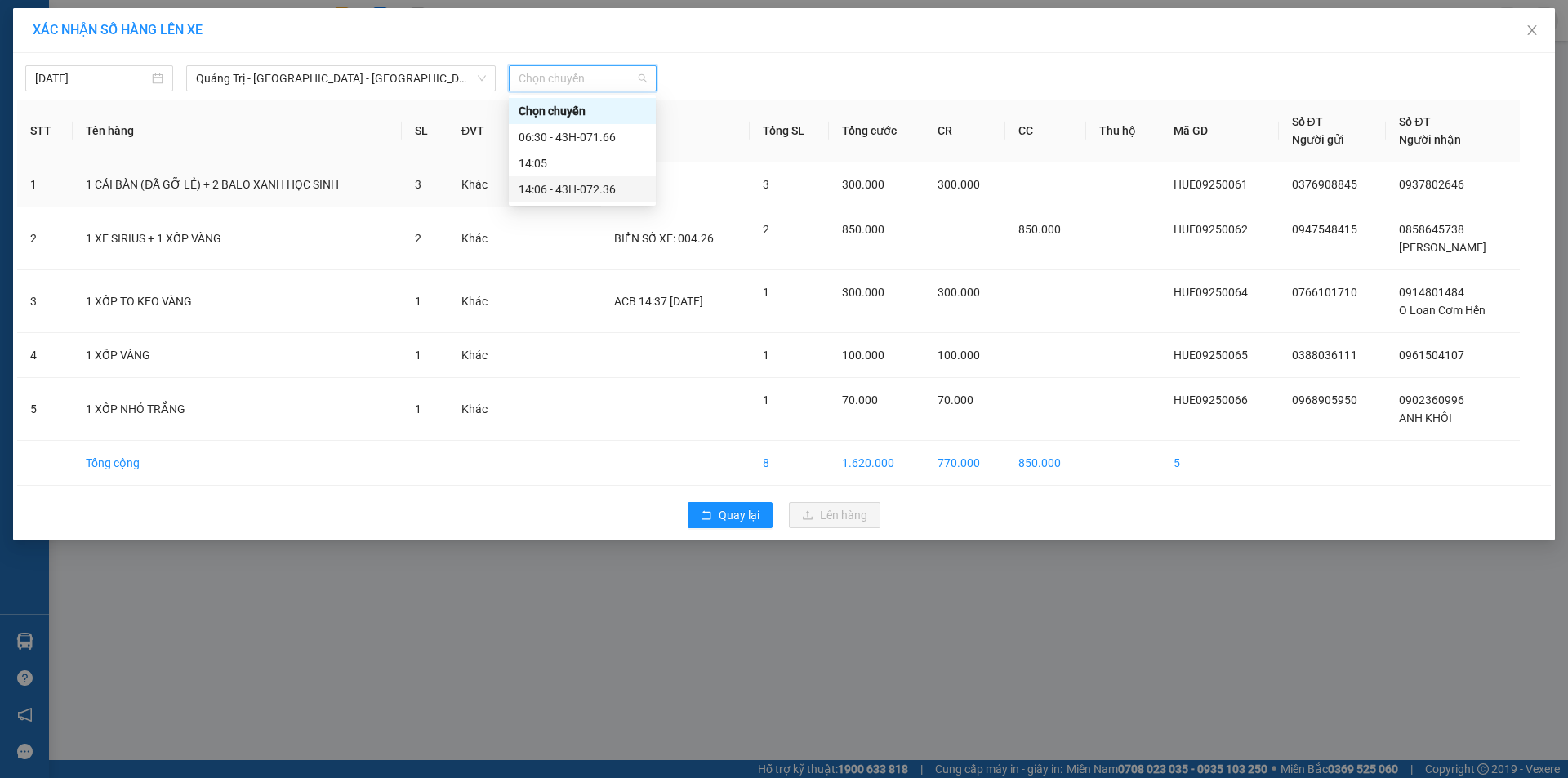
click at [606, 194] on div "14:06 - 43H-072.36" at bounding box center [582, 189] width 127 height 18
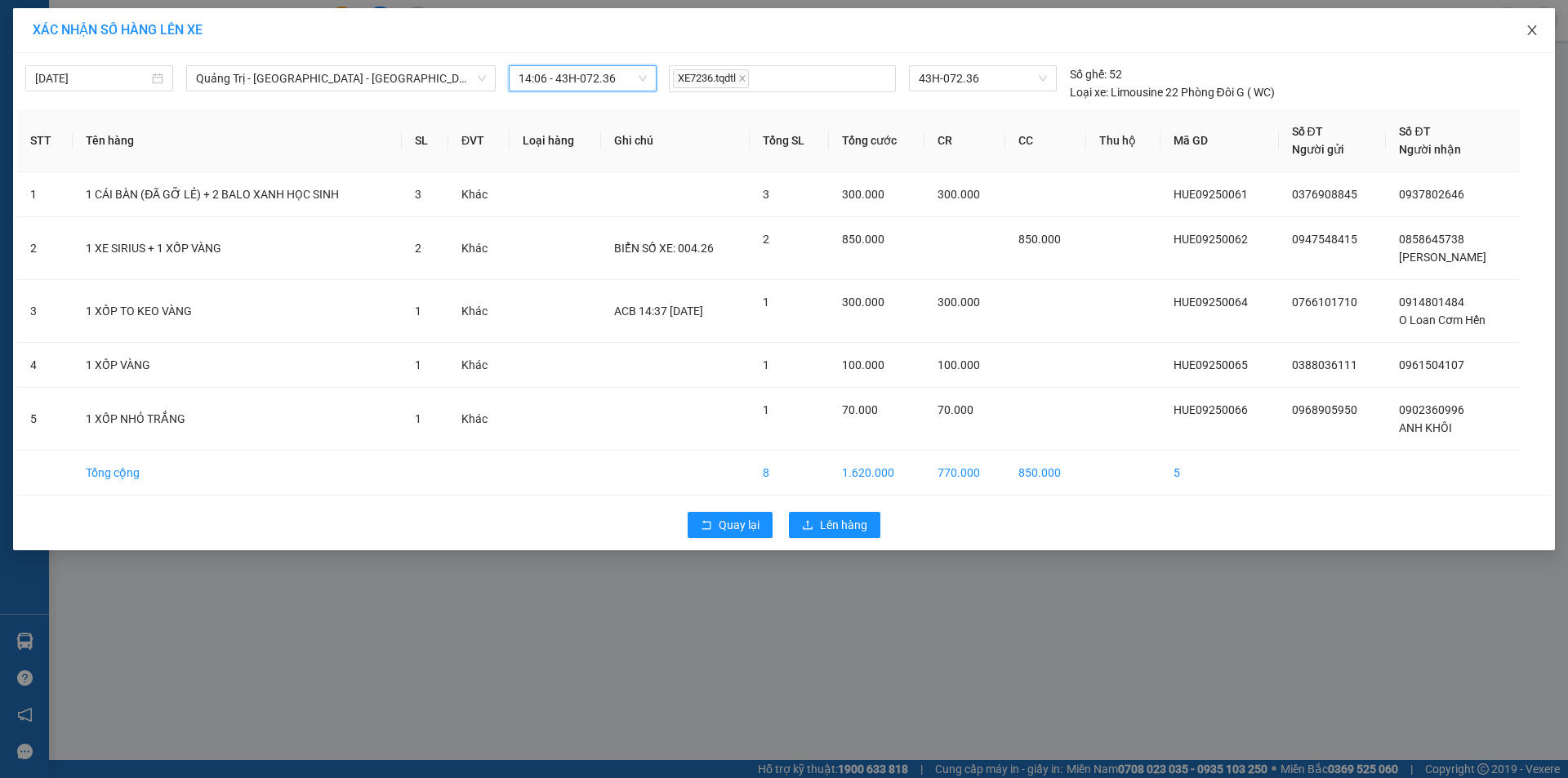
click at [1528, 32] on icon "close" at bounding box center [1532, 29] width 13 height 13
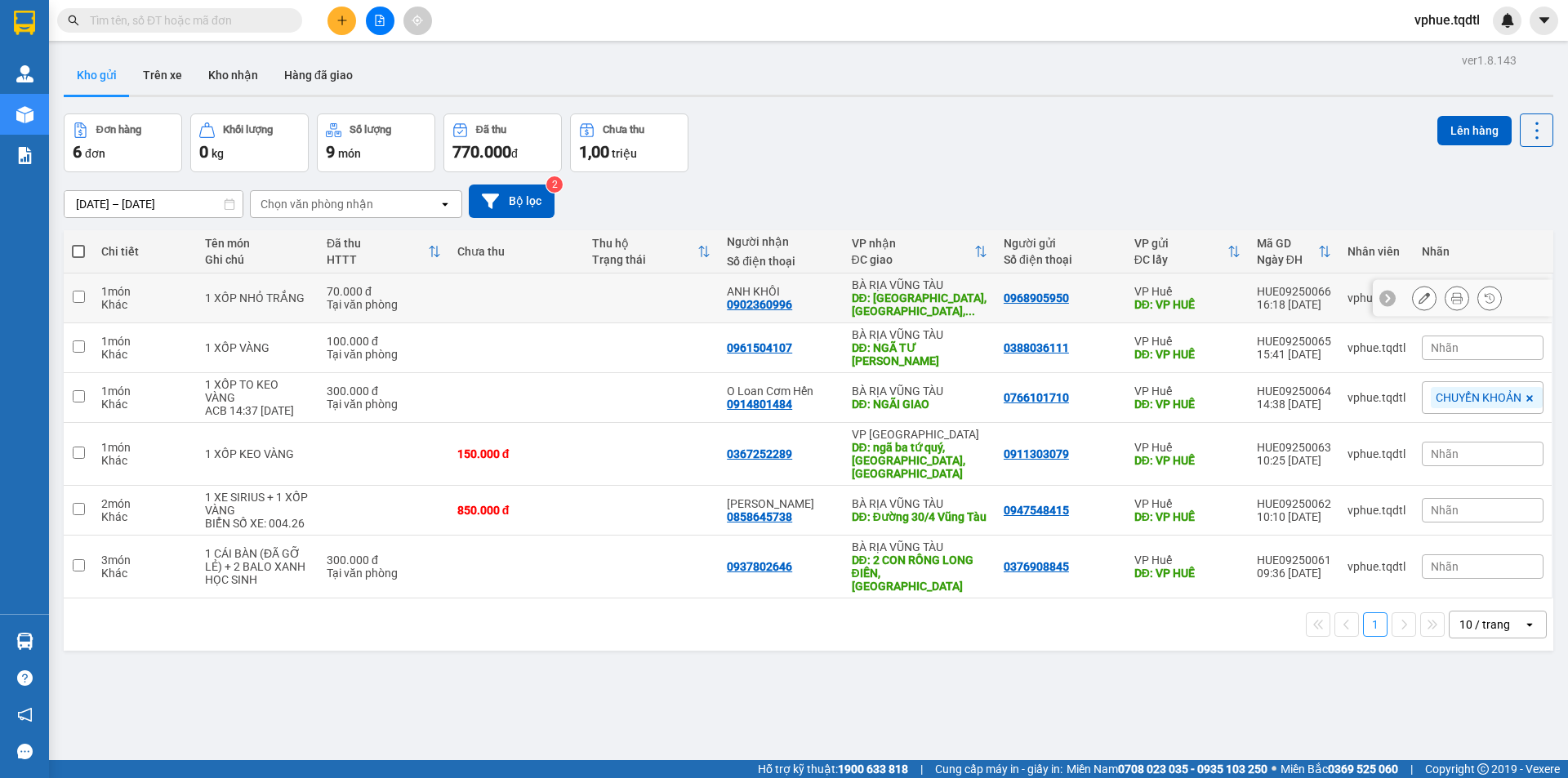
click at [901, 273] on td "BÀ RỊA VŨNG TÀU DĐ: [GEOGRAPHIC_DATA], [GEOGRAPHIC_DATA], ..." at bounding box center [919, 299] width 152 height 50
checkbox input "true"
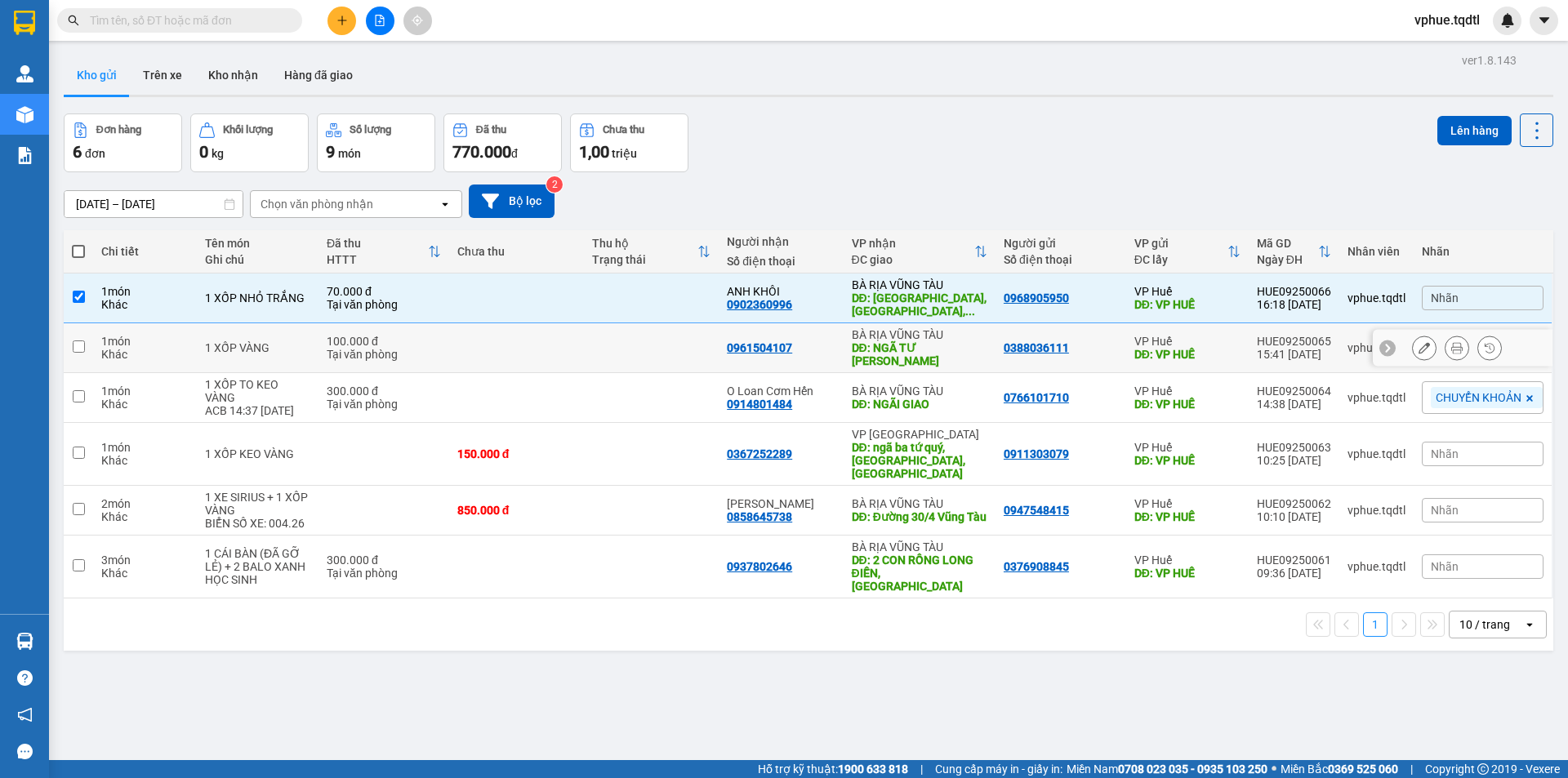
click at [878, 335] on div "BÀ RỊA VŨNG TÀU" at bounding box center [920, 334] width 136 height 13
checkbox input "true"
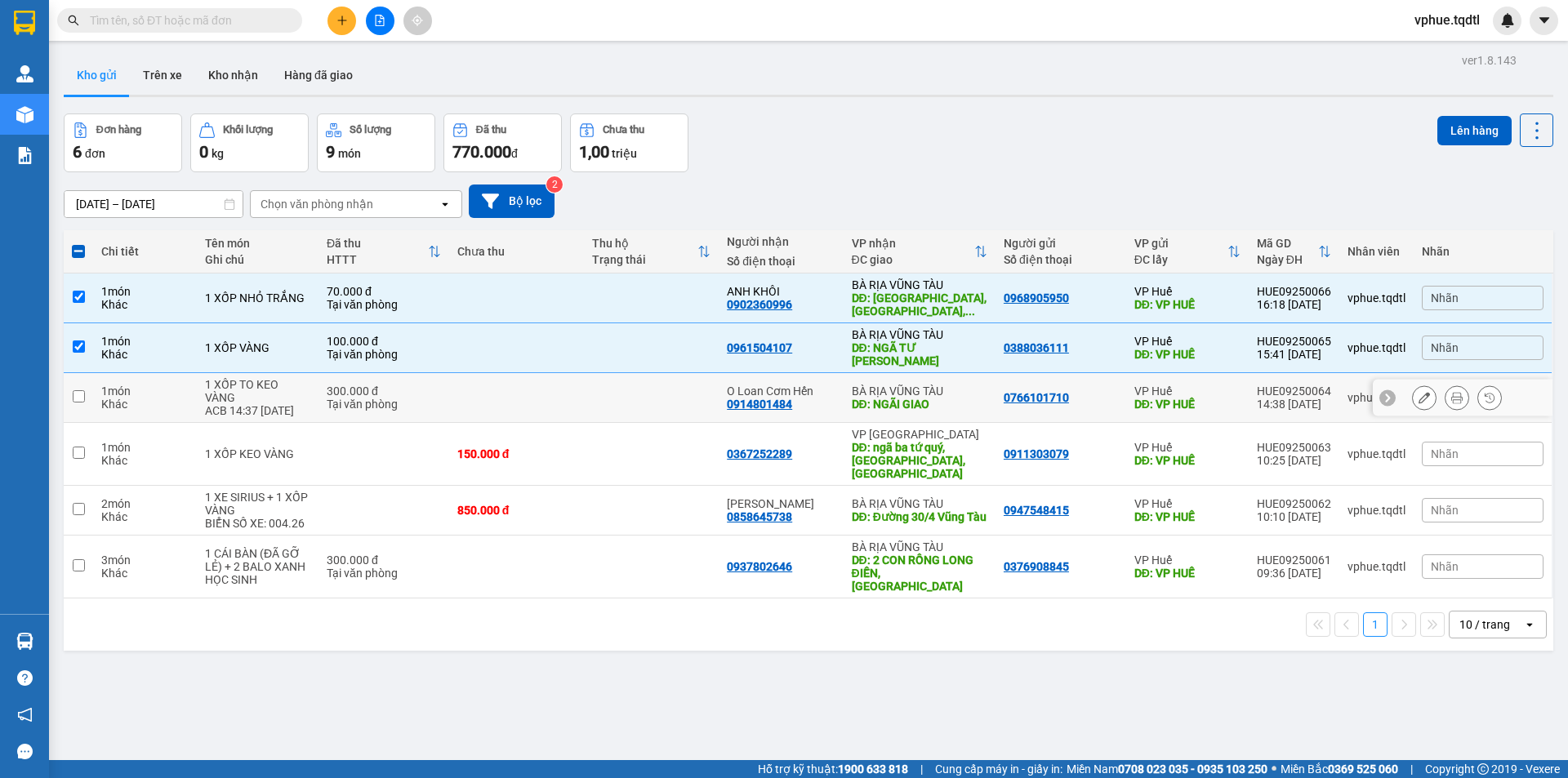
drag, startPoint x: 879, startPoint y: 384, endPoint x: 880, endPoint y: 446, distance: 62.0
click at [879, 385] on div "BÀ RỊA VŨNG TÀU" at bounding box center [920, 390] width 136 height 13
checkbox input "true"
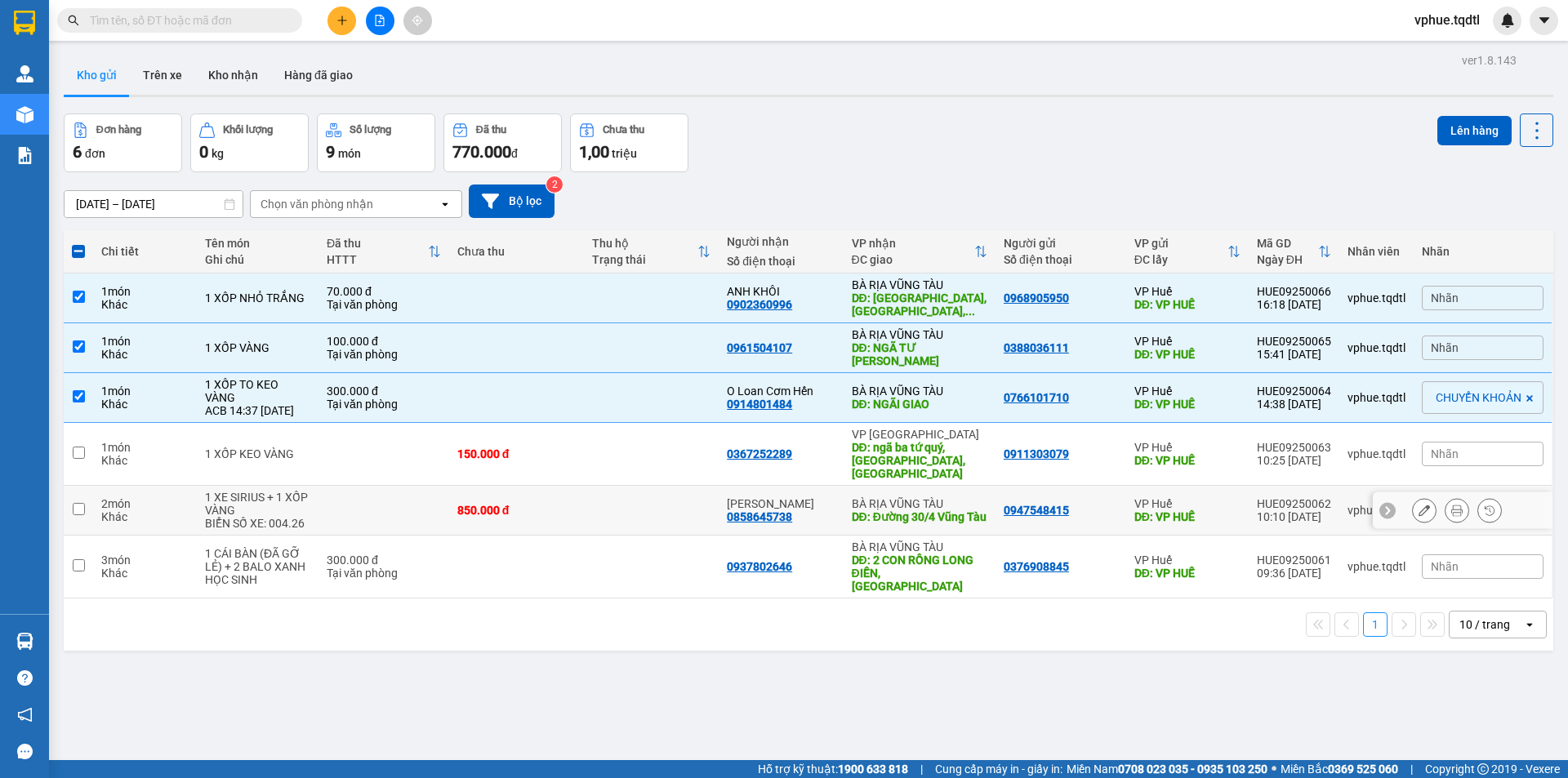
click at [881, 497] on div "BÀ RỊA VŨNG TÀU" at bounding box center [920, 503] width 136 height 13
checkbox input "true"
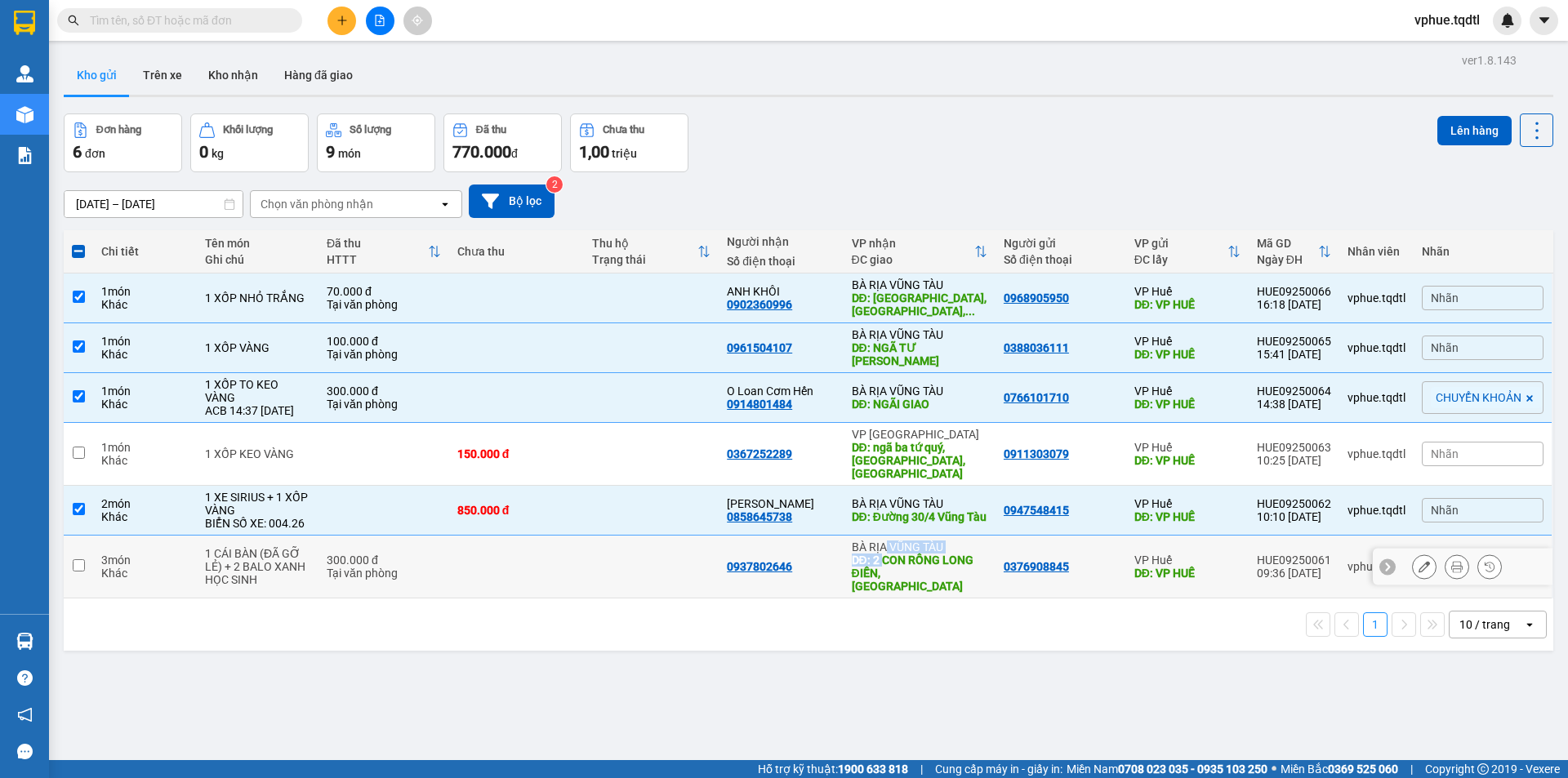
drag, startPoint x: 879, startPoint y: 522, endPoint x: 877, endPoint y: 537, distance: 15.1
click at [878, 540] on div "BÀ RỊA VŨNG TÀU DĐ: 2 CON RỒNG LONG ĐIỀN, [GEOGRAPHIC_DATA]" at bounding box center [920, 566] width 136 height 52
checkbox input "true"
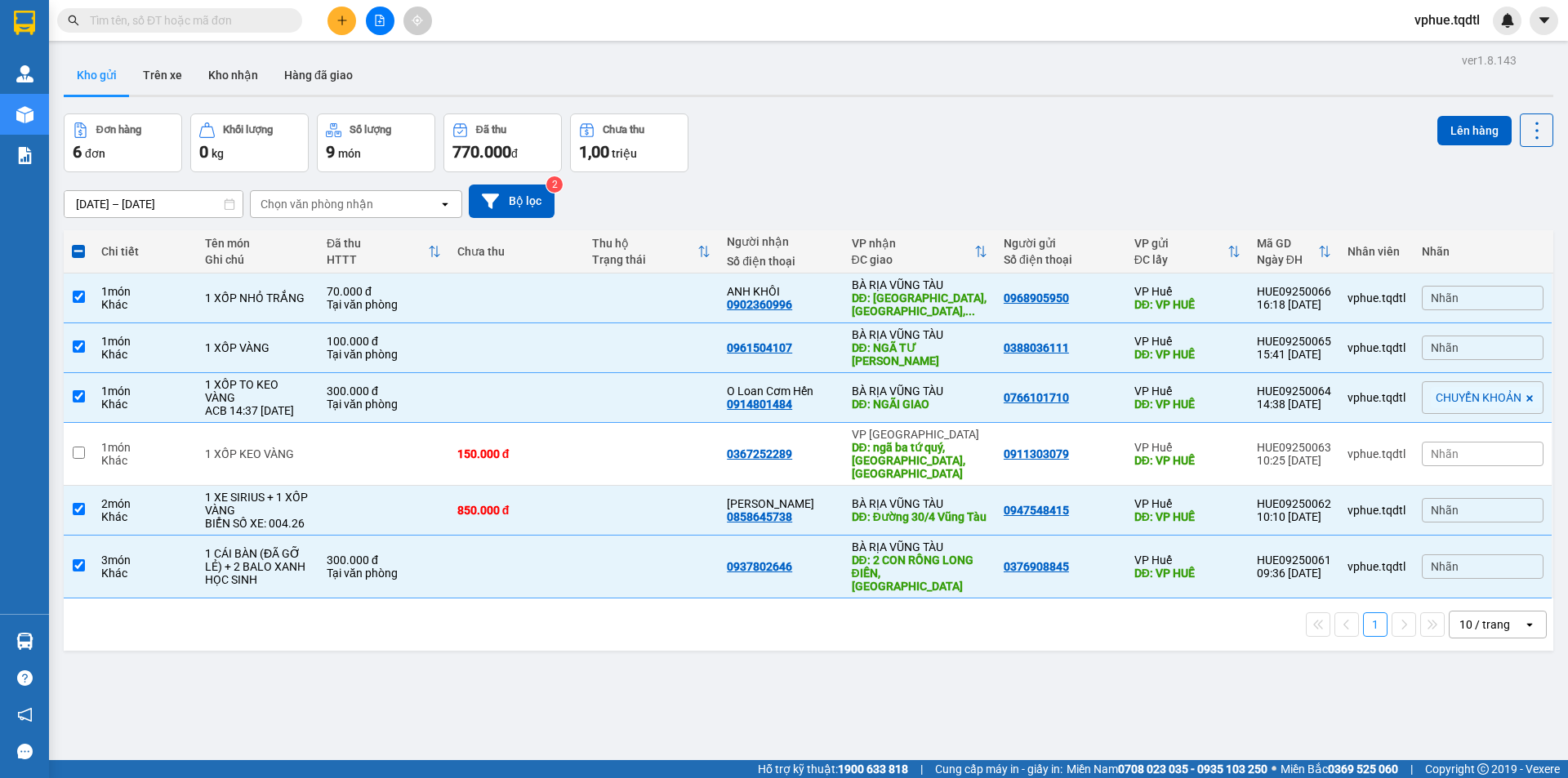
click at [668, 626] on div "ver 1.8.143 Kho gửi Trên xe Kho nhận Hàng đã giao Đơn hàng 6 đơn Khối lượng 0 k…" at bounding box center [808, 438] width 1502 height 778
click at [1460, 129] on button "Lên hàng" at bounding box center [1474, 131] width 74 height 29
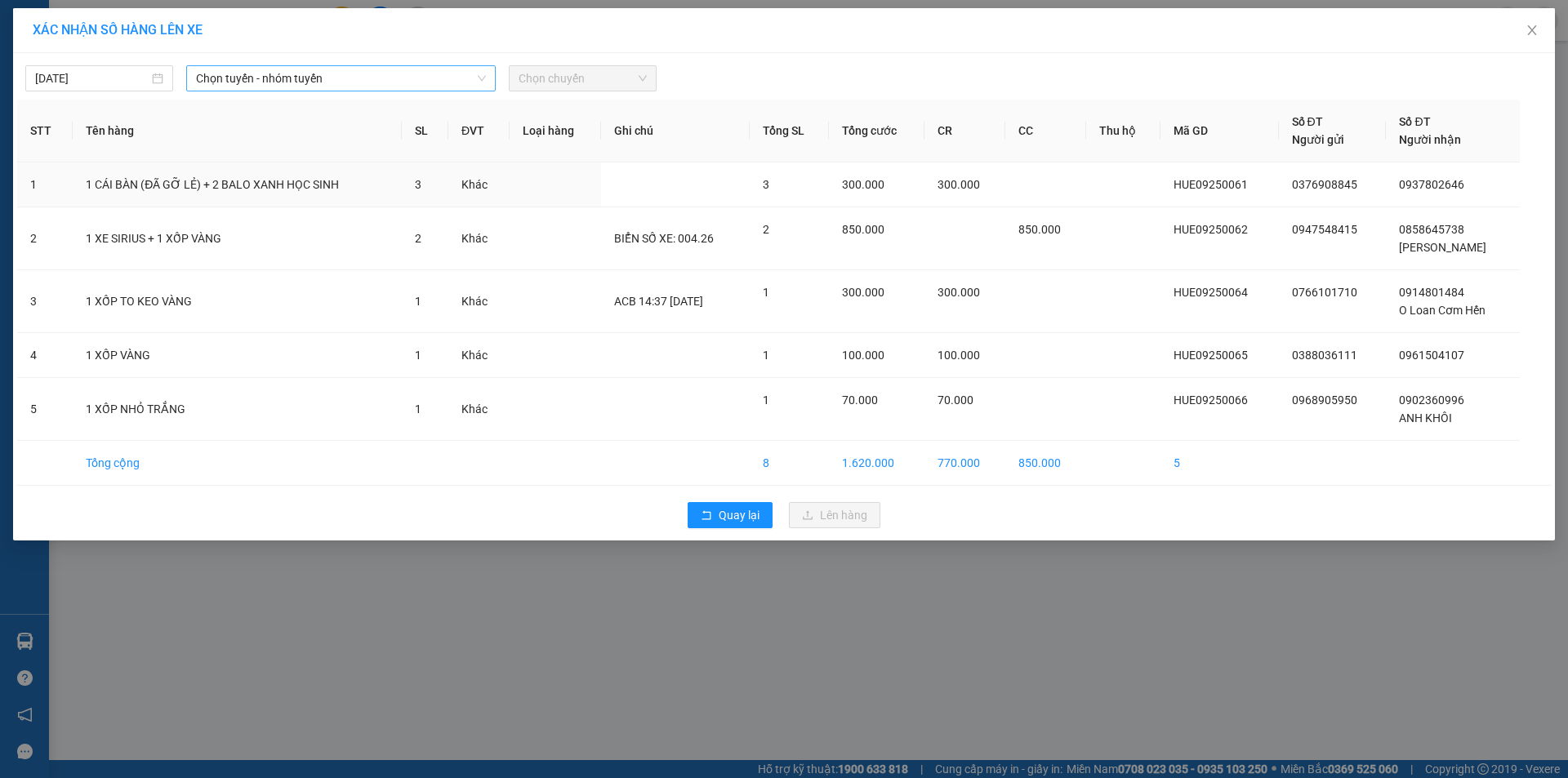
click at [342, 69] on span "Chọn tuyến - nhóm tuyến" at bounding box center [340, 78] width 290 height 24
drag, startPoint x: 1544, startPoint y: 11, endPoint x: 1517, endPoint y: 43, distance: 41.9
click at [1542, 16] on span "Close" at bounding box center [1532, 30] width 46 height 46
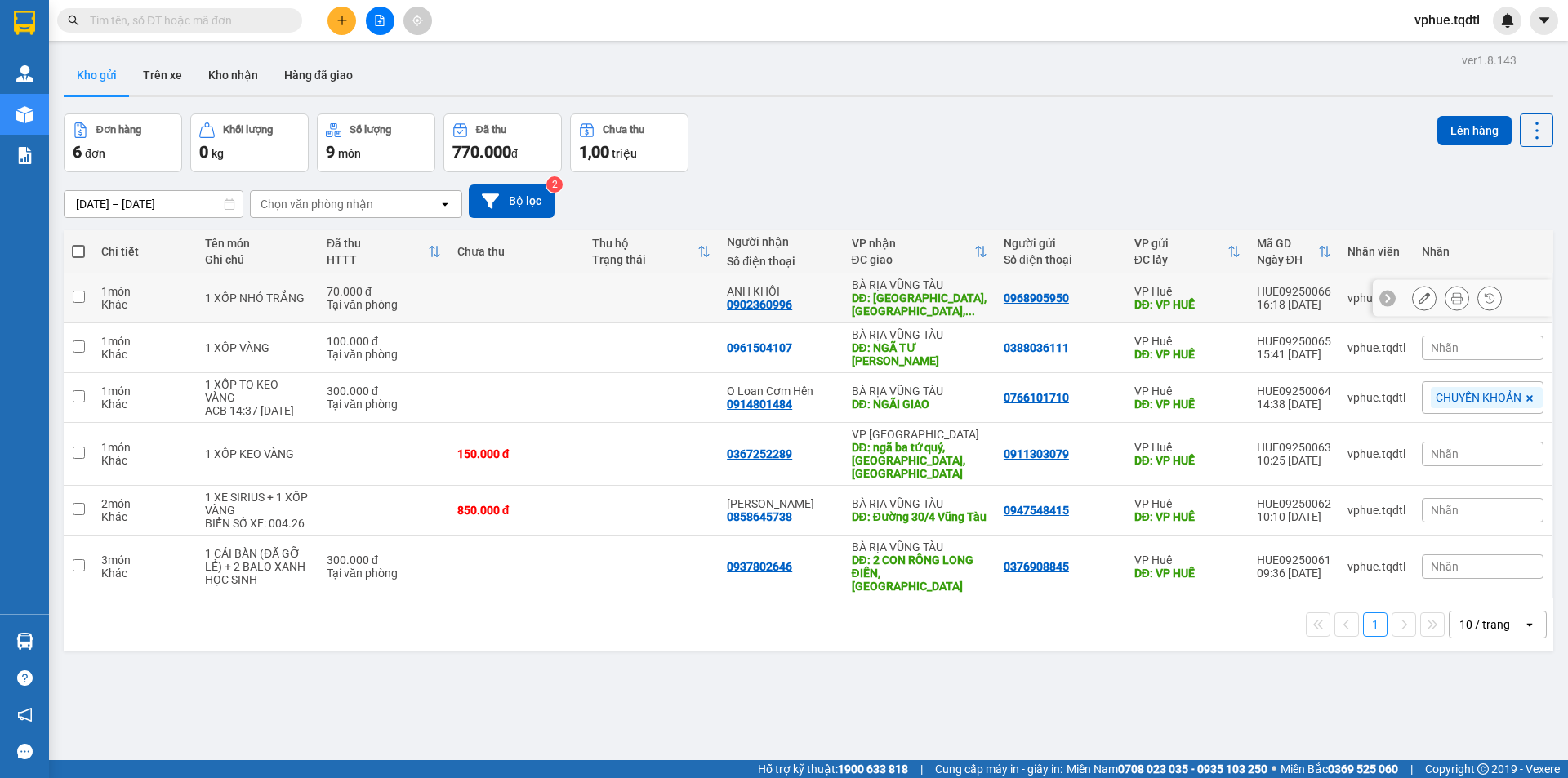
click at [878, 304] on div "DĐ: [GEOGRAPHIC_DATA], [GEOGRAPHIC_DATA], ..." at bounding box center [920, 305] width 136 height 26
checkbox input "true"
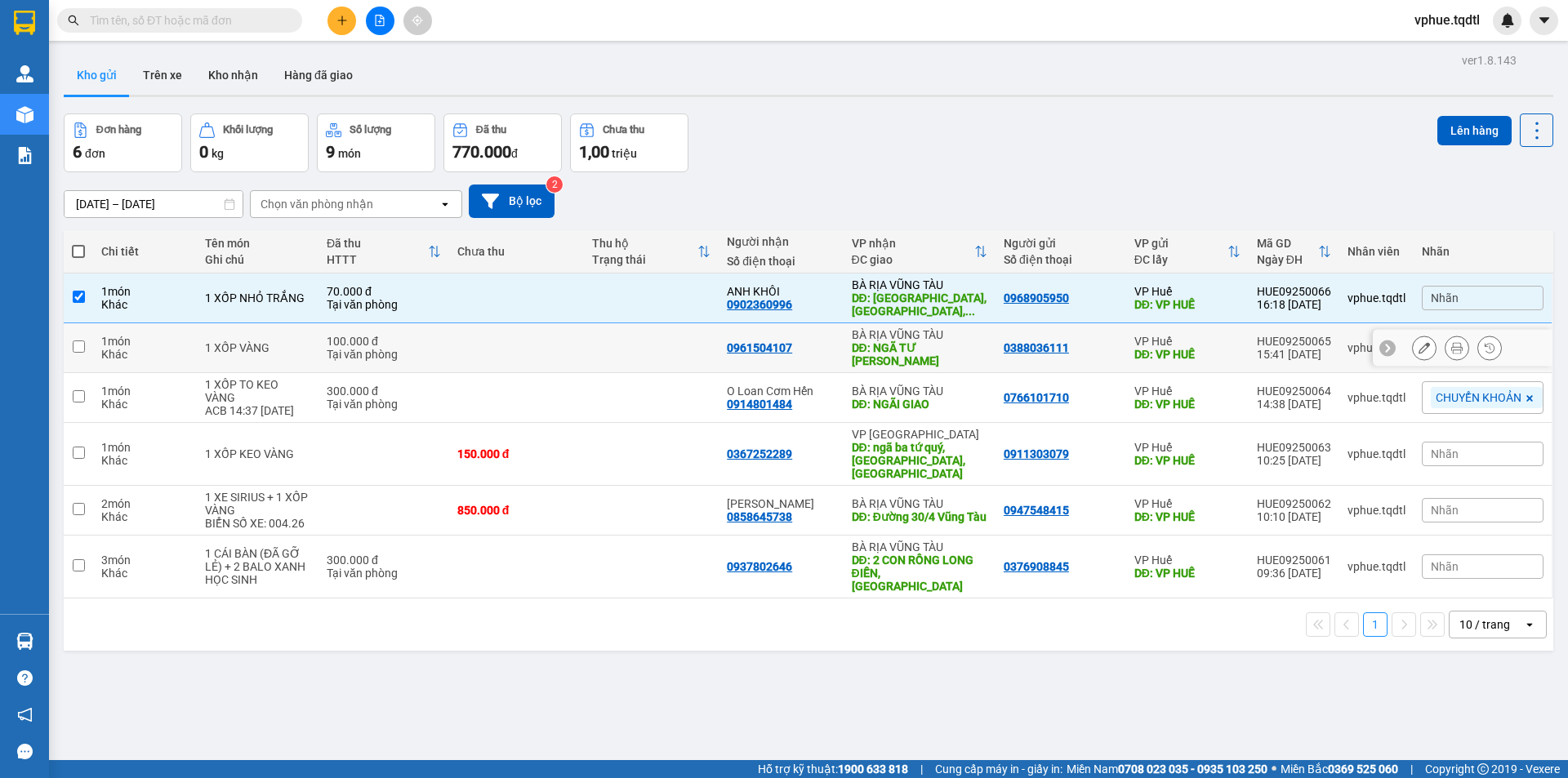
click at [881, 341] on div "DĐ: NGÃ TƯ [PERSON_NAME]" at bounding box center [920, 354] width 136 height 26
checkbox input "true"
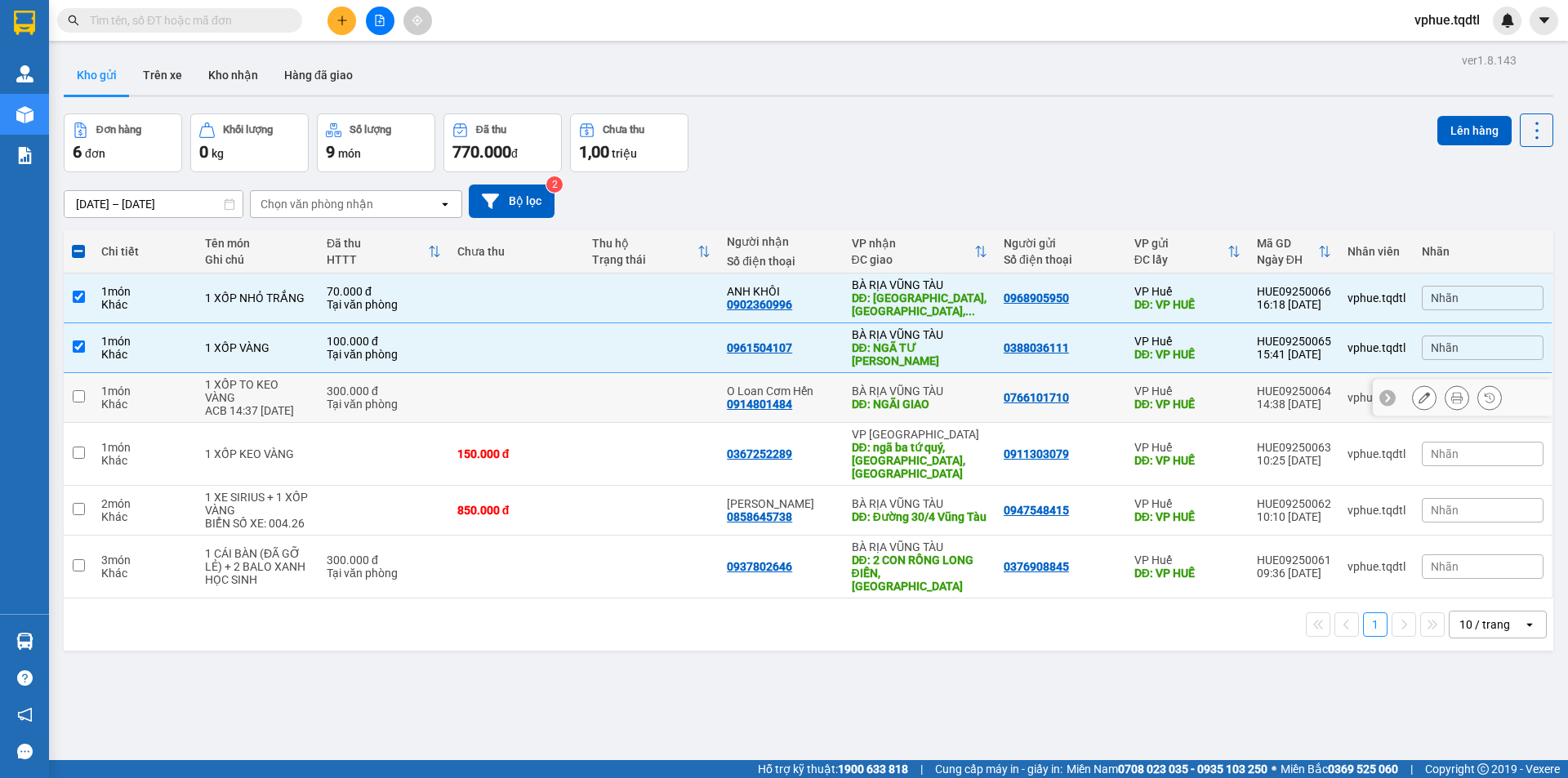
click at [894, 397] on div "DĐ: NGÃI GIAO" at bounding box center [920, 403] width 136 height 13
checkbox input "true"
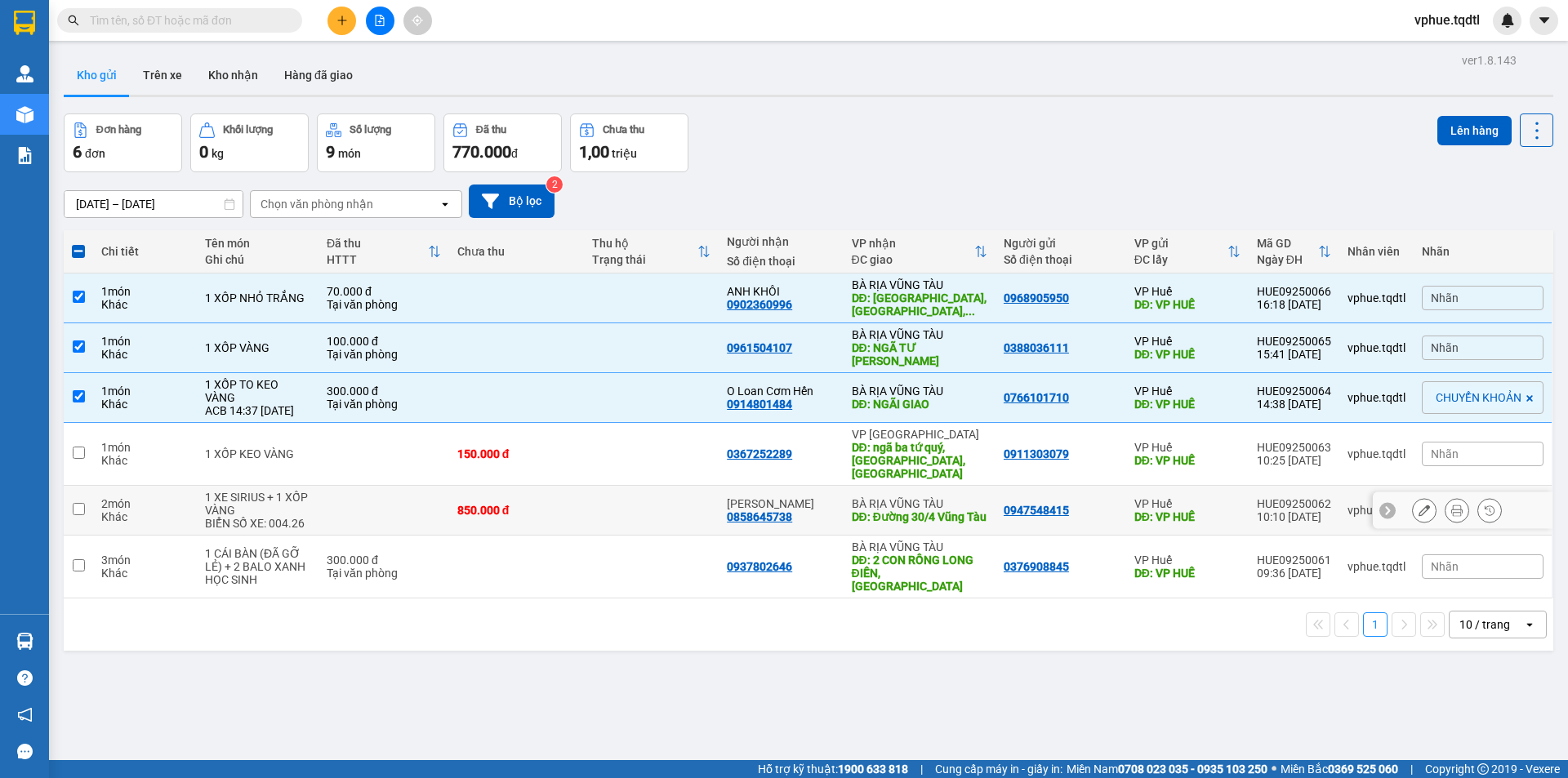
click at [894, 510] on div "DĐ: Đường 30/4 Vũng Tàu" at bounding box center [920, 516] width 136 height 13
checkbox input "true"
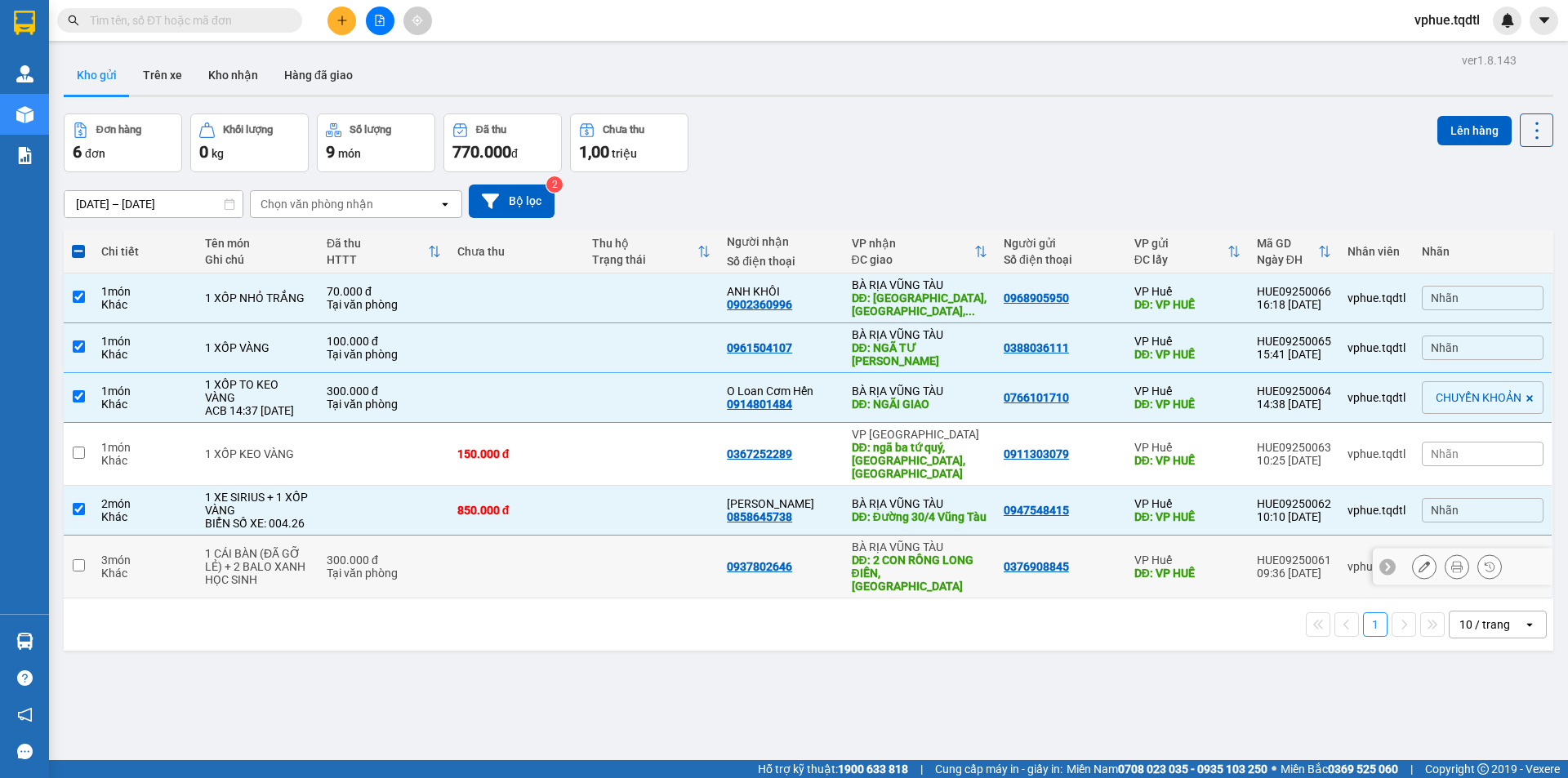
click at [882, 553] on div "DĐ: 2 CON RỒNG LONG ĐIỀN, [GEOGRAPHIC_DATA]" at bounding box center [920, 572] width 136 height 39
checkbox input "true"
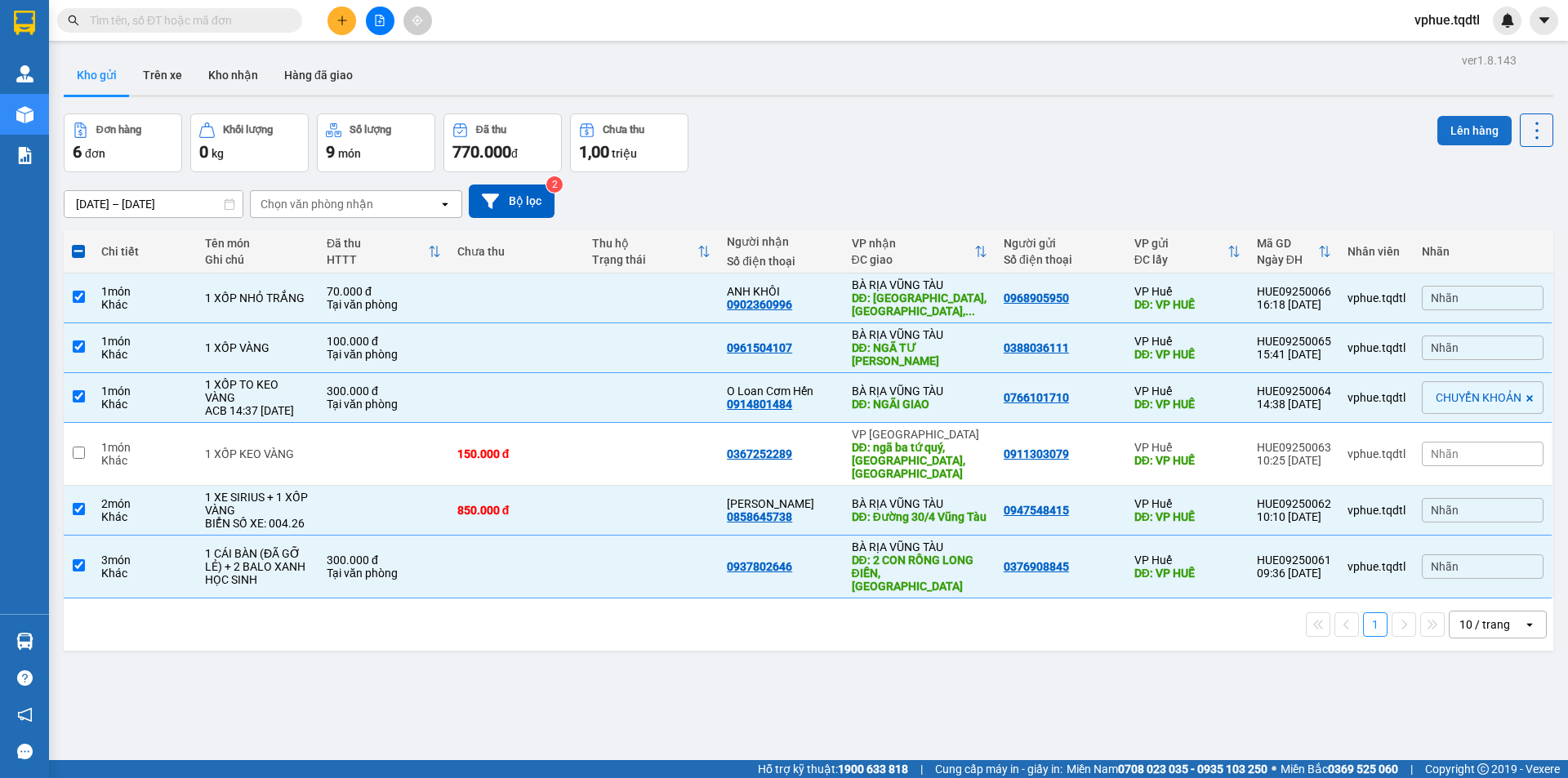
click at [1468, 129] on button "Lên hàng" at bounding box center [1474, 131] width 74 height 29
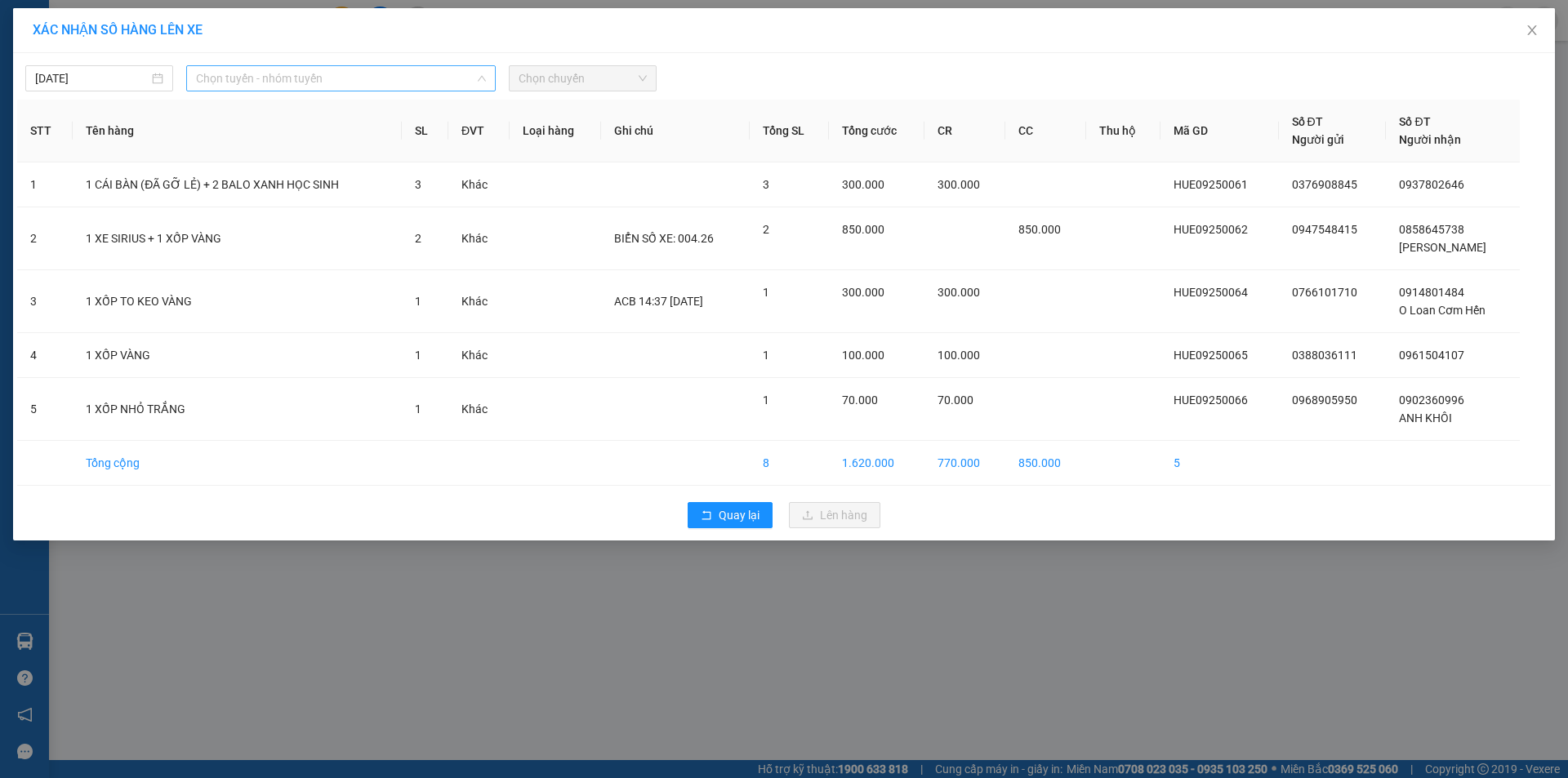
click at [333, 70] on span "Chọn tuyến - nhóm tuyến" at bounding box center [340, 78] width 290 height 24
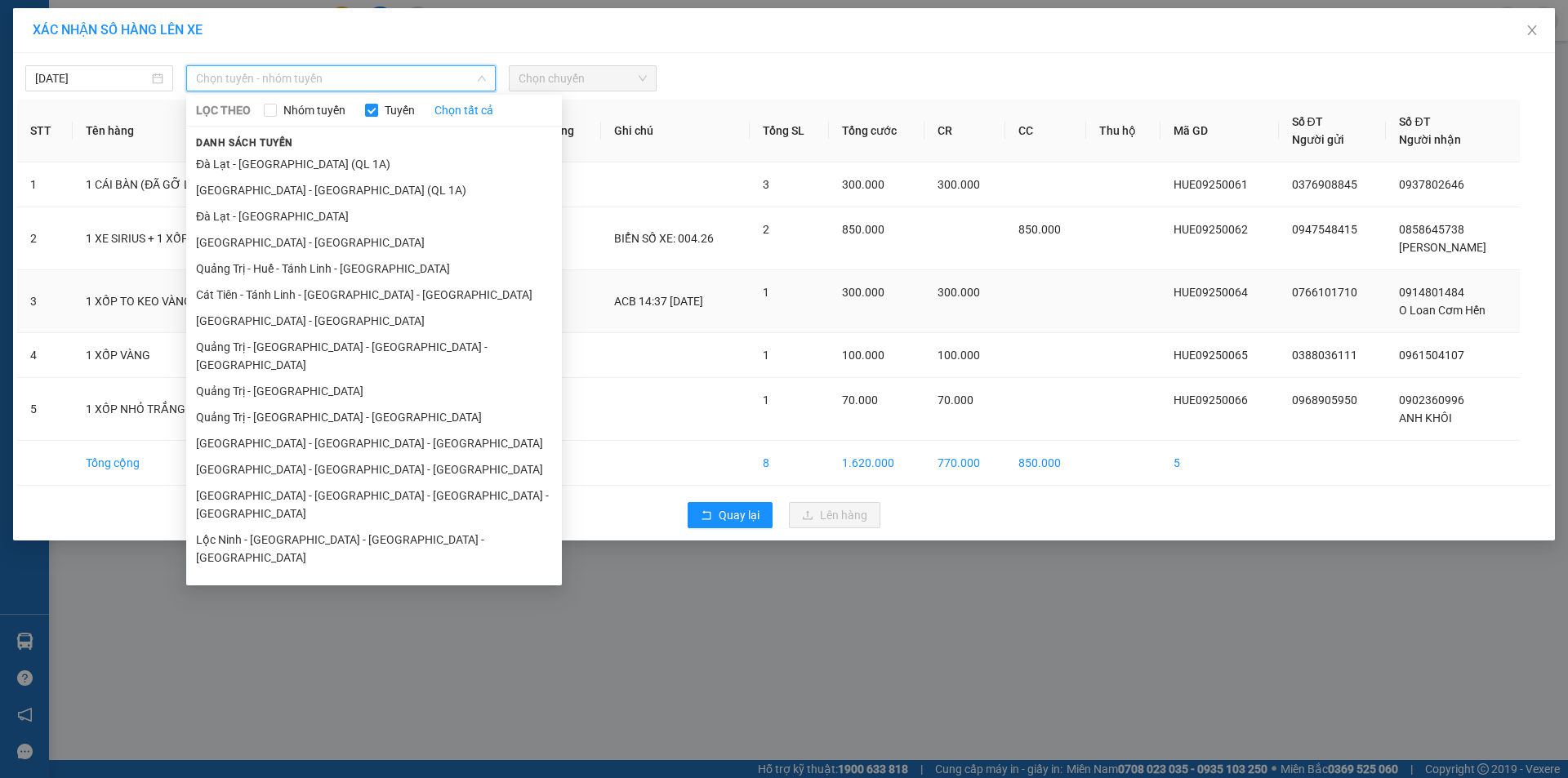
click at [360, 325] on li "[GEOGRAPHIC_DATA] - [GEOGRAPHIC_DATA]" at bounding box center [374, 321] width 376 height 26
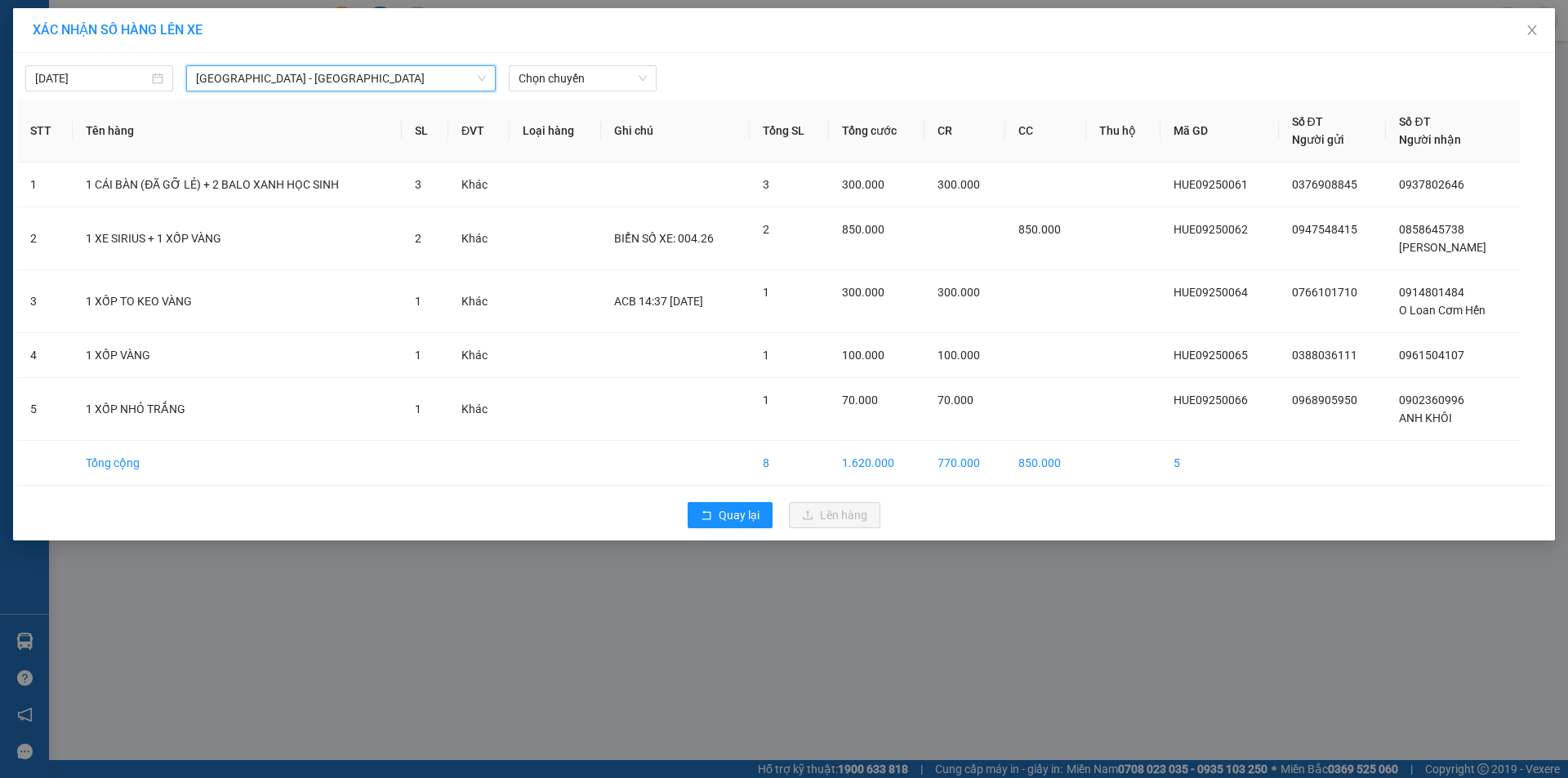
click at [346, 68] on span "[GEOGRAPHIC_DATA] - [GEOGRAPHIC_DATA]" at bounding box center [340, 78] width 290 height 24
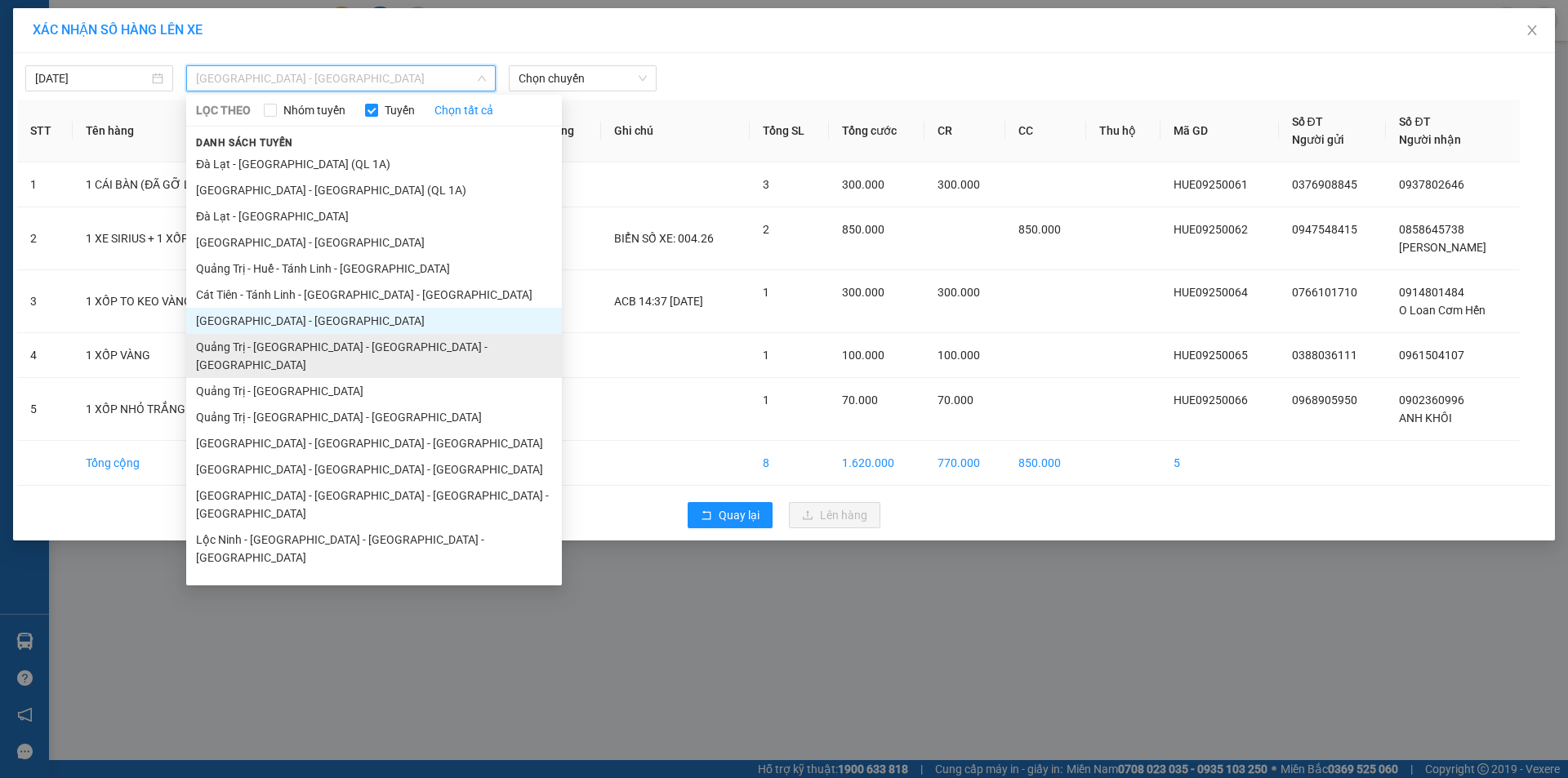
click at [345, 346] on li "Quảng Trị - [GEOGRAPHIC_DATA] - [GEOGRAPHIC_DATA] - [GEOGRAPHIC_DATA]" at bounding box center [374, 356] width 376 height 44
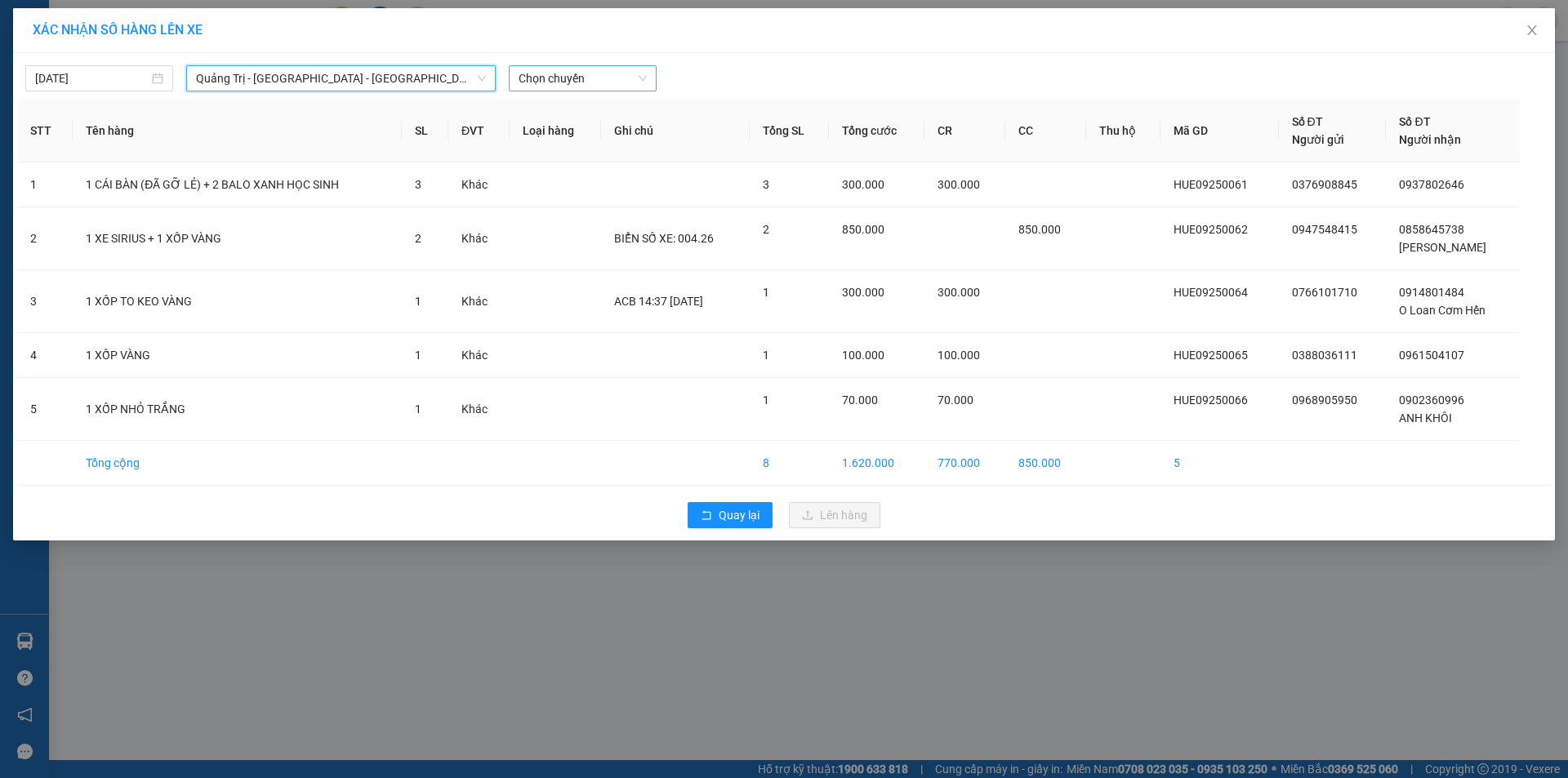
click at [582, 68] on span "Chọn chuyến" at bounding box center [583, 78] width 128 height 24
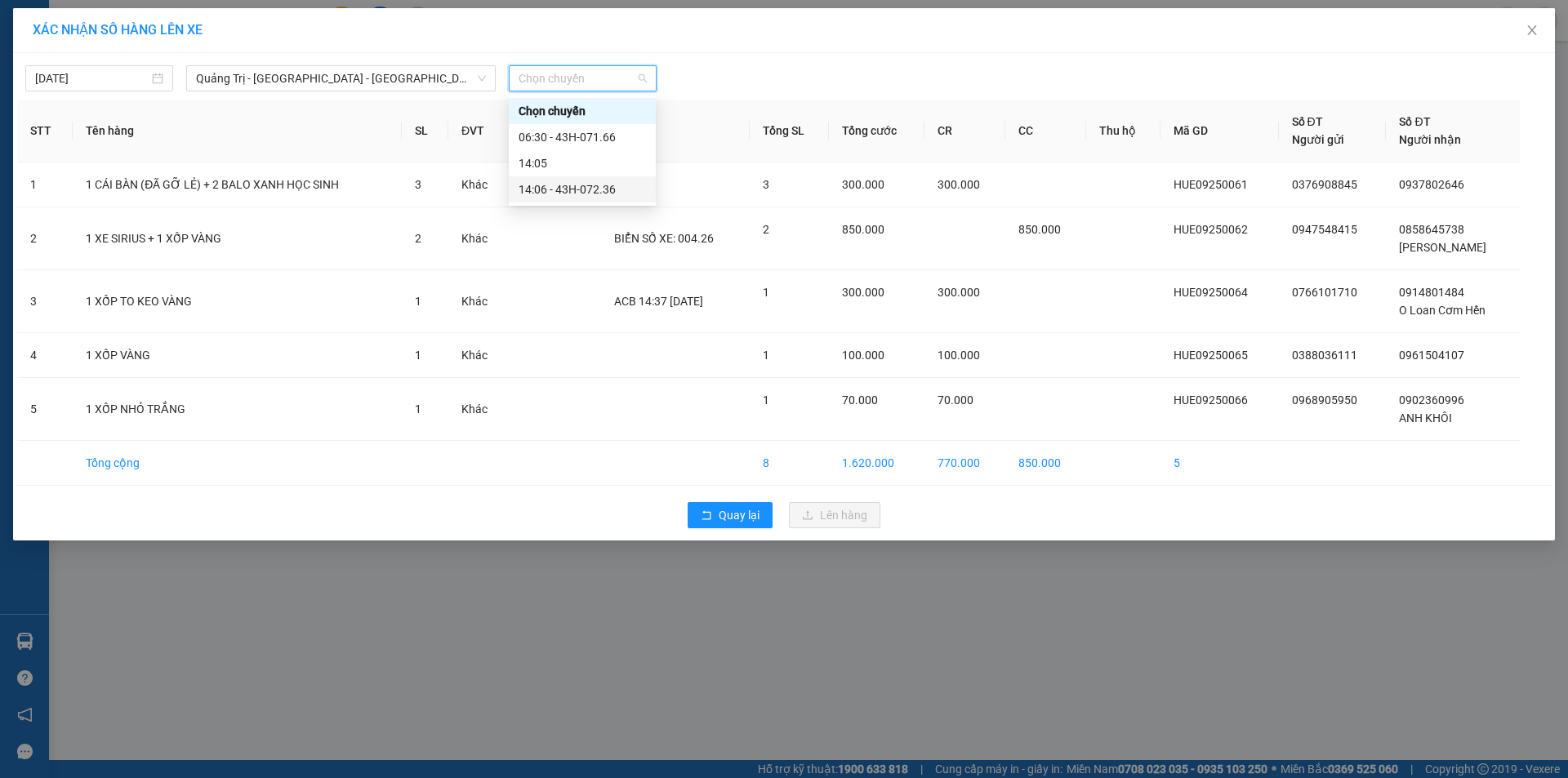
click at [623, 188] on div "14:06 - 43H-072.36" at bounding box center [582, 189] width 127 height 18
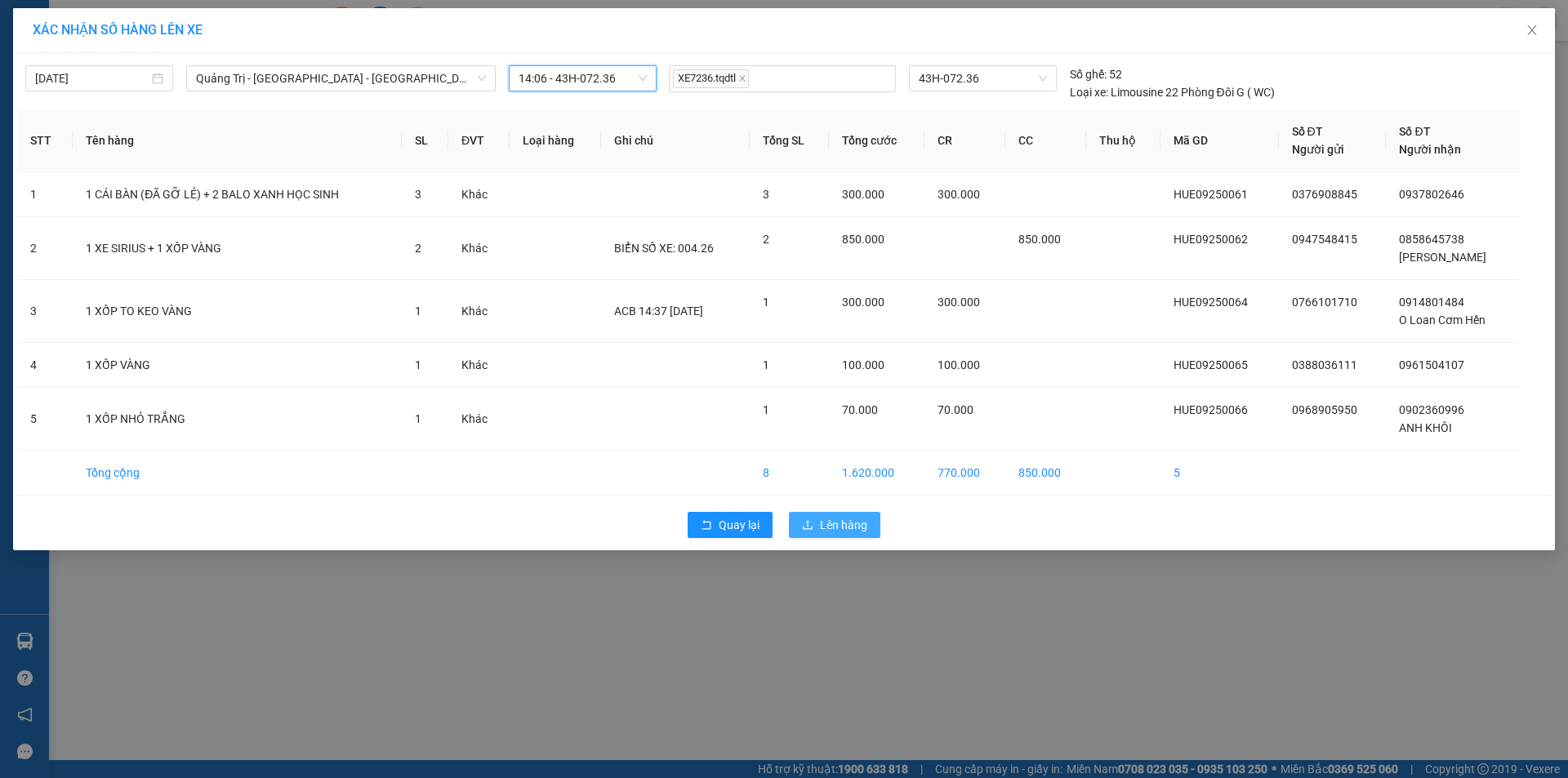
click at [860, 536] on button "Lên hàng" at bounding box center [835, 524] width 92 height 26
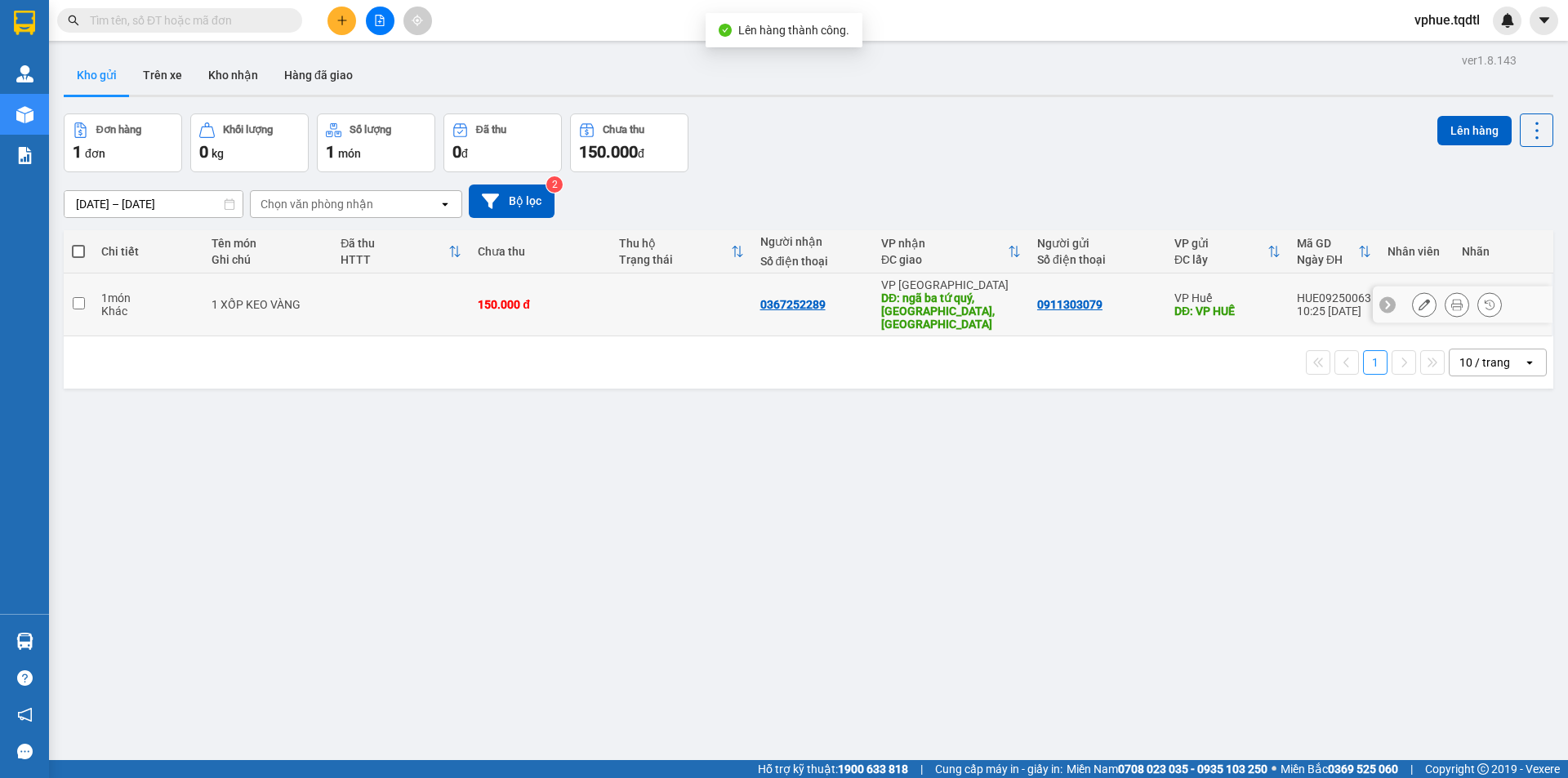
click at [915, 312] on div "DĐ: ngã ba tứ quý, [GEOGRAPHIC_DATA], [GEOGRAPHIC_DATA]" at bounding box center [951, 311] width 139 height 39
checkbox input "true"
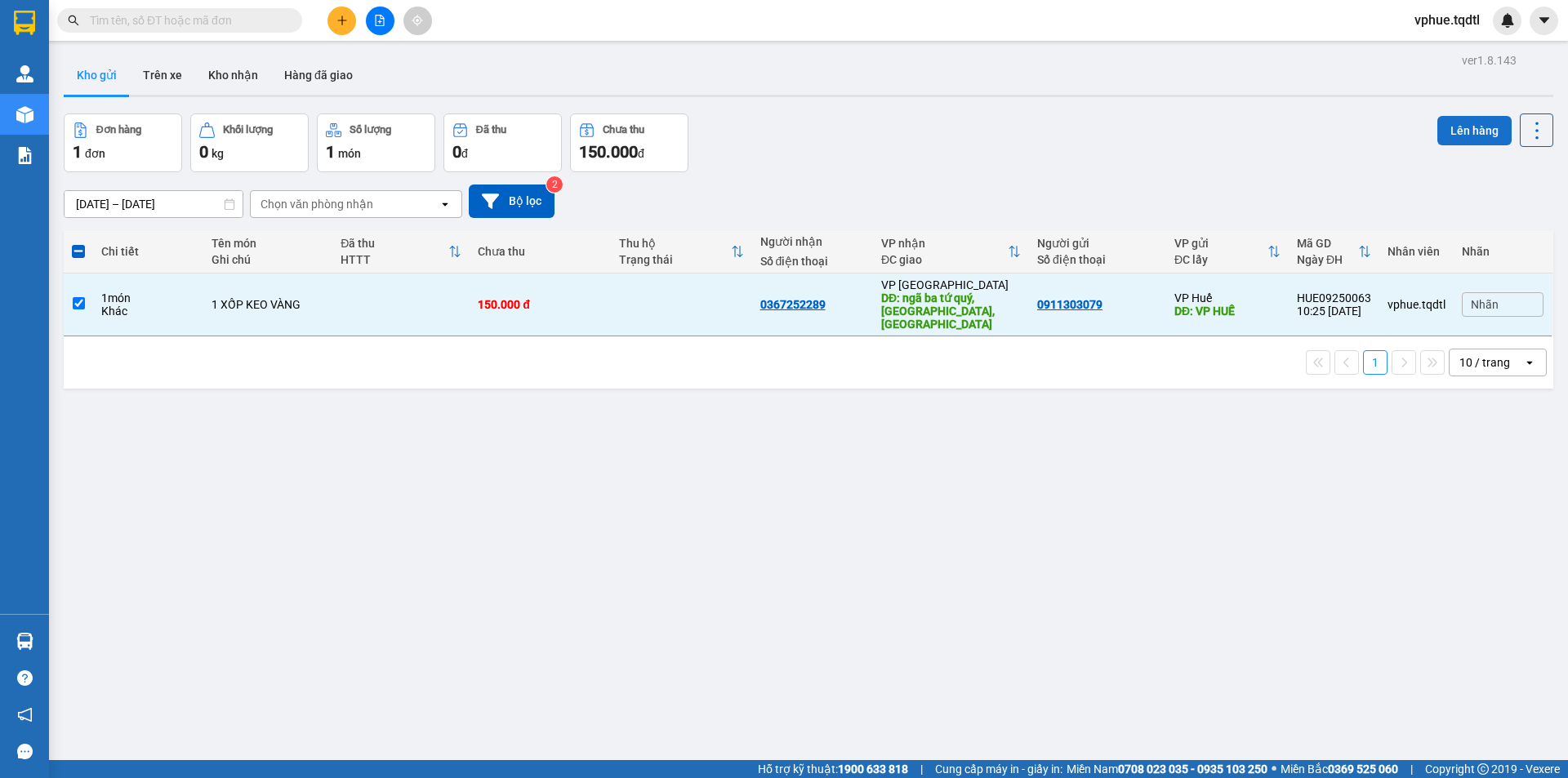
click at [1462, 126] on button "Lên hàng" at bounding box center [1474, 131] width 74 height 29
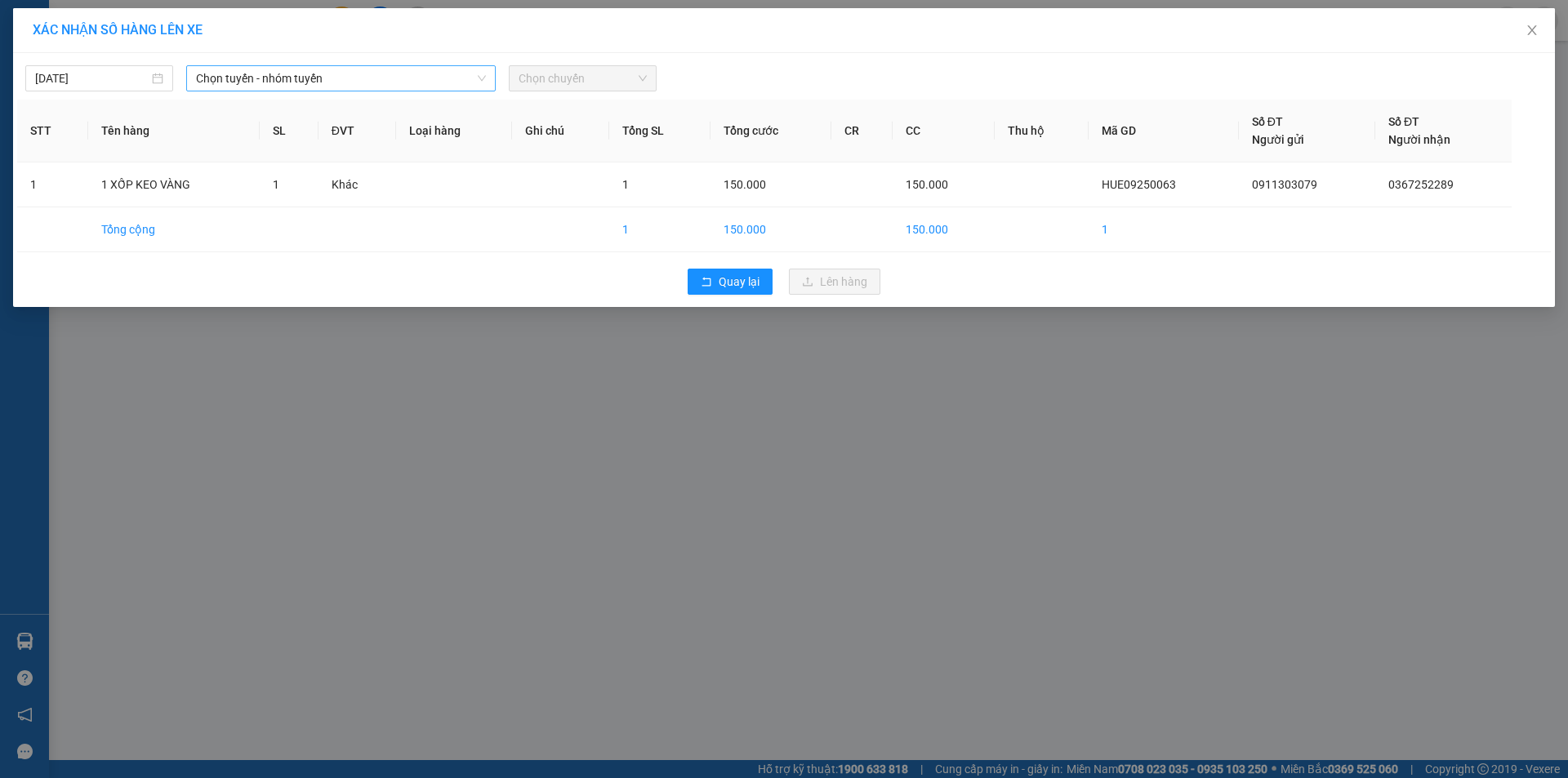
click at [425, 83] on span "Chọn tuyến - nhóm tuyến" at bounding box center [340, 78] width 290 height 24
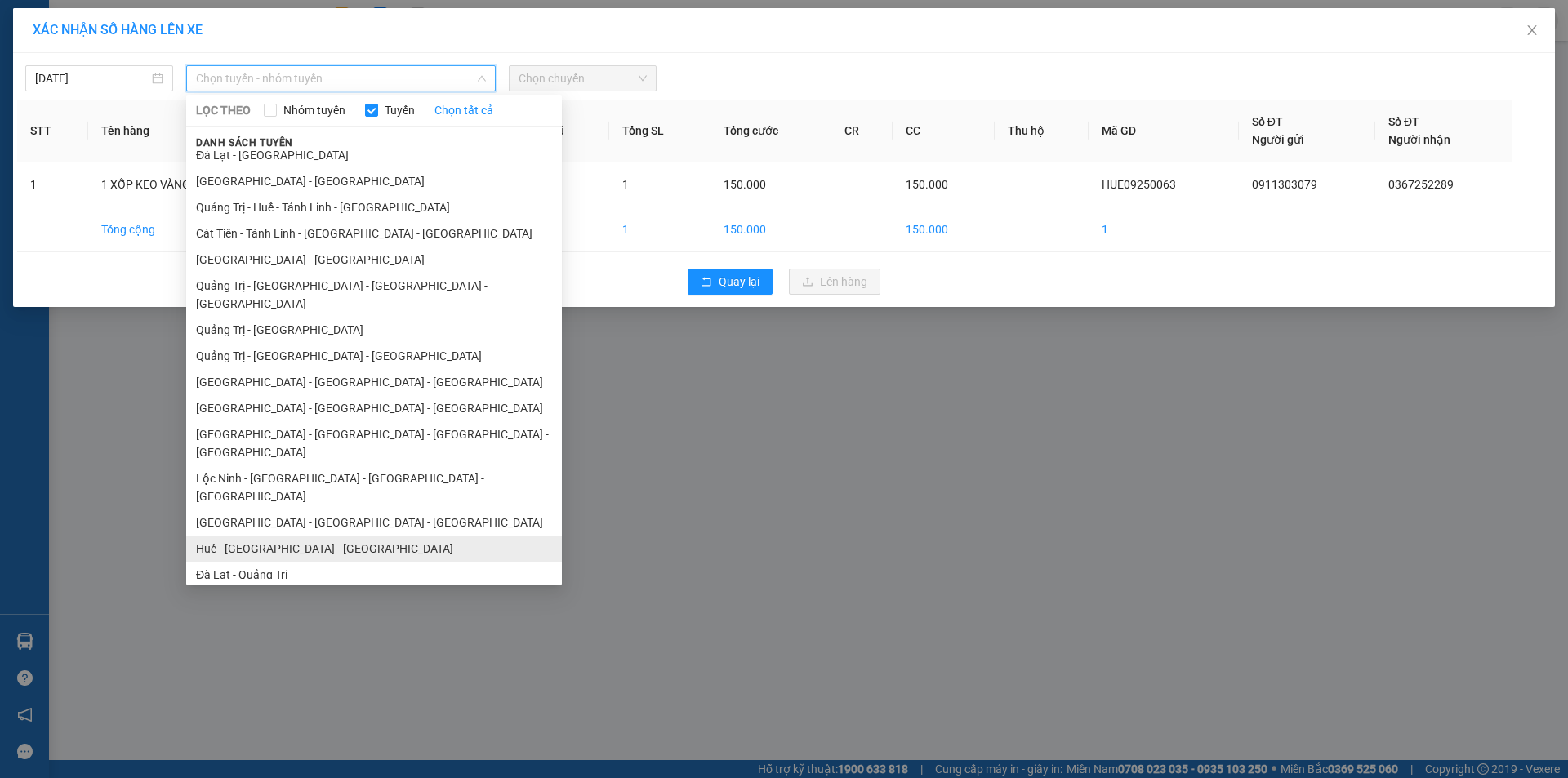
scroll to position [94, 0]
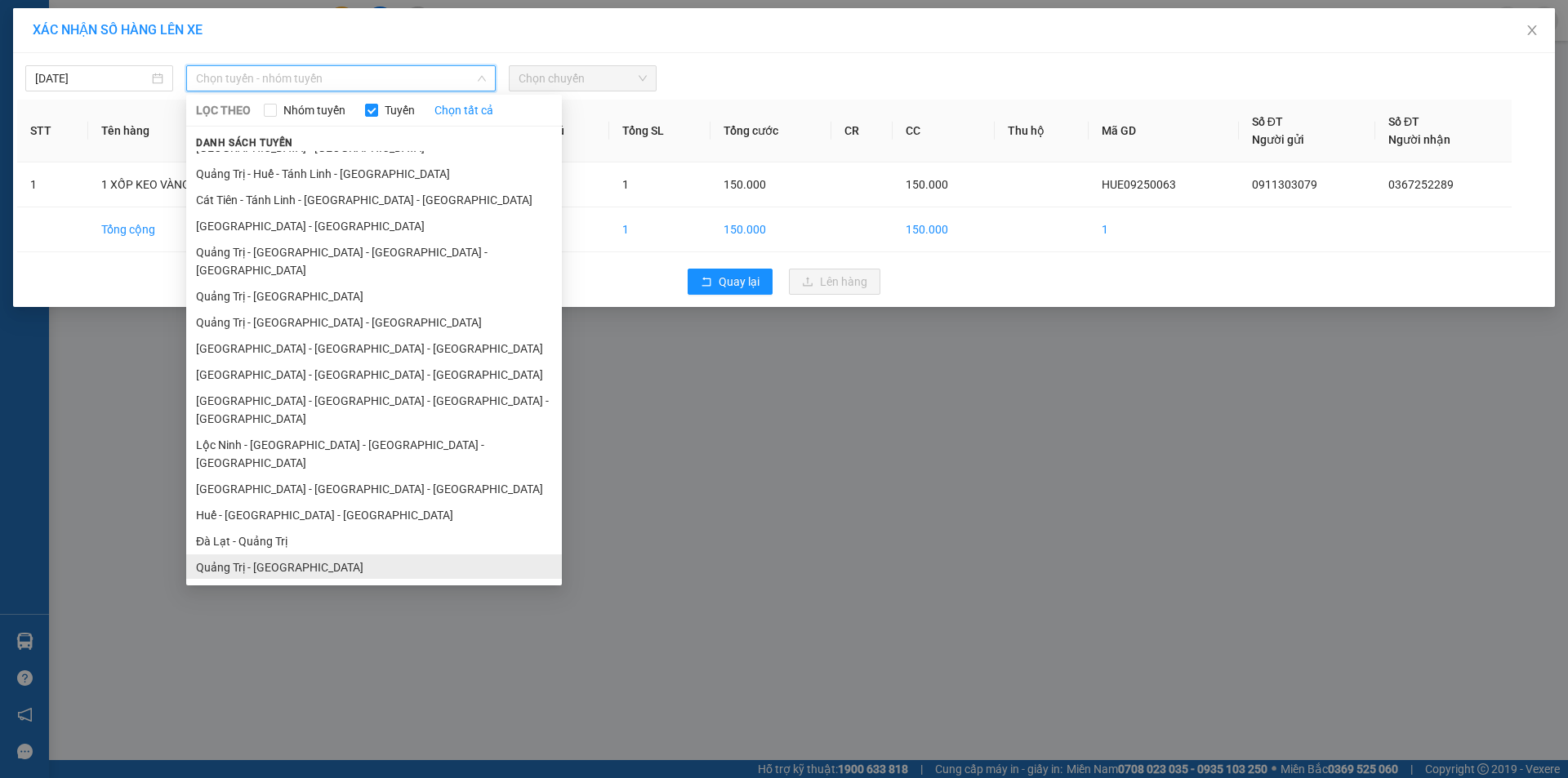
click at [314, 554] on li "Quảng Trị - [GEOGRAPHIC_DATA]" at bounding box center [374, 567] width 376 height 26
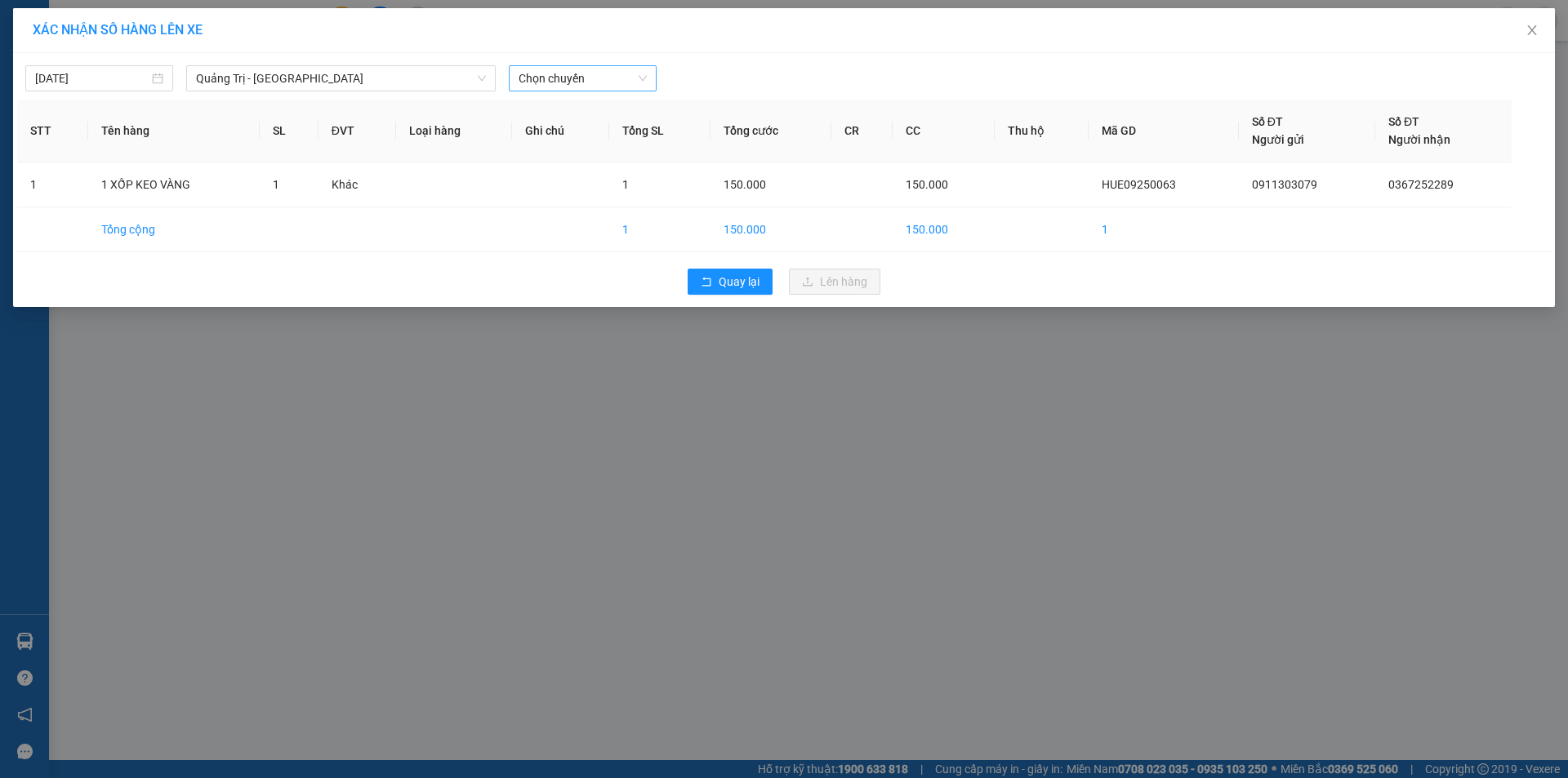
drag, startPoint x: 589, startPoint y: 63, endPoint x: 588, endPoint y: 89, distance: 26.0
click at [588, 83] on div "[DATE] [GEOGRAPHIC_DATA] - [GEOGRAPHIC_DATA] LỌC THEO Nhóm tuyến Tuyến Chọn tất…" at bounding box center [784, 74] width 1533 height 35
drag, startPoint x: 588, startPoint y: 92, endPoint x: 597, endPoint y: 130, distance: 39.1
click at [588, 93] on div "[DATE] [GEOGRAPHIC_DATA] - [GEOGRAPHIC_DATA] LỌC THEO Nhóm tuyến Tuyến Chọn tất…" at bounding box center [784, 179] width 1542 height 254
click at [622, 73] on span "Chọn chuyến" at bounding box center [583, 78] width 128 height 24
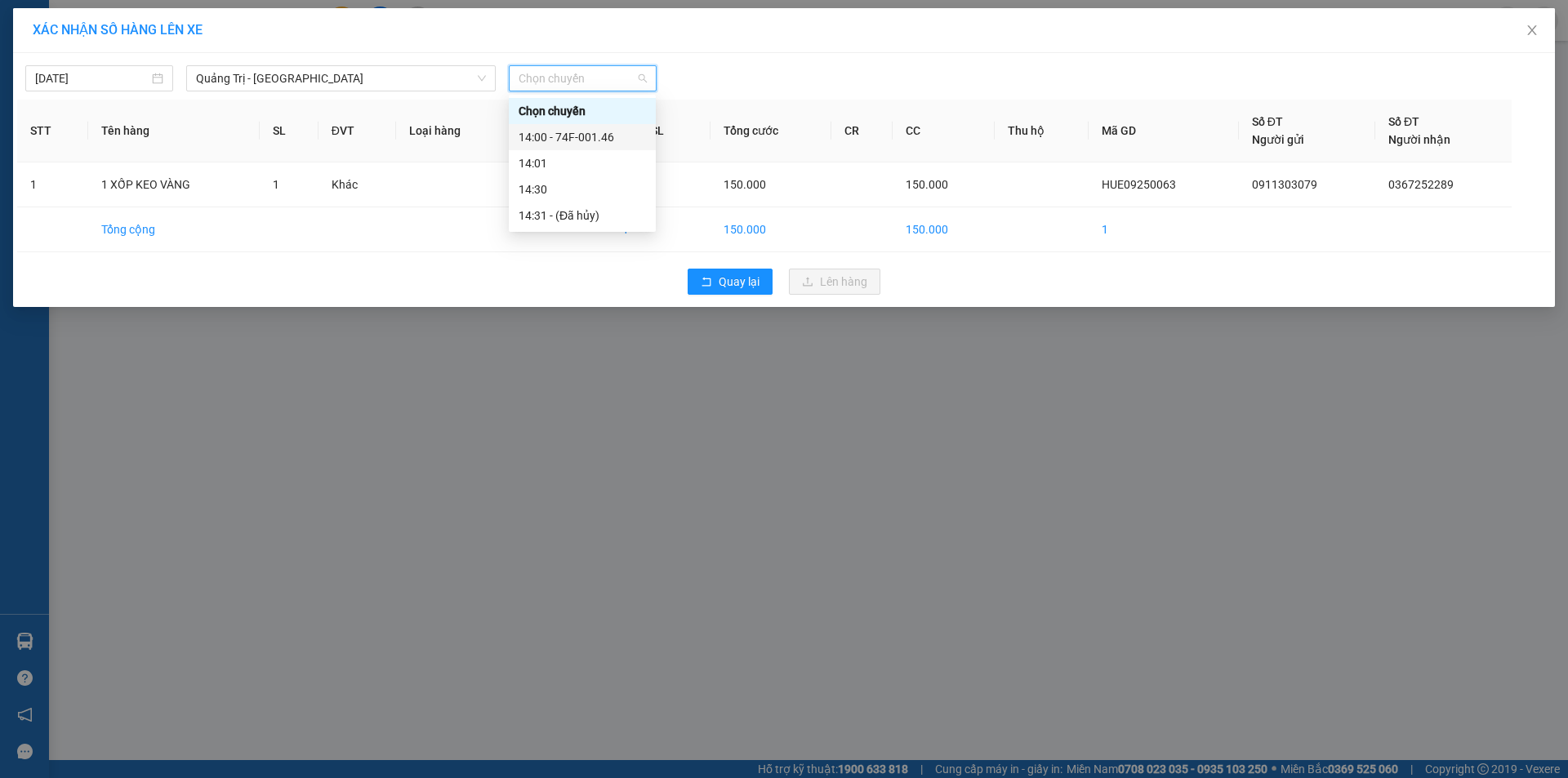
click at [631, 142] on div "14:00 - 74F-001.46" at bounding box center [582, 137] width 127 height 18
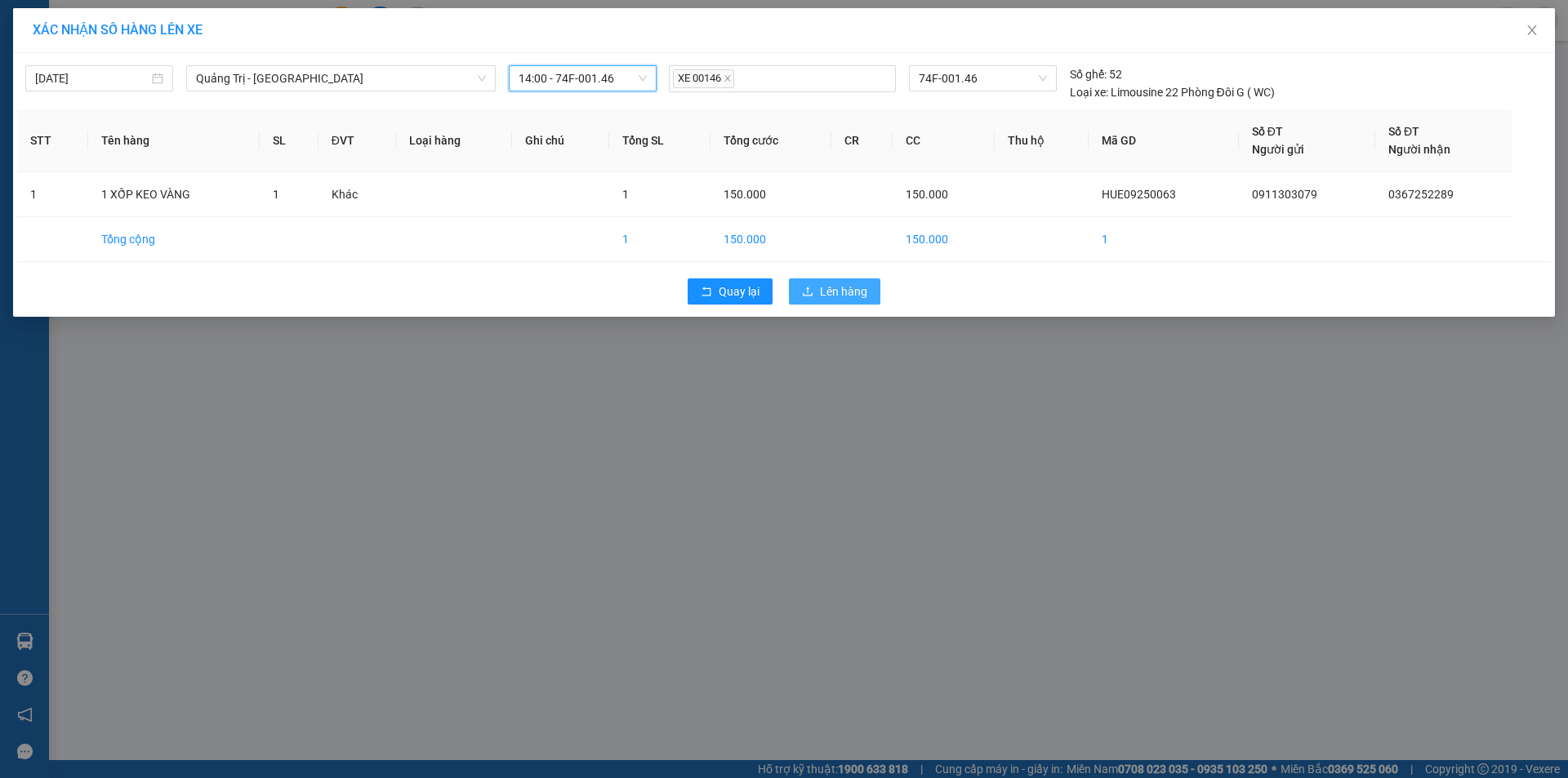
drag, startPoint x: 843, startPoint y: 283, endPoint x: 836, endPoint y: 300, distance: 18.4
click at [844, 283] on span "Lên hàng" at bounding box center [843, 291] width 48 height 18
